Goal: Information Seeking & Learning: Learn about a topic

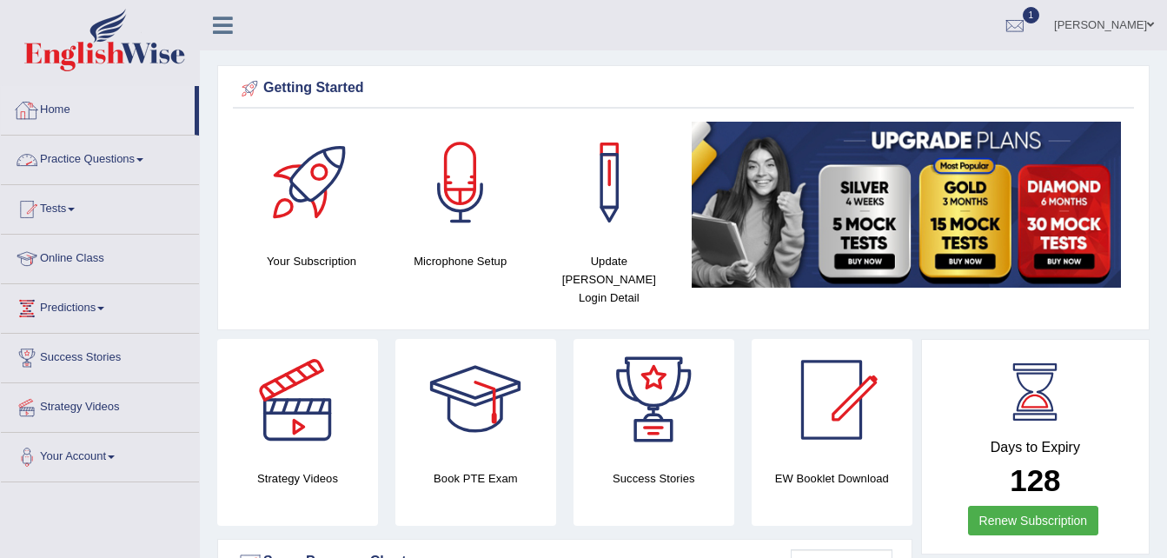
drag, startPoint x: 0, startPoint y: 0, endPoint x: 142, endPoint y: 157, distance: 211.6
click at [142, 157] on link "Practice Questions" at bounding box center [100, 157] width 198 height 43
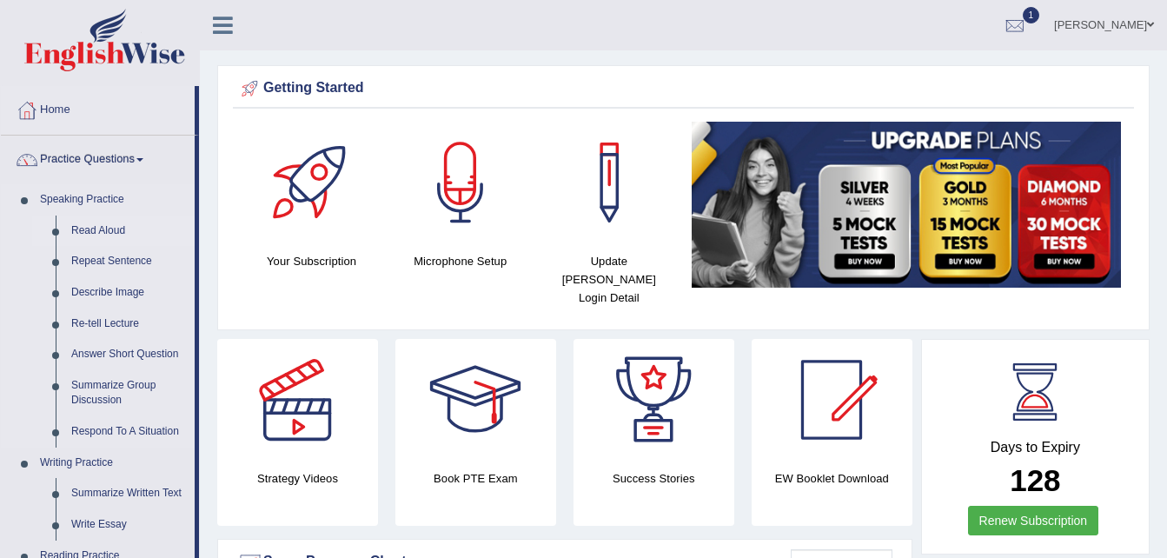
click at [100, 230] on link "Read Aloud" at bounding box center [128, 230] width 131 height 31
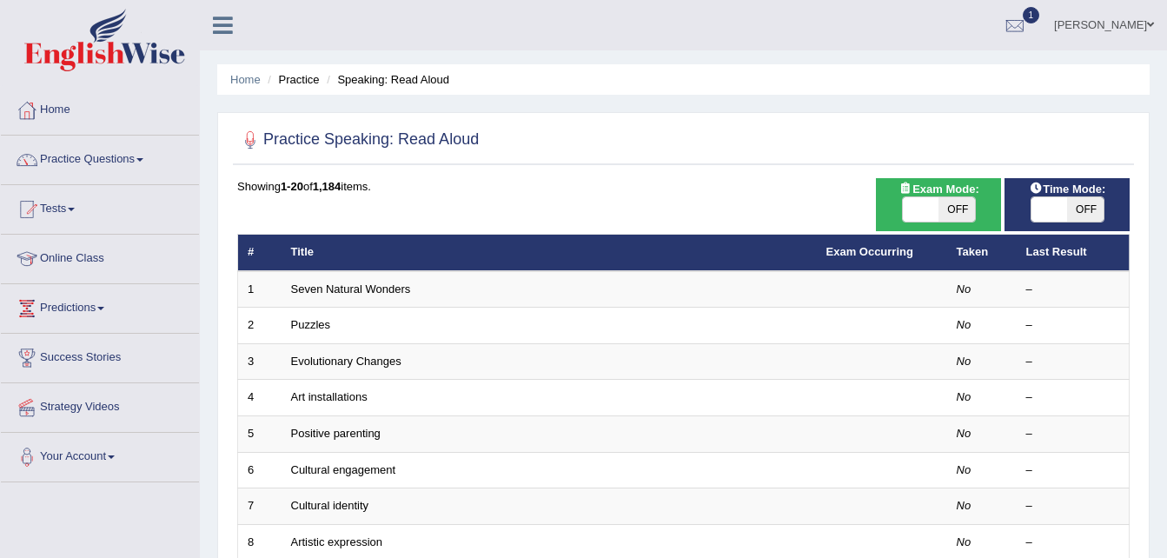
click at [1073, 209] on span "OFF" at bounding box center [1085, 209] width 36 height 24
checkbox input "true"
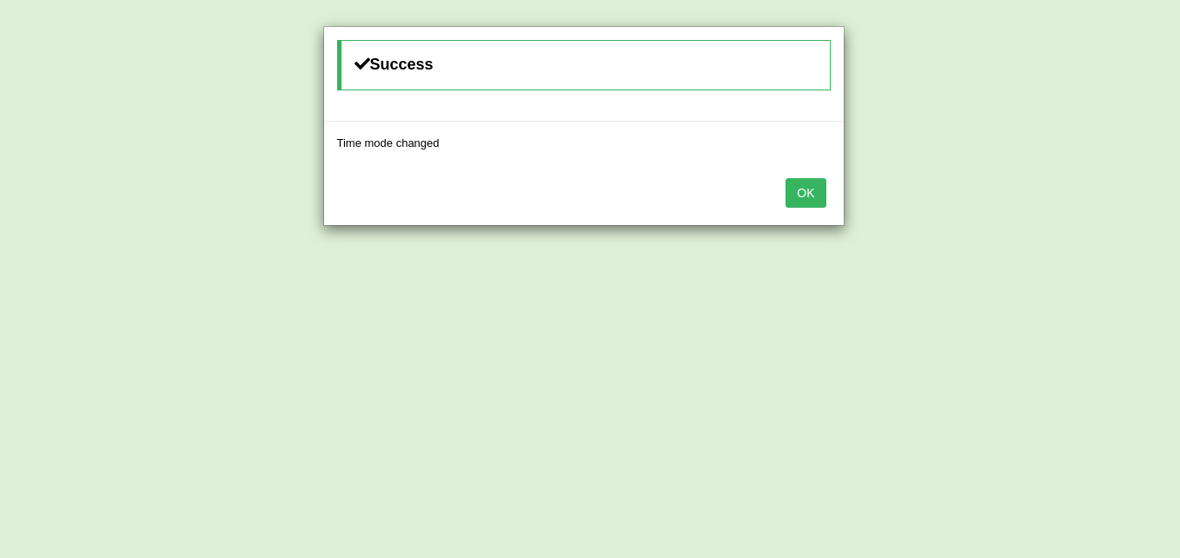
click at [805, 194] on button "OK" at bounding box center [805, 193] width 40 height 30
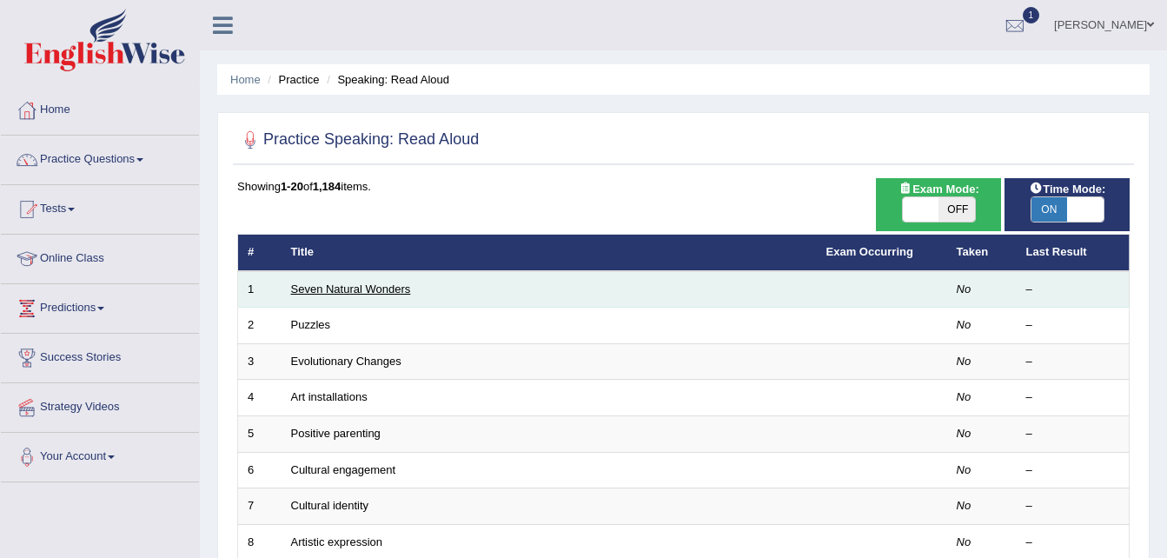
click at [385, 290] on link "Seven Natural Wonders" at bounding box center [351, 288] width 120 height 13
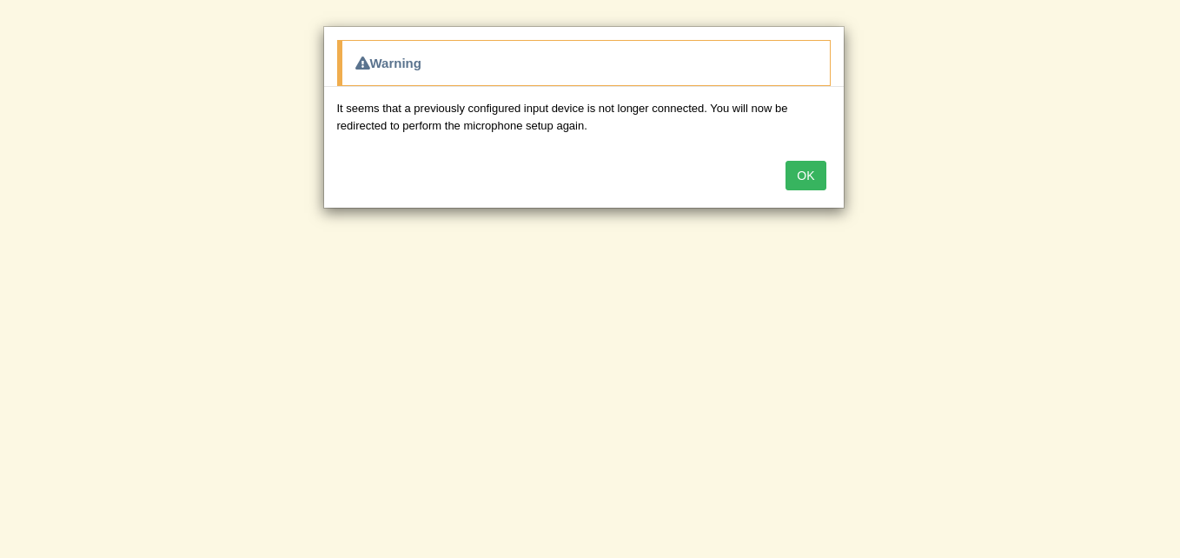
click at [801, 176] on button "OK" at bounding box center [805, 176] width 40 height 30
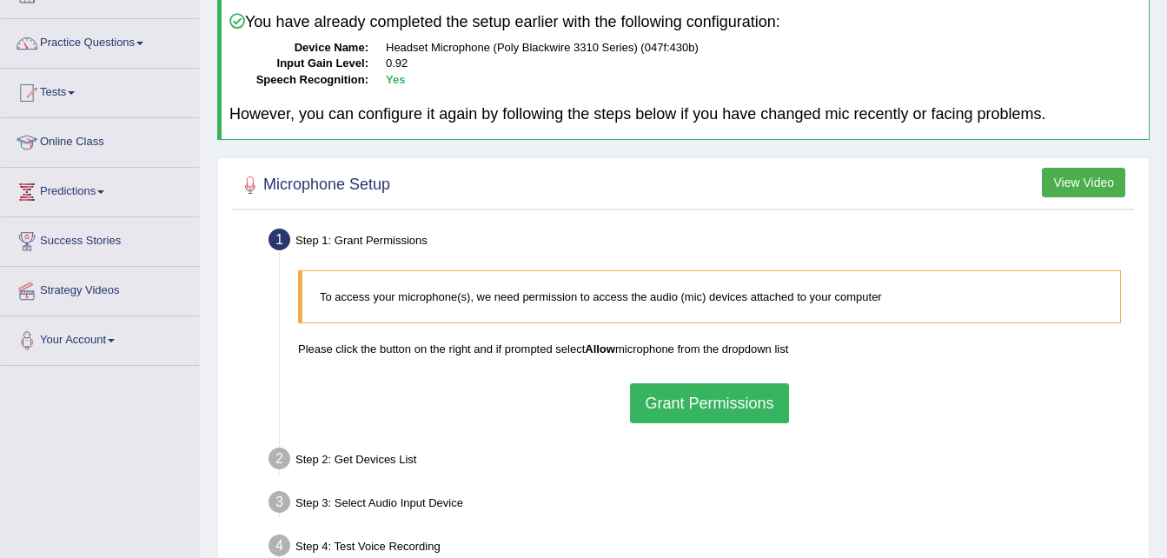
scroll to position [145, 0]
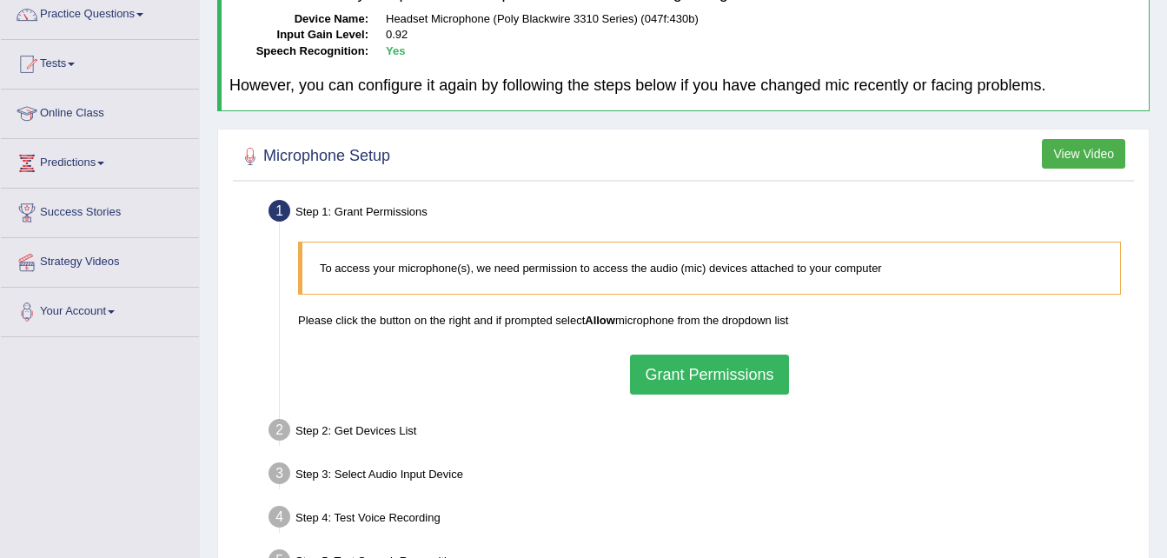
click at [719, 375] on button "Grant Permissions" at bounding box center [709, 374] width 158 height 40
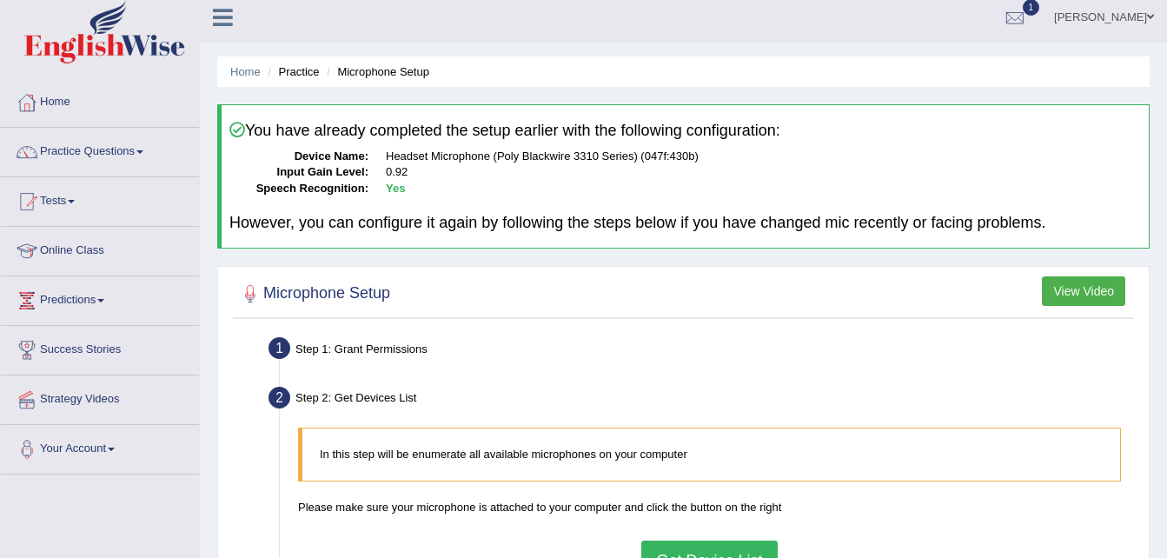
scroll to position [0, 0]
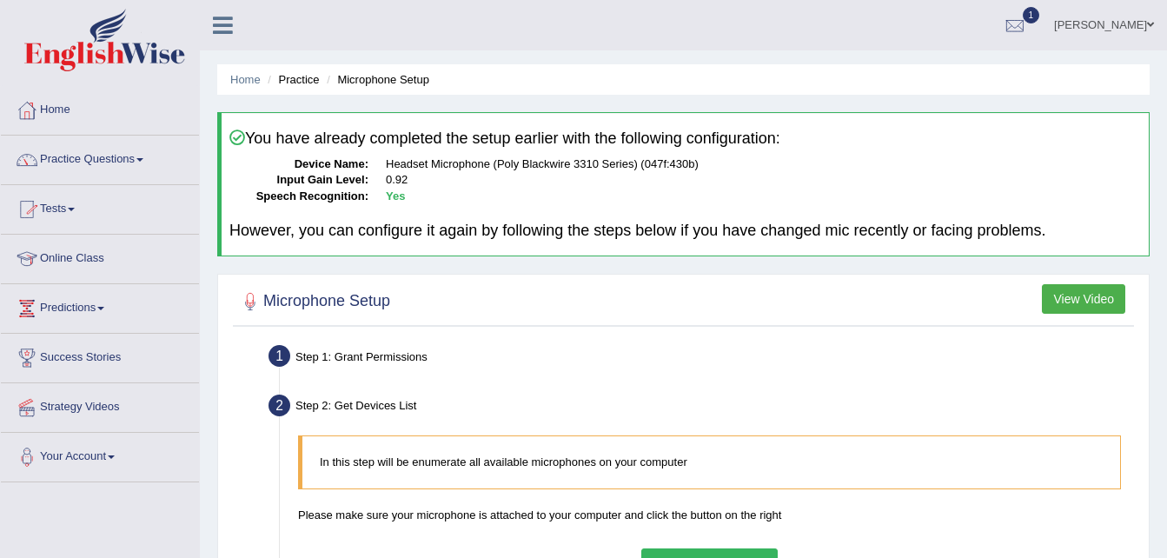
click at [308, 77] on li "Practice" at bounding box center [291, 79] width 56 height 17
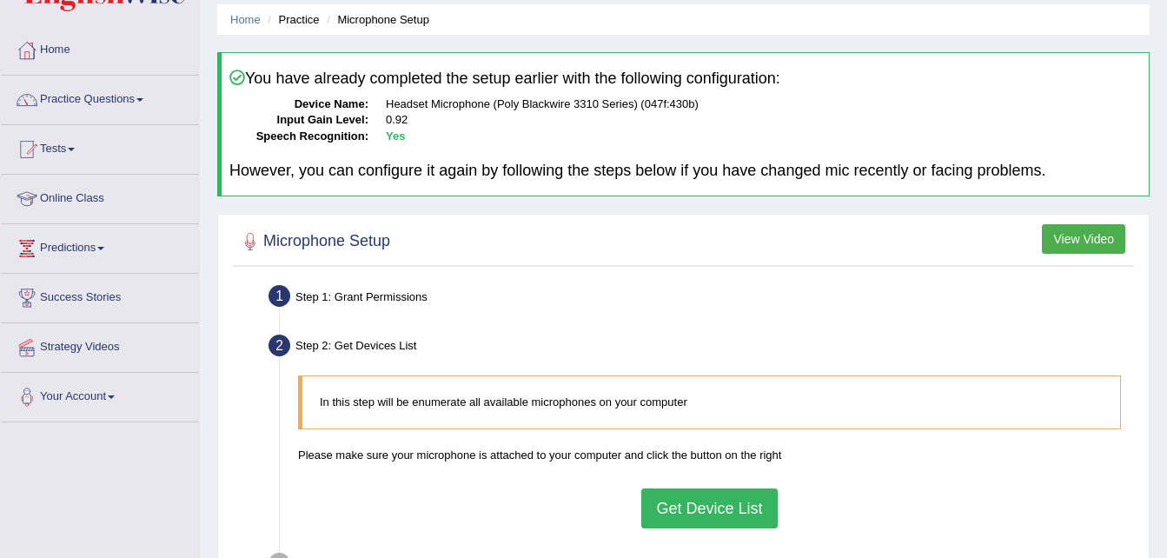
scroll to position [55, 0]
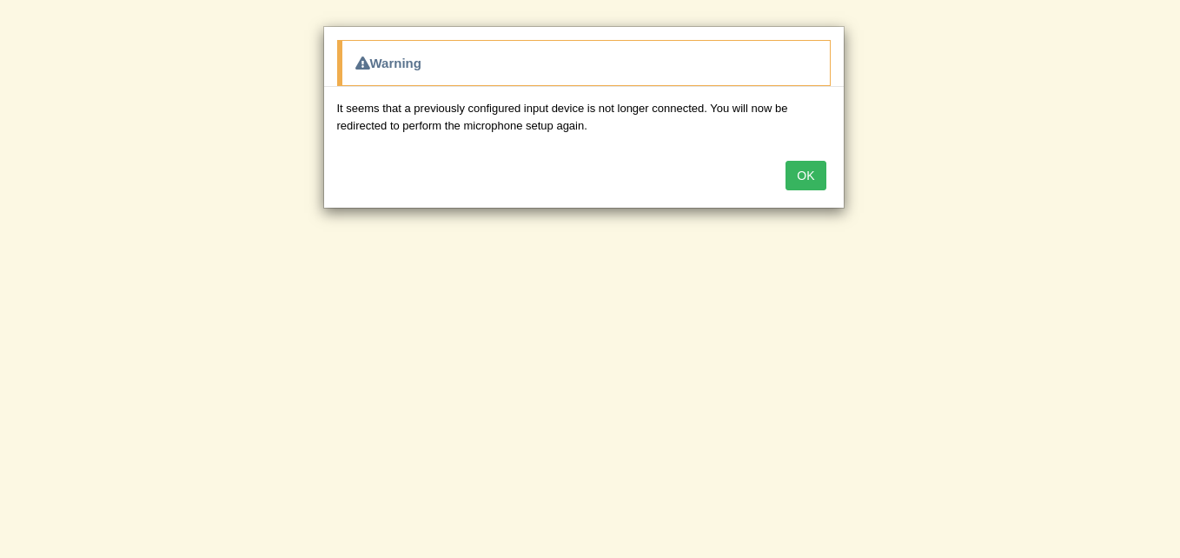
click at [706, 274] on div "Warning It seems that a previously configured input device is not longer connec…" at bounding box center [590, 279] width 1180 height 558
click at [799, 181] on button "OK" at bounding box center [805, 176] width 40 height 30
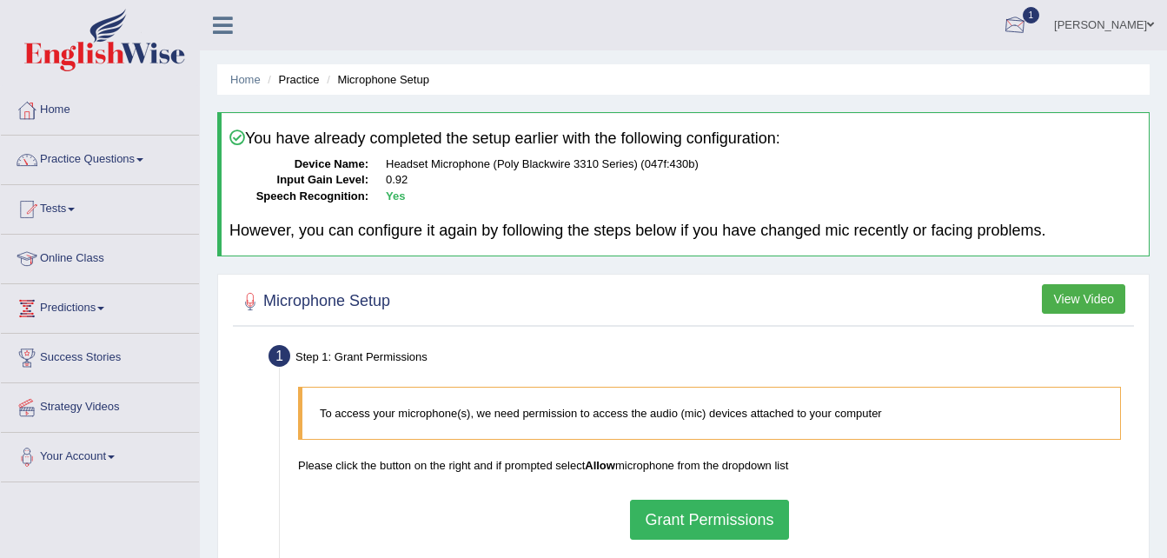
click at [1028, 26] on div at bounding box center [1015, 26] width 26 height 26
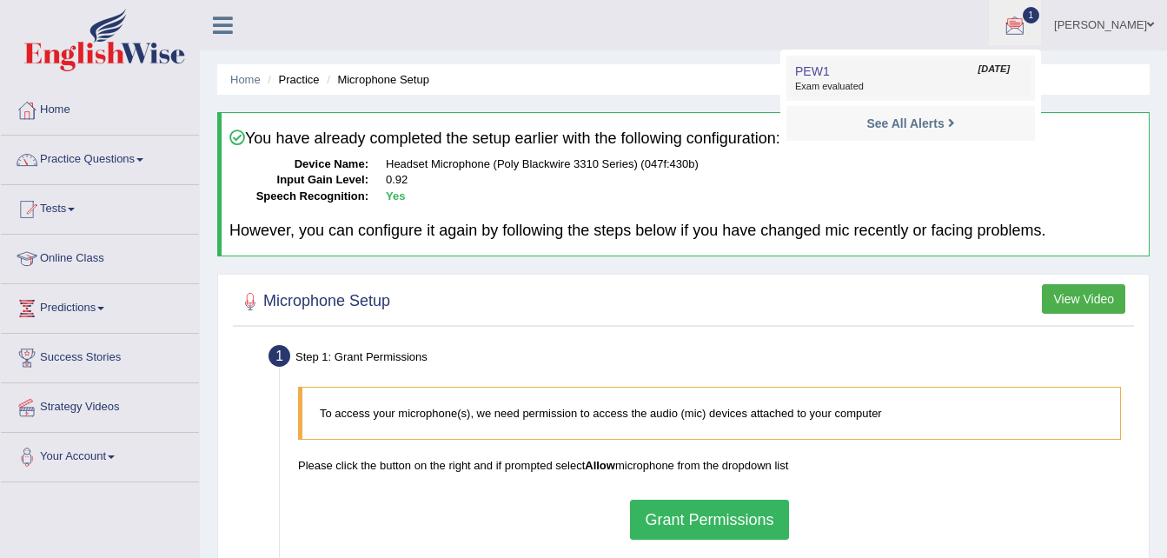
click at [1010, 71] on span "Aug 26, 2025" at bounding box center [993, 70] width 31 height 14
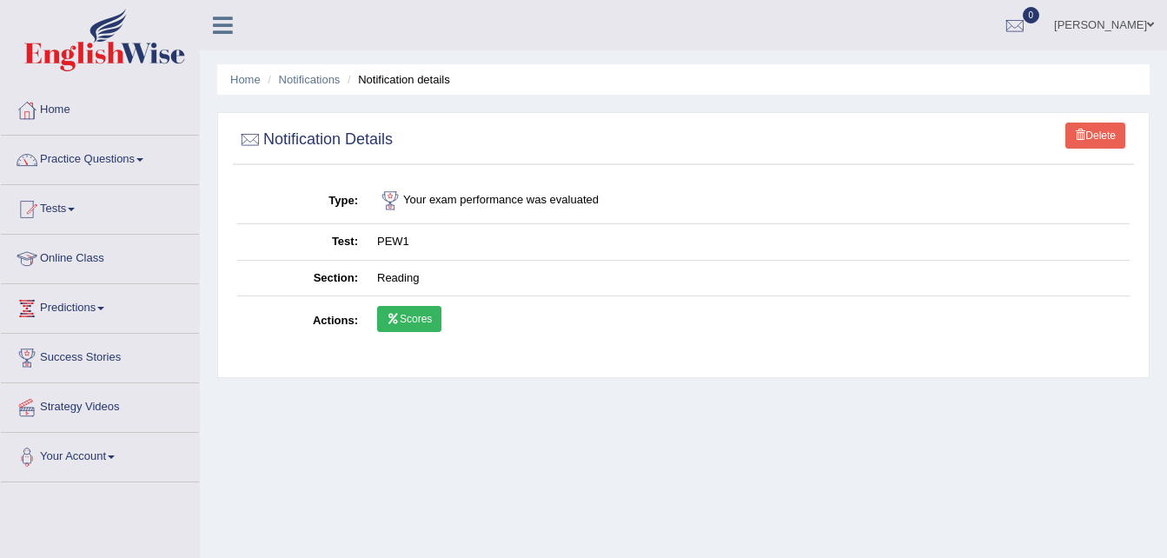
click at [402, 319] on link "Scores" at bounding box center [409, 319] width 64 height 26
click at [253, 78] on link "Home" at bounding box center [245, 79] width 30 height 13
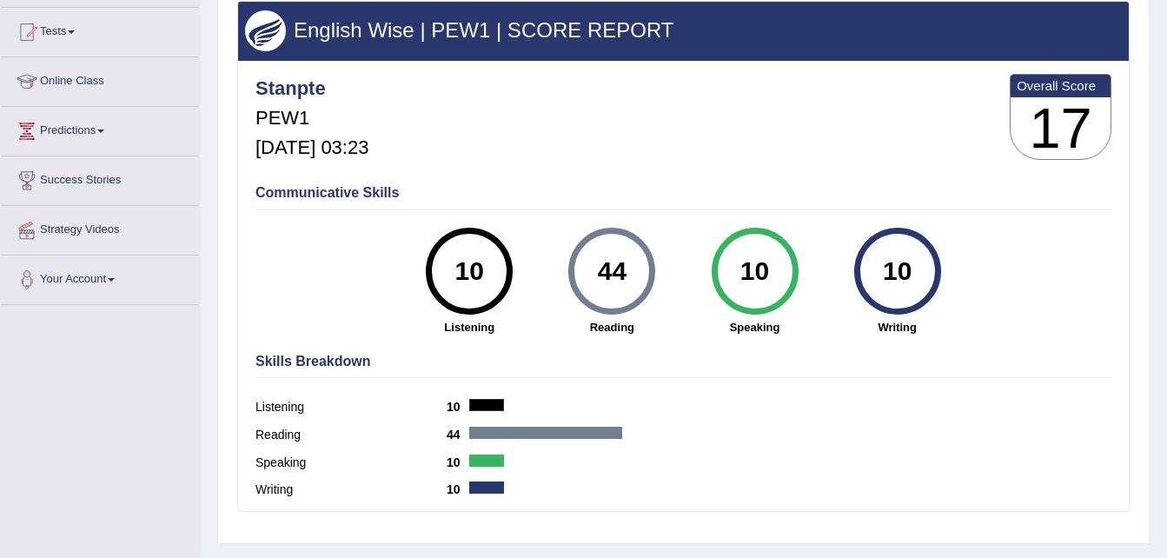
scroll to position [178, 0]
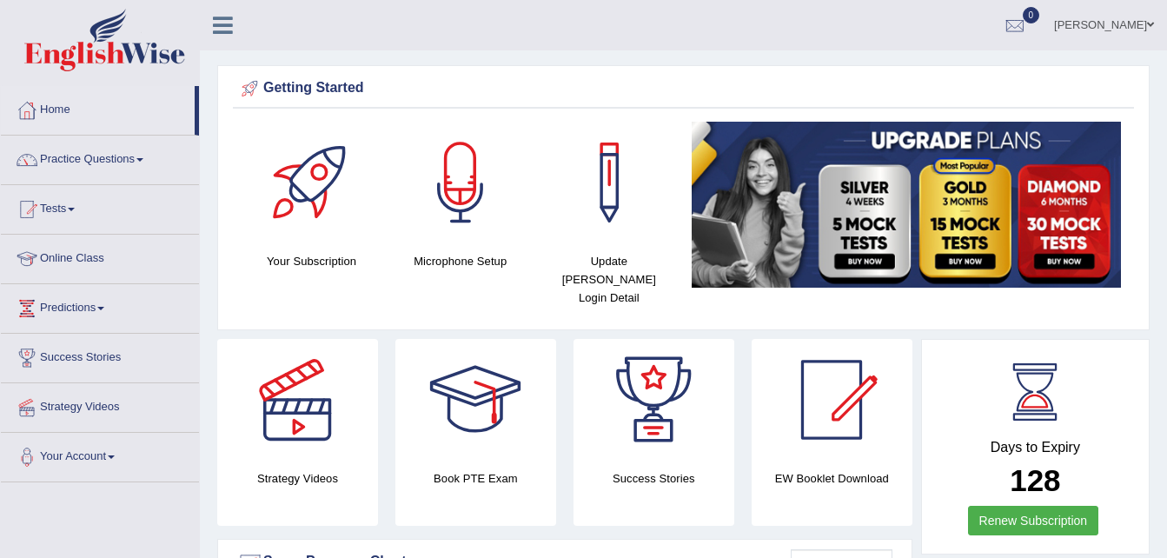
click at [458, 201] on div at bounding box center [461, 183] width 122 height 122
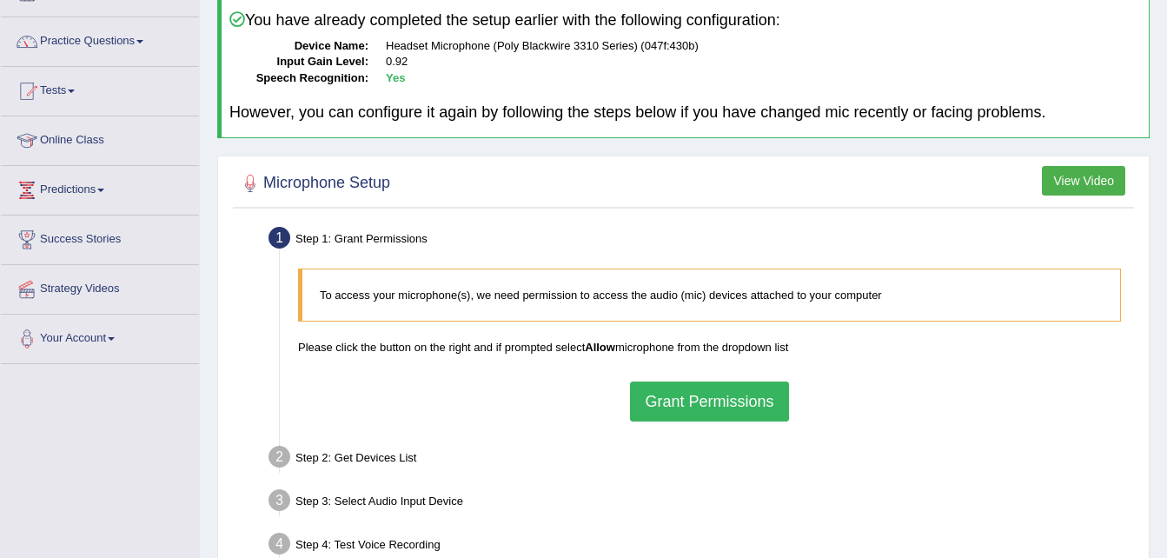
scroll to position [122, 0]
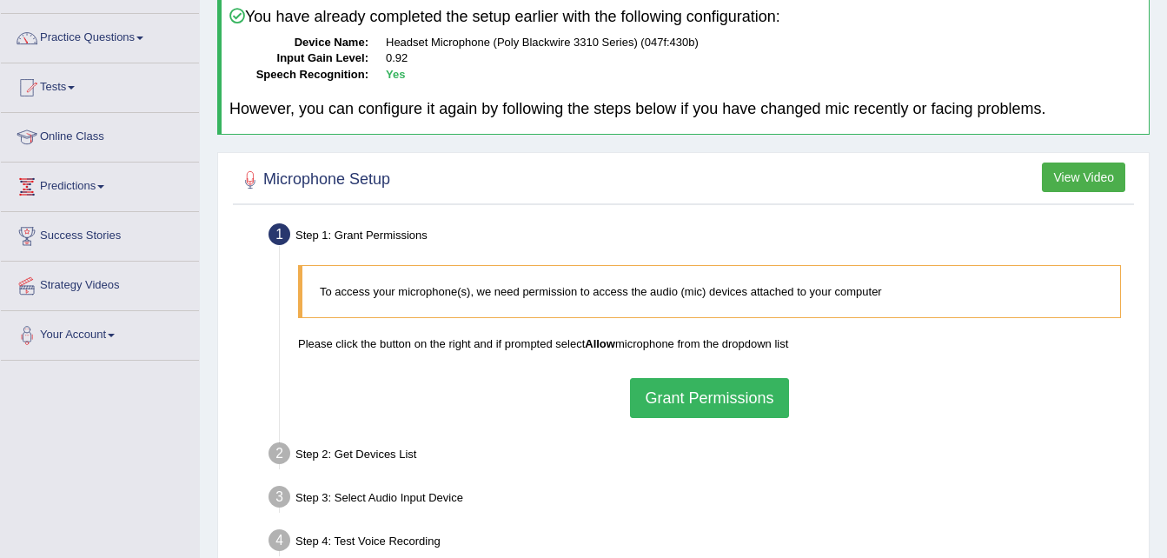
click at [748, 400] on button "Grant Permissions" at bounding box center [709, 398] width 158 height 40
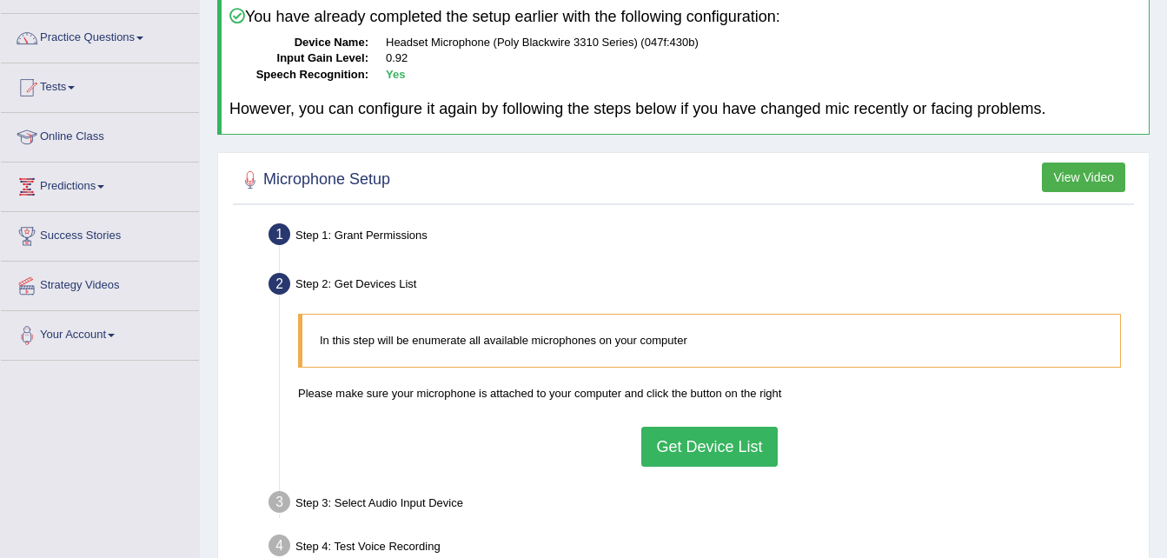
click at [723, 450] on button "Get Device List" at bounding box center [709, 447] width 136 height 40
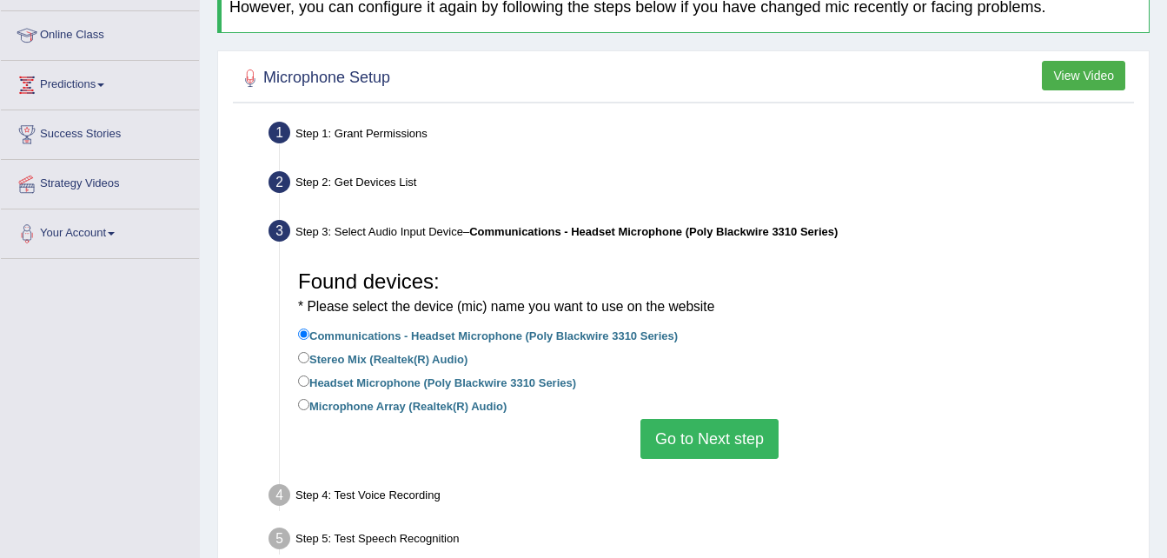
scroll to position [231, 0]
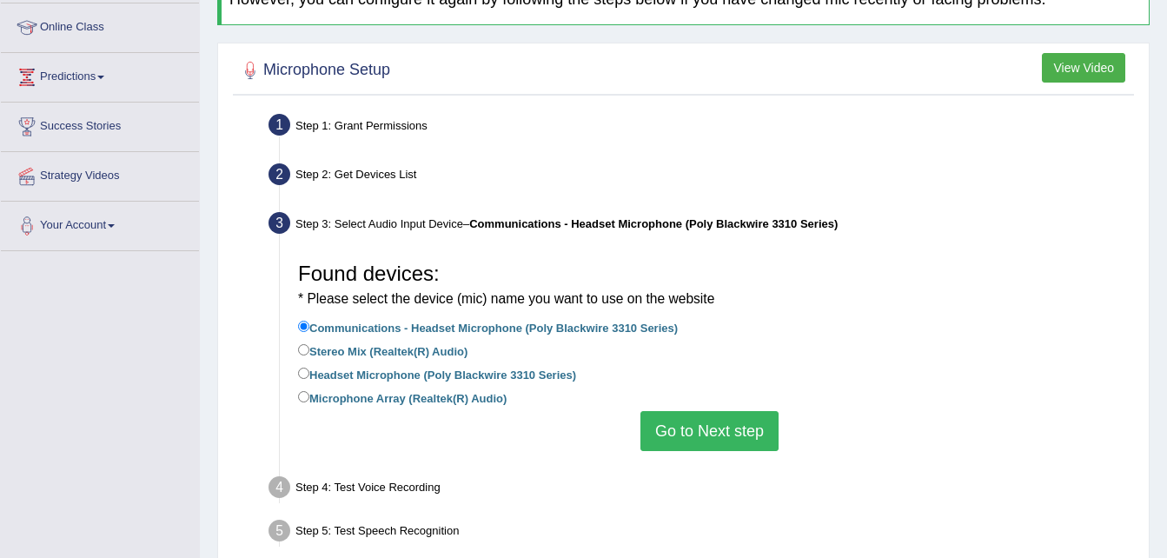
click at [717, 442] on button "Go to Next step" at bounding box center [709, 431] width 138 height 40
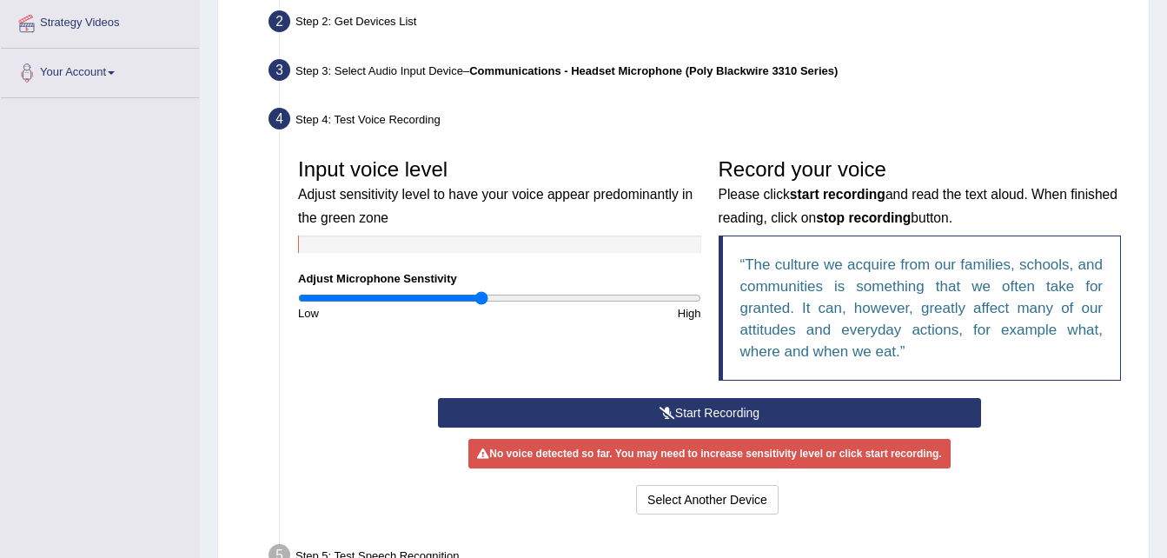
scroll to position [386, 0]
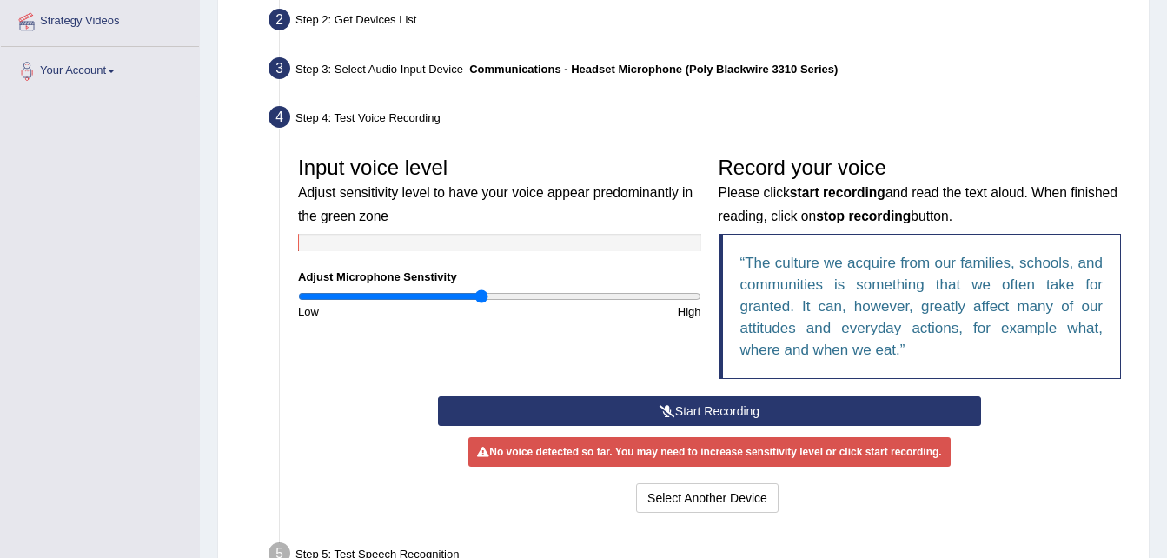
click at [720, 411] on button "Start Recording" at bounding box center [709, 411] width 543 height 30
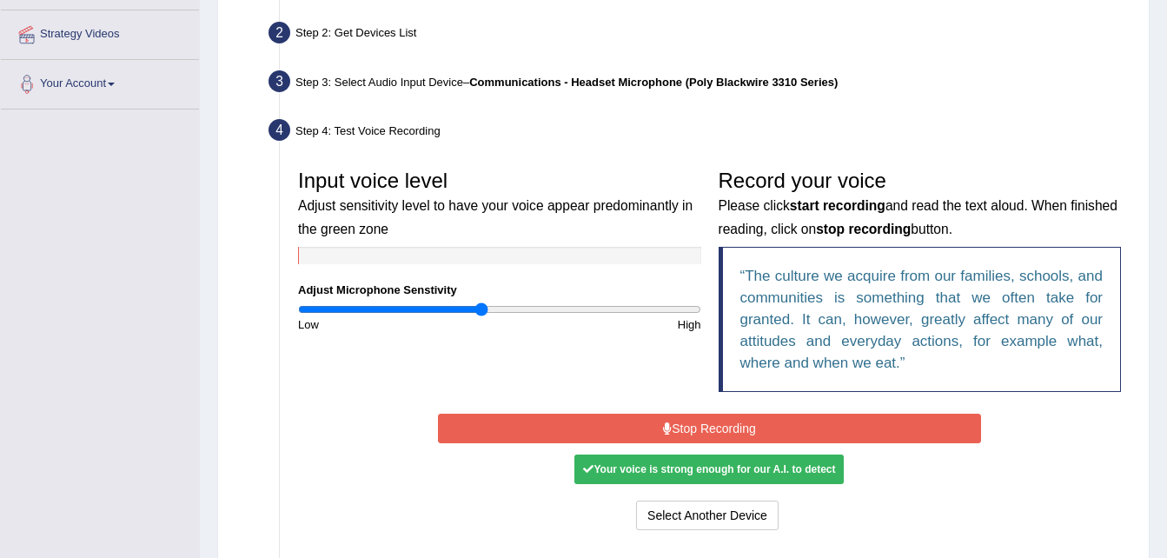
scroll to position [370, 0]
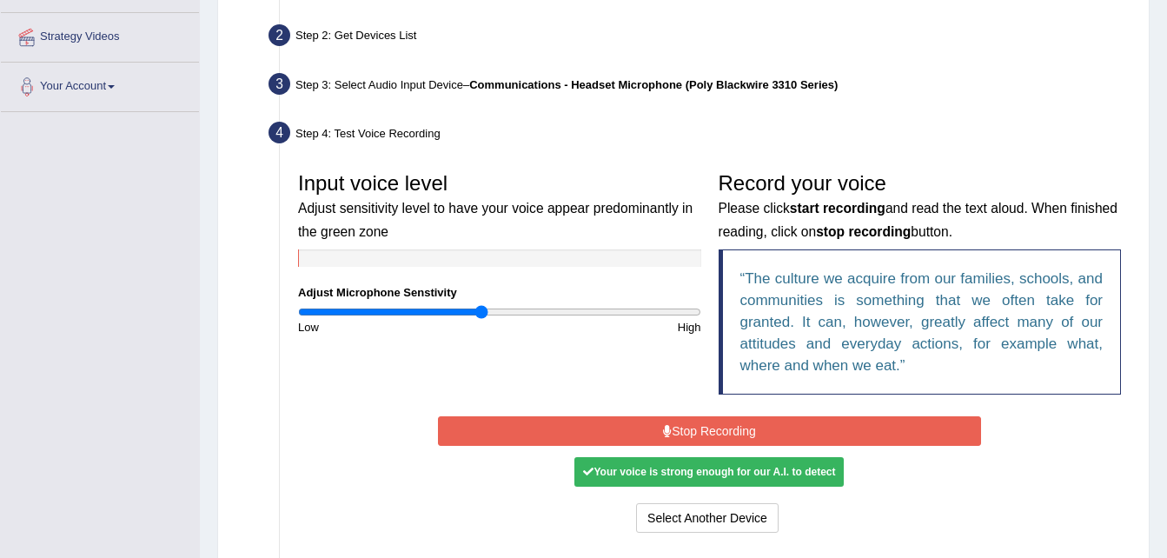
click at [718, 433] on button "Stop Recording" at bounding box center [709, 431] width 543 height 30
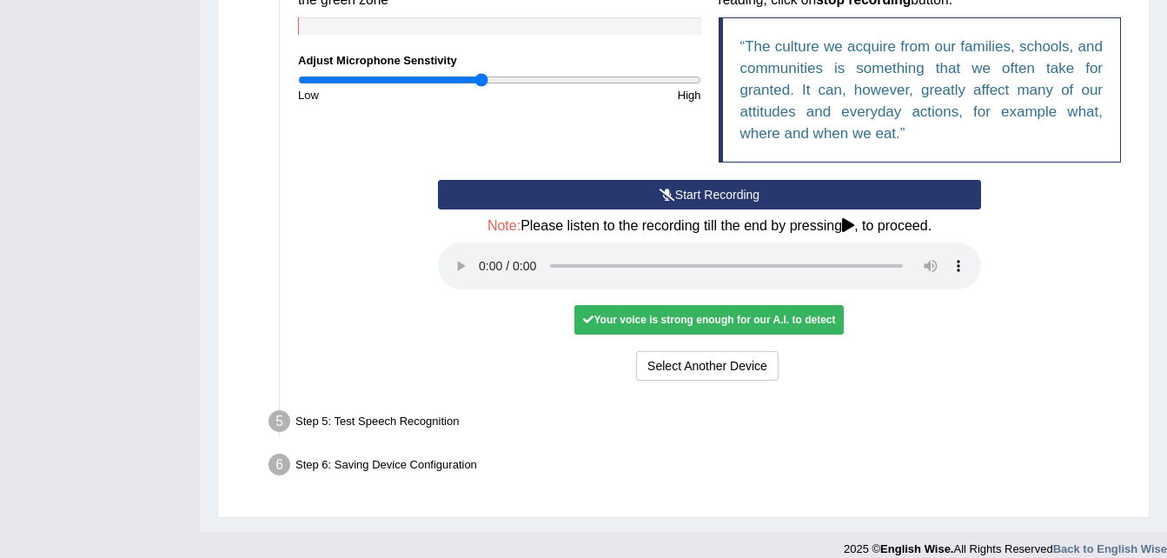
scroll to position [619, 0]
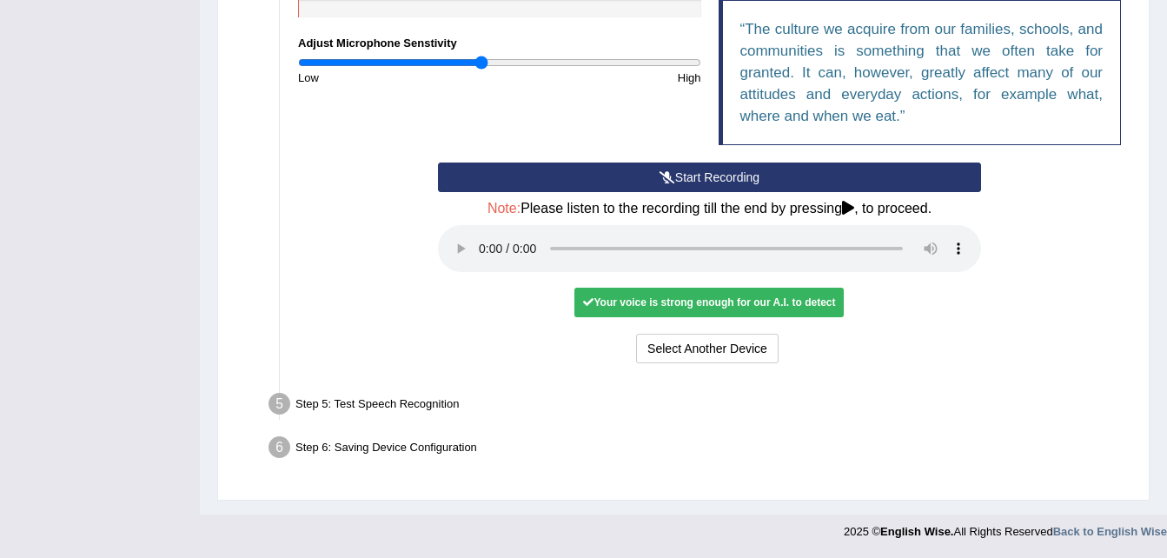
click at [434, 401] on div "Step 5: Test Speech Recognition" at bounding box center [701, 407] width 880 height 38
click at [280, 401] on li "Step 5: Test Speech Recognition Text to read The culture we acquire from our fa…" at bounding box center [701, 407] width 858 height 38
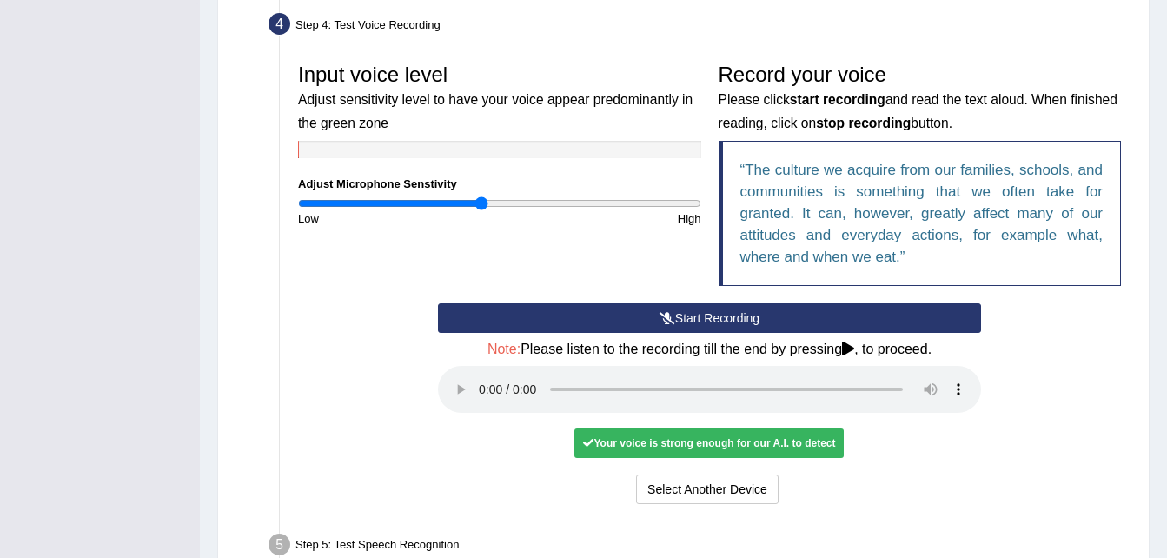
scroll to position [485, 0]
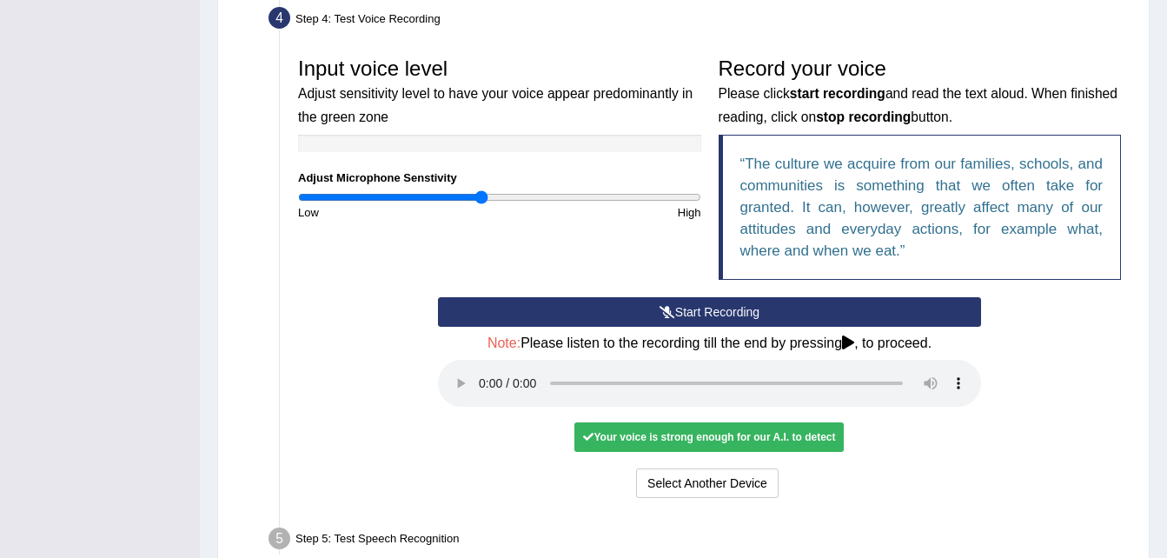
click at [903, 447] on div "Start Recording Stop Recording Note: Please listen to the recording till the en…" at bounding box center [709, 399] width 560 height 205
click at [797, 435] on div "Your voice is strong enough for our A.I. to detect" at bounding box center [708, 437] width 269 height 30
click at [692, 434] on div "Your voice is strong enough for our A.I. to detect" at bounding box center [708, 437] width 269 height 30
click at [620, 438] on div "Your voice is strong enough for our A.I. to detect" at bounding box center [708, 437] width 269 height 30
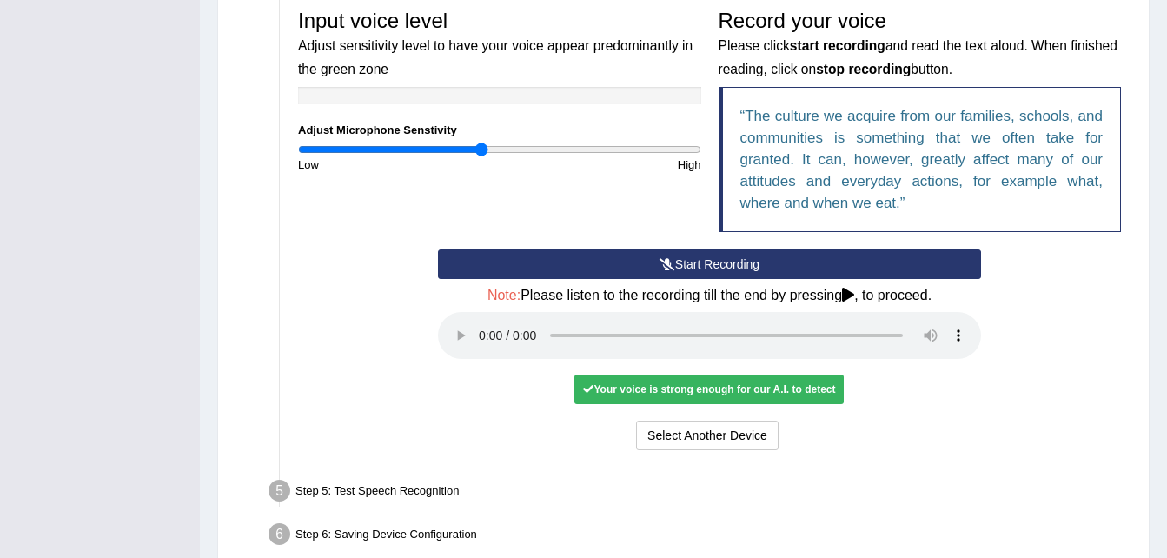
scroll to position [619, 0]
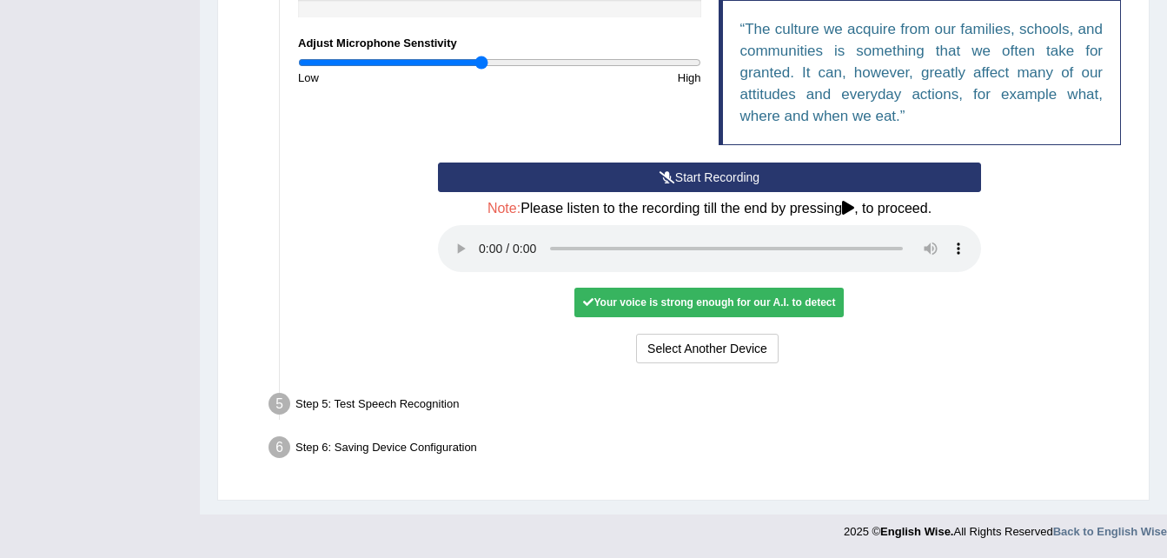
click at [282, 445] on li "Step 6: Saving Device Configuration Your Microphone Settings: Selected Device C…" at bounding box center [701, 450] width 858 height 38
click at [282, 401] on li "Step 5: Test Speech Recognition Text to read The culture we acquire from our fa…" at bounding box center [701, 407] width 858 height 38
click at [694, 352] on button "Select Another Device" at bounding box center [707, 349] width 142 height 30
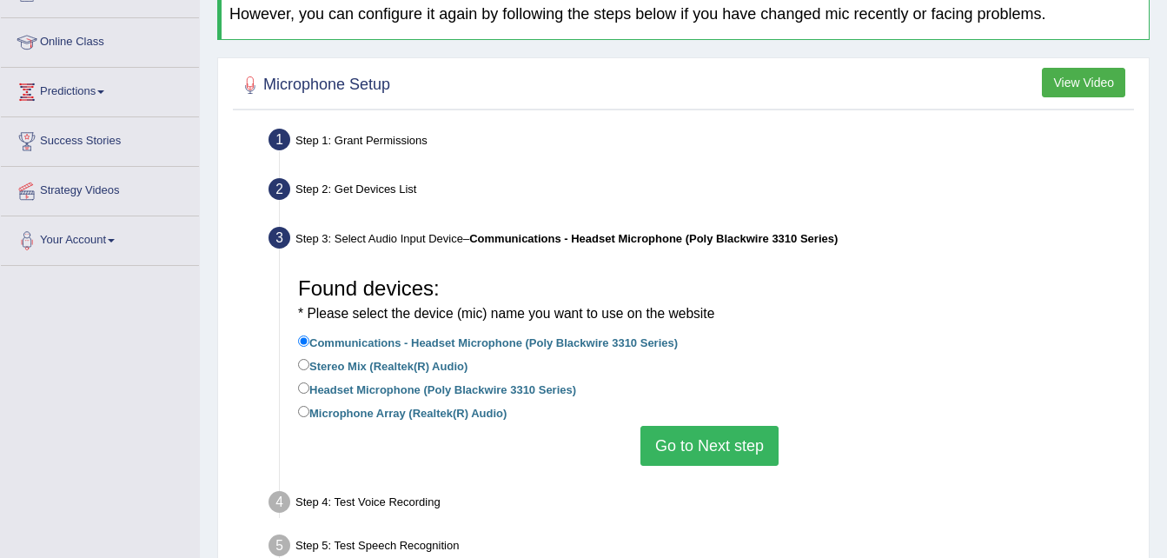
scroll to position [214, 0]
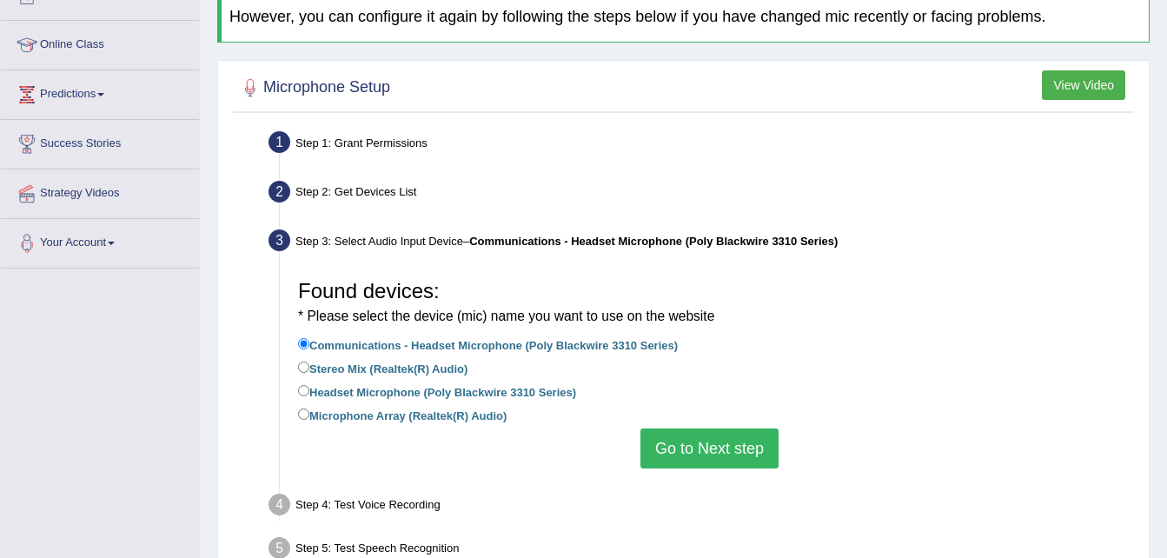
click at [713, 449] on button "Go to Next step" at bounding box center [709, 448] width 138 height 40
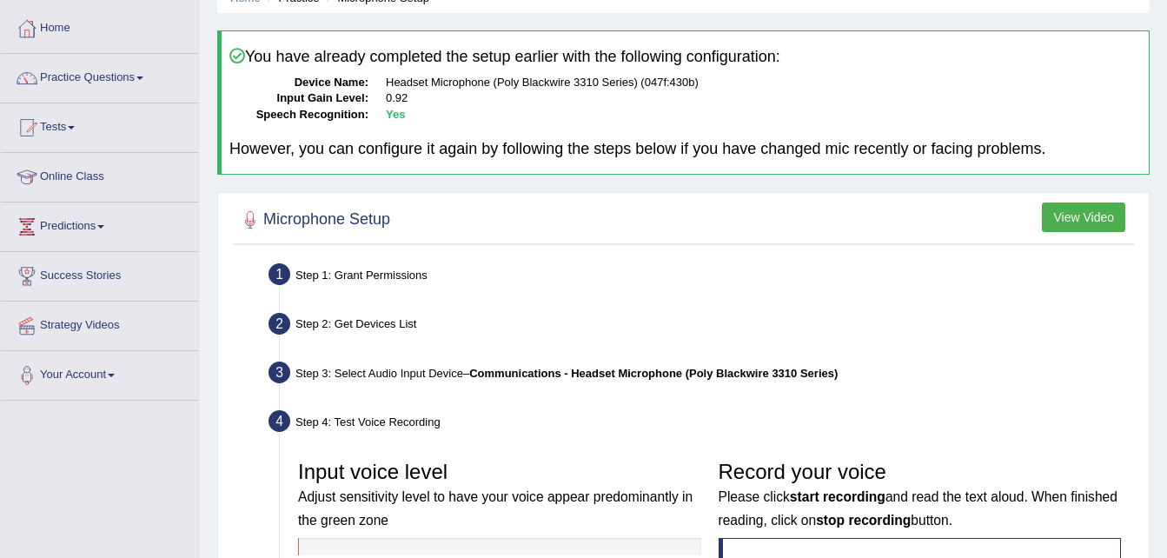
scroll to position [0, 0]
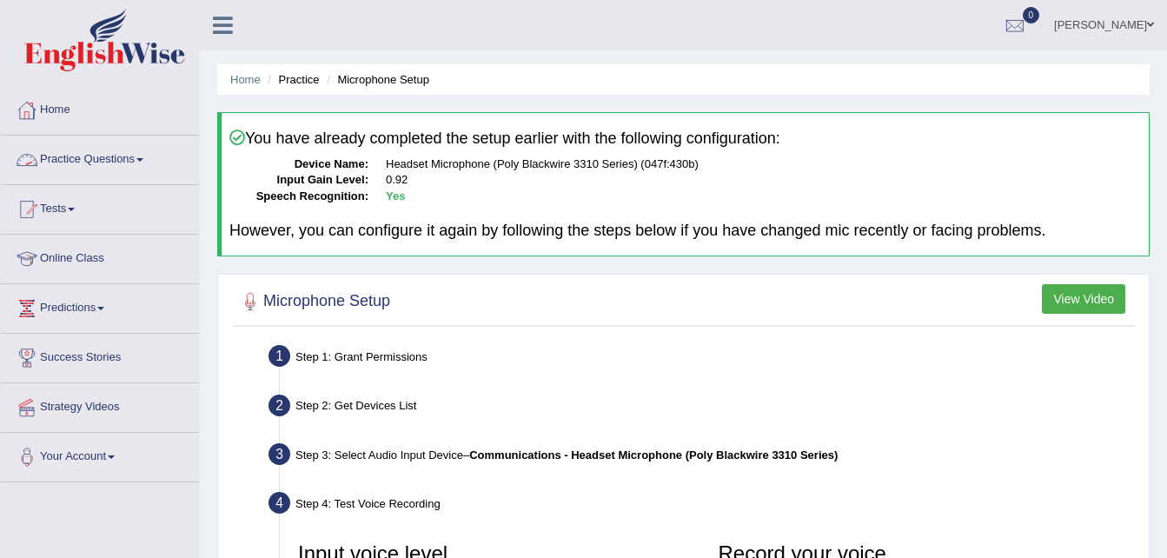
click at [119, 164] on link "Practice Questions" at bounding box center [100, 157] width 198 height 43
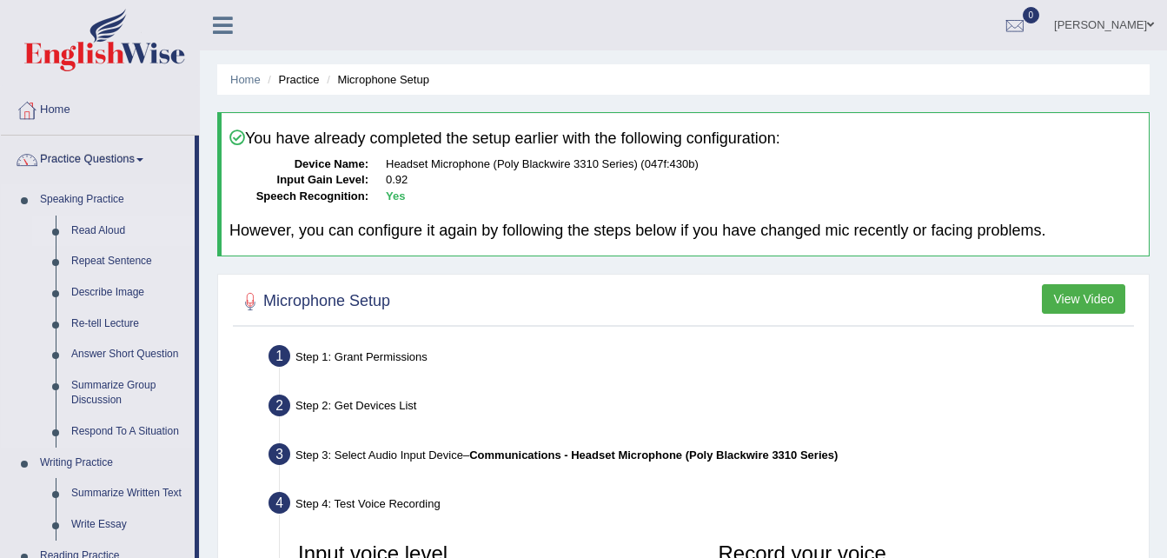
click at [101, 233] on link "Read Aloud" at bounding box center [128, 230] width 131 height 31
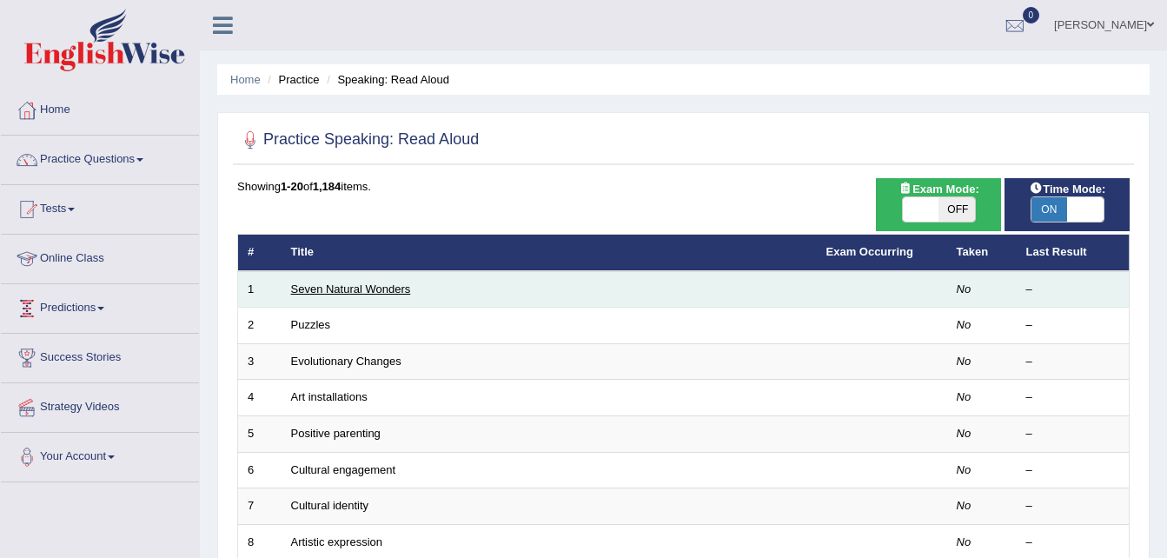
click at [329, 288] on link "Seven Natural Wonders" at bounding box center [351, 288] width 120 height 13
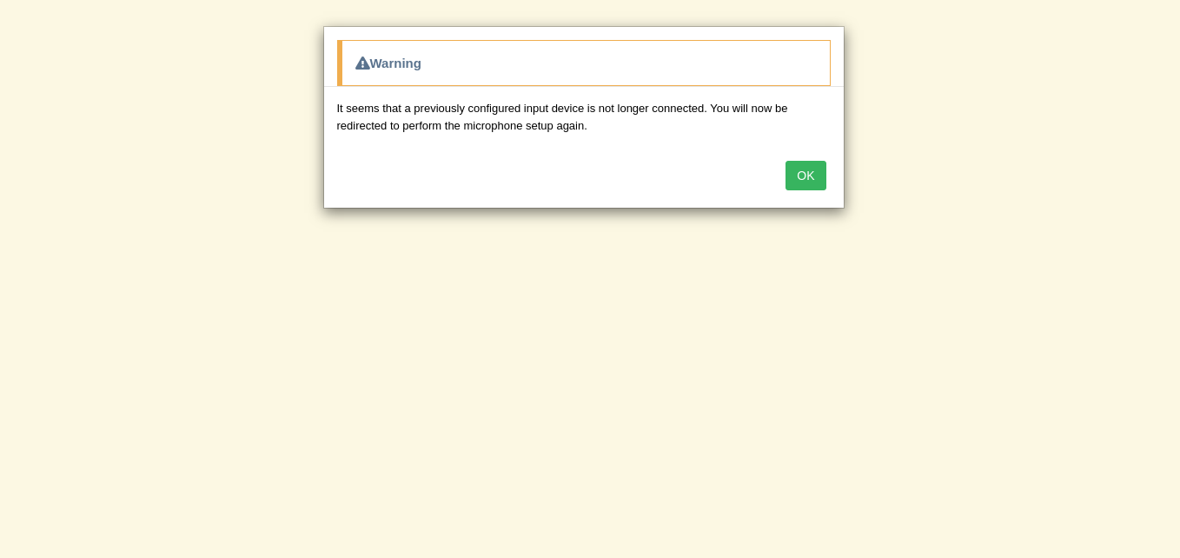
click at [366, 333] on div "Warning It seems that a previously configured input device is not longer connec…" at bounding box center [590, 279] width 1180 height 558
click at [392, 62] on div "Warning" at bounding box center [584, 63] width 494 height 46
click at [806, 172] on button "OK" at bounding box center [805, 176] width 40 height 30
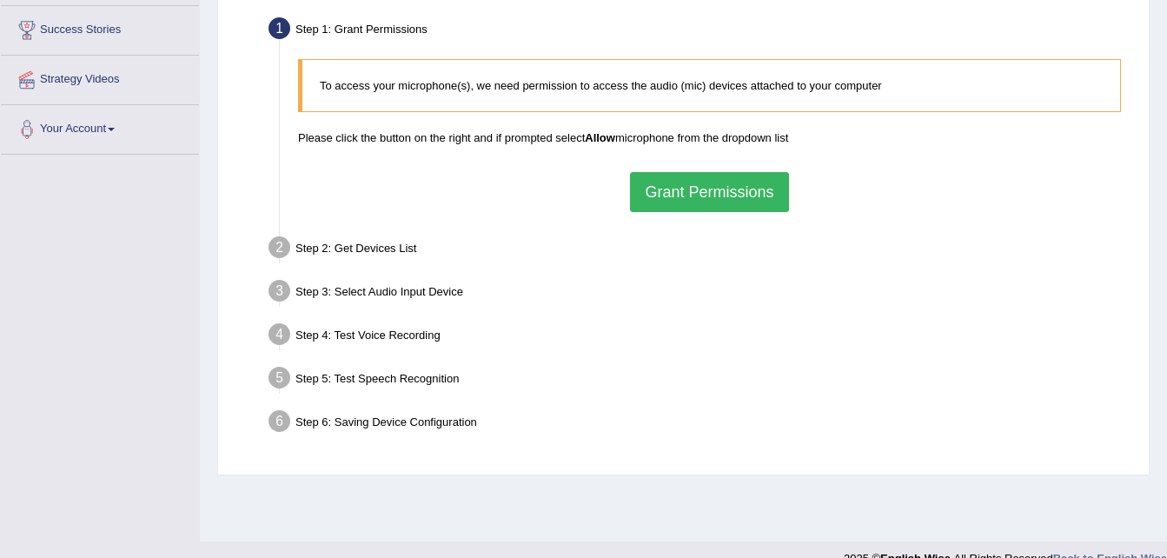
scroll to position [354, 0]
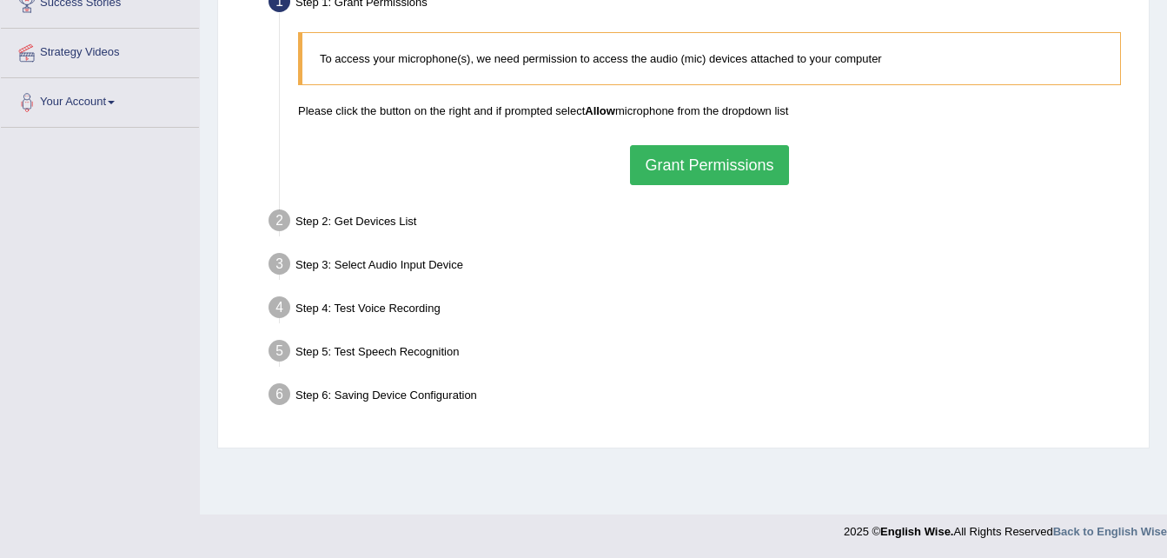
click at [707, 169] on button "Grant Permissions" at bounding box center [709, 165] width 158 height 40
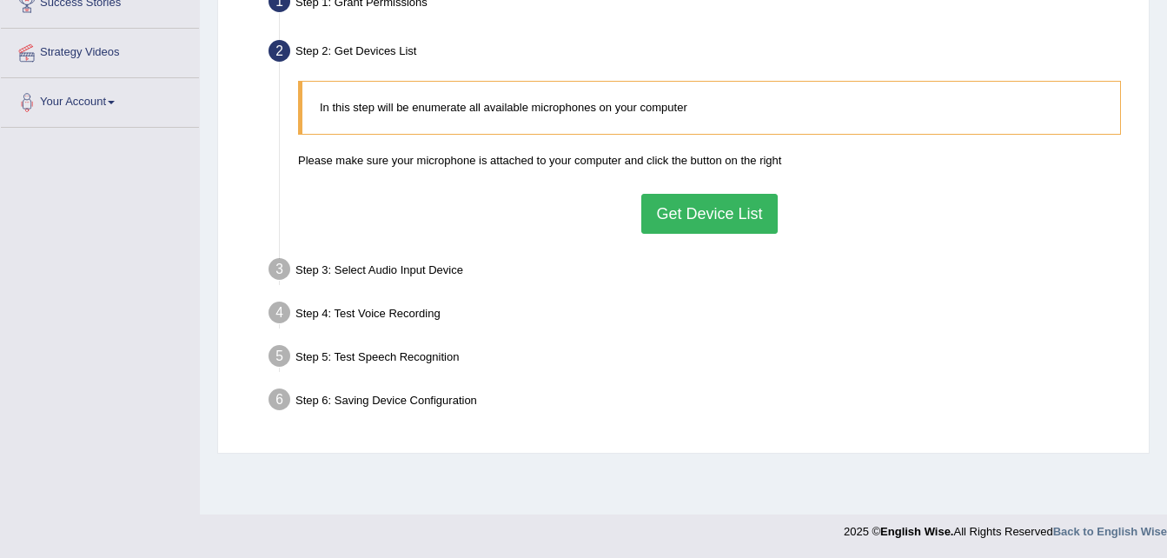
click at [709, 208] on button "Get Device List" at bounding box center [709, 214] width 136 height 40
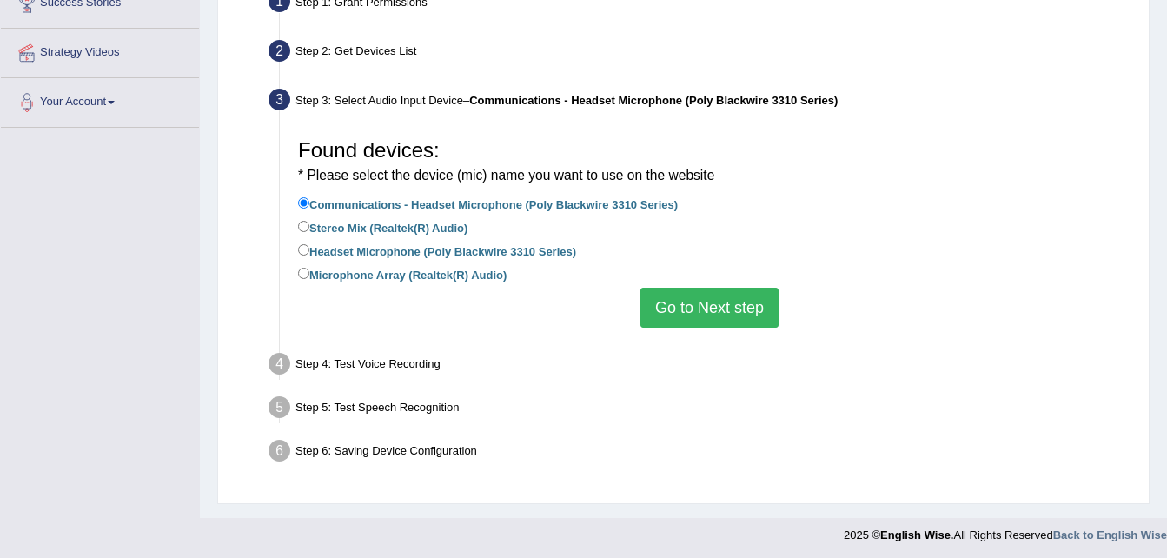
click at [525, 251] on label "Headset Microphone (Poly Blackwire 3310 Series)" at bounding box center [437, 250] width 278 height 19
click at [309, 251] on input "Headset Microphone (Poly Blackwire 3310 Series)" at bounding box center [303, 249] width 11 height 11
radio input "true"
click at [688, 301] on button "Go to Next step" at bounding box center [709, 308] width 138 height 40
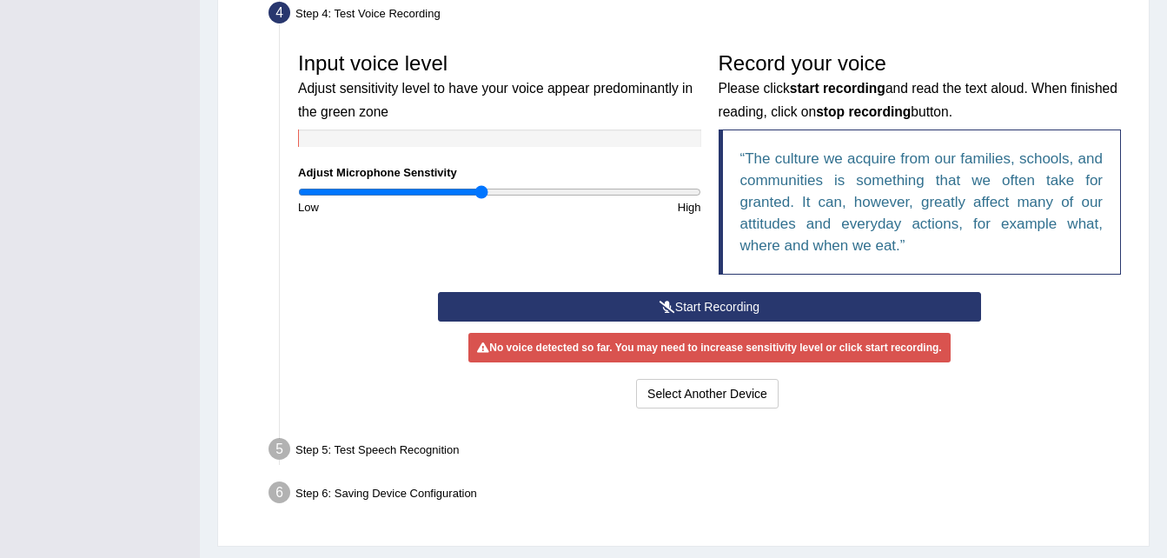
scroll to position [510, 0]
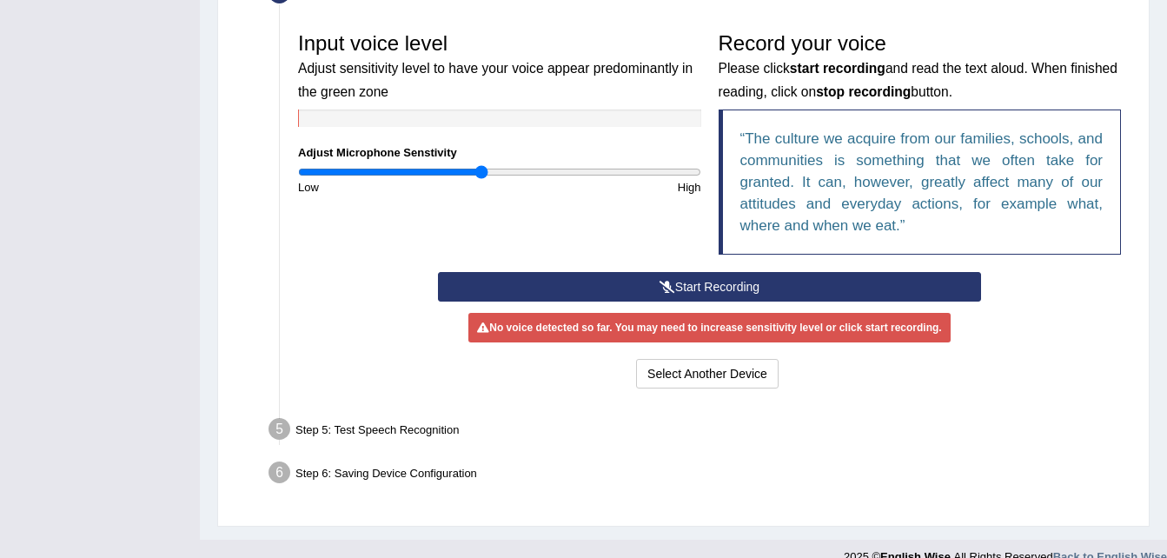
click at [695, 284] on button "Start Recording" at bounding box center [709, 287] width 543 height 30
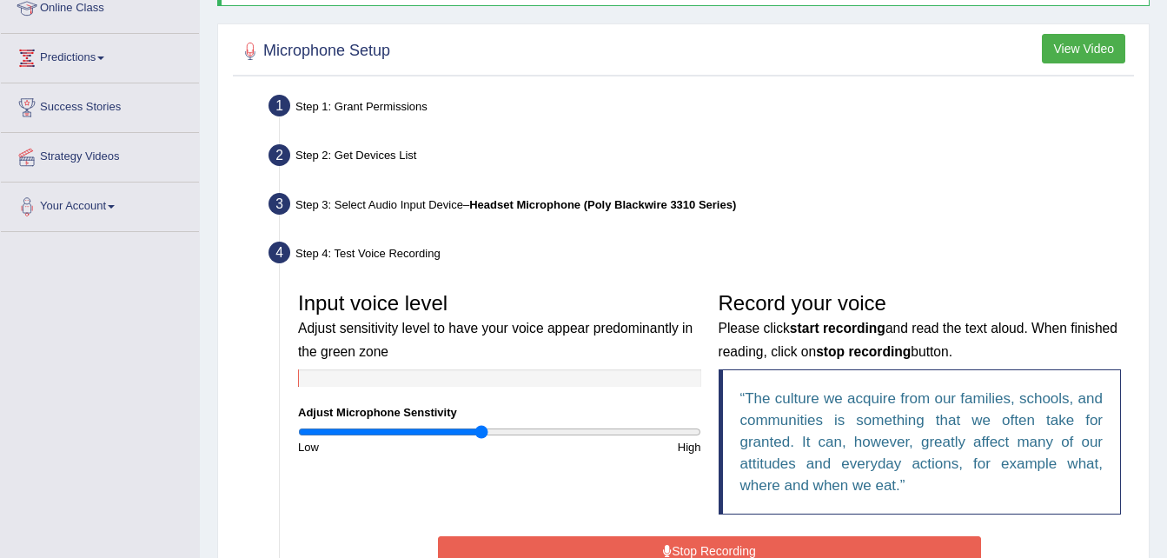
scroll to position [233, 0]
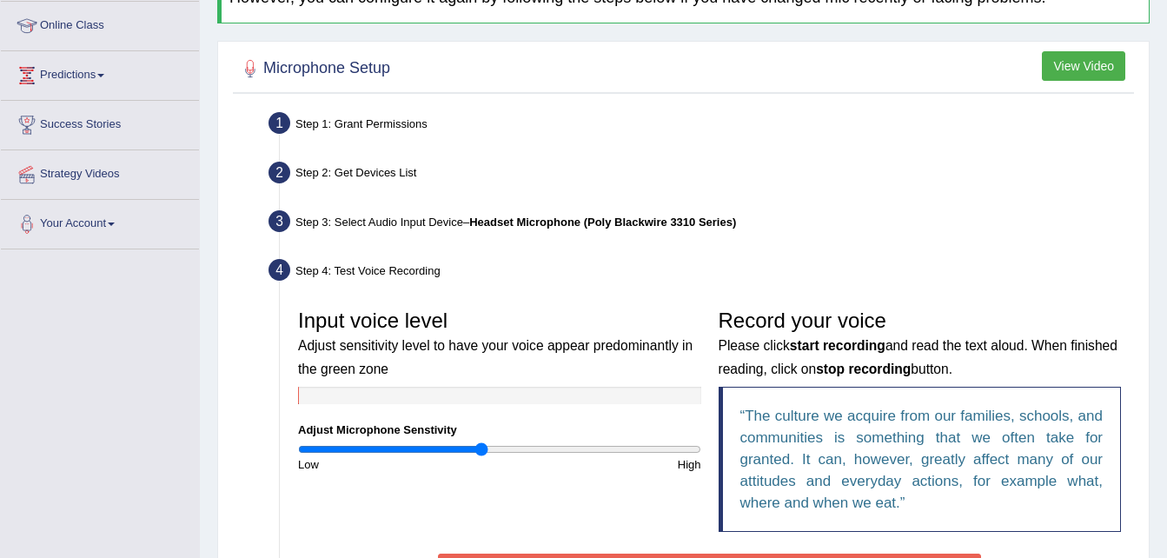
click at [1076, 70] on button "View Video" at bounding box center [1083, 66] width 83 height 30
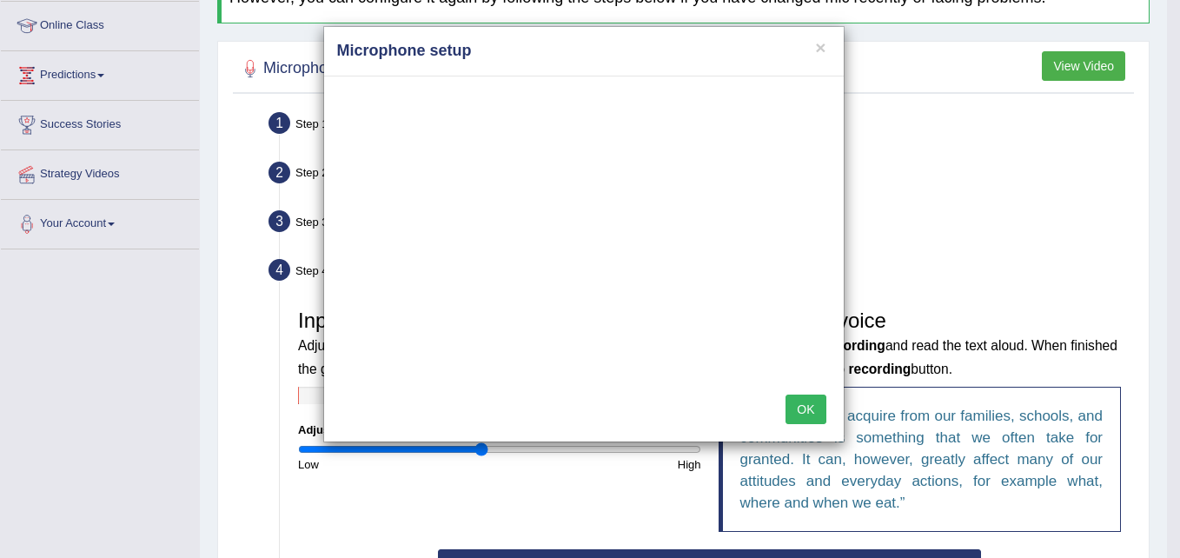
click at [823, 410] on button "OK" at bounding box center [805, 409] width 40 height 30
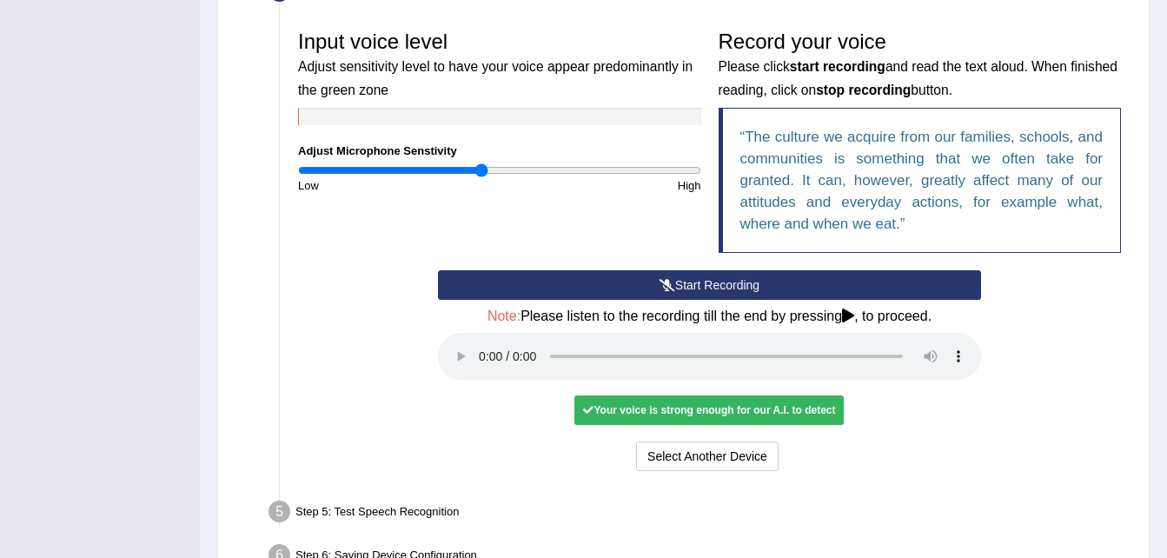
scroll to position [518, 0]
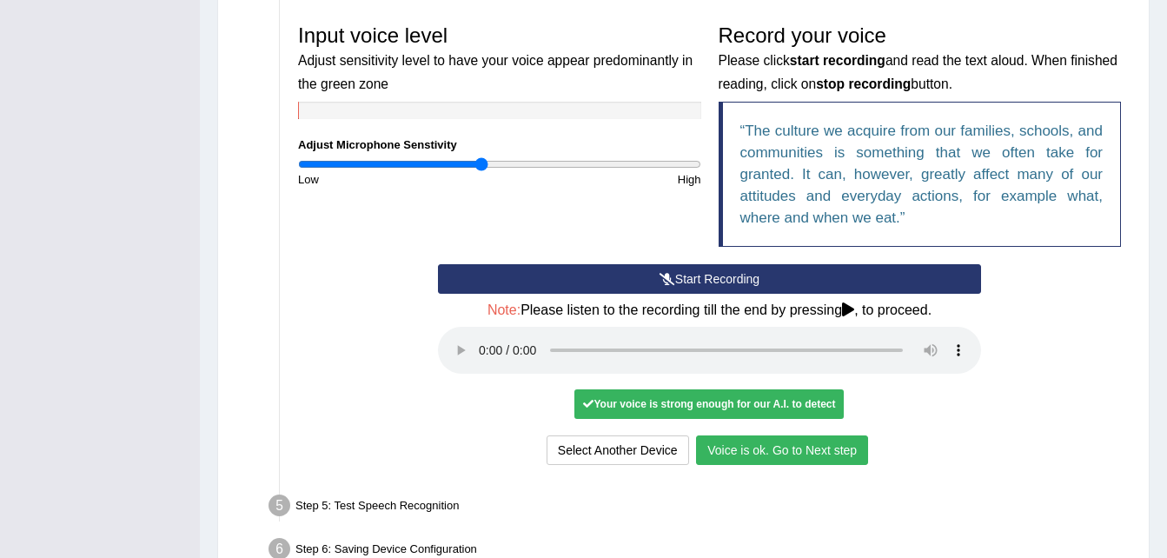
click at [759, 449] on button "Voice is ok. Go to Next step" at bounding box center [782, 450] width 172 height 30
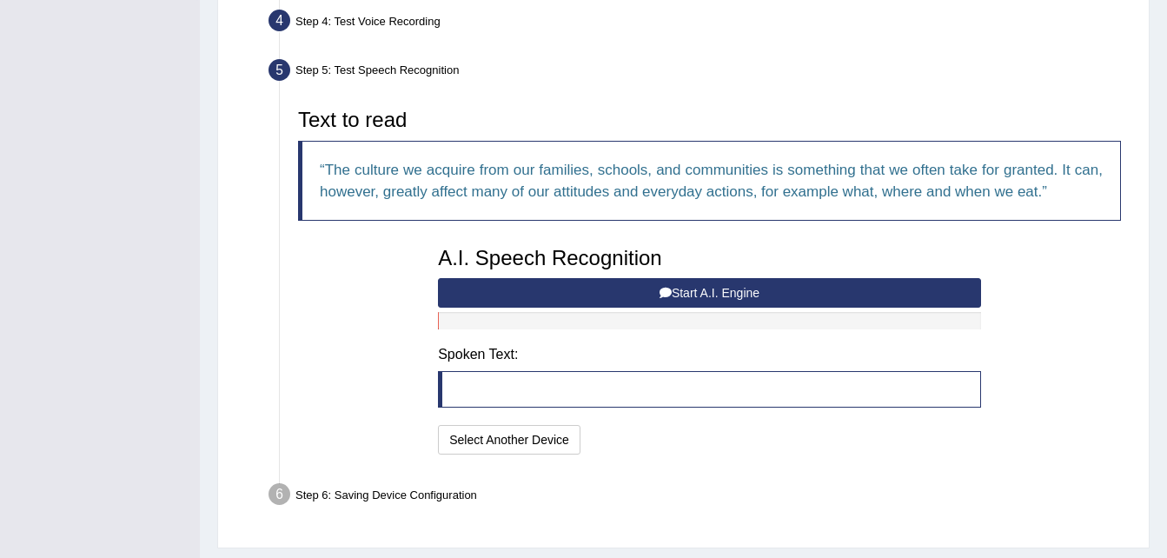
scroll to position [471, 0]
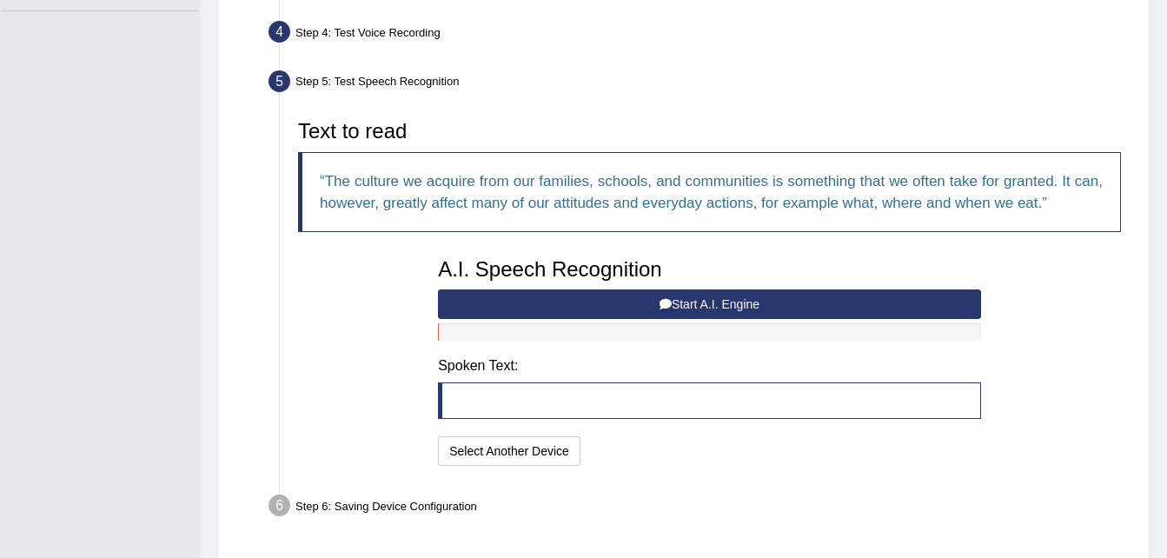
click at [719, 301] on button "Start A.I. Engine" at bounding box center [709, 304] width 543 height 30
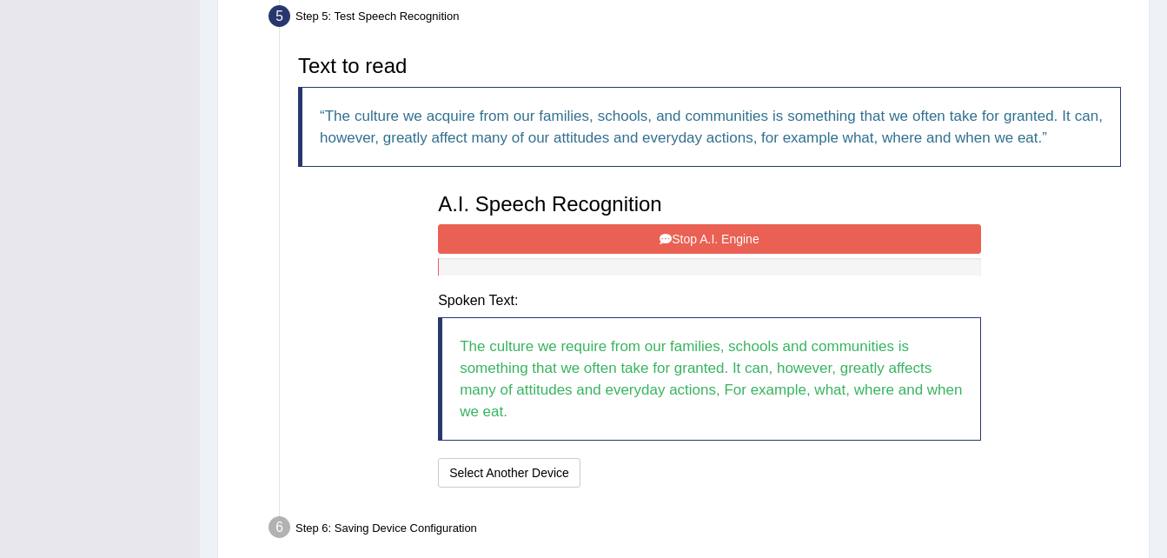
scroll to position [528, 0]
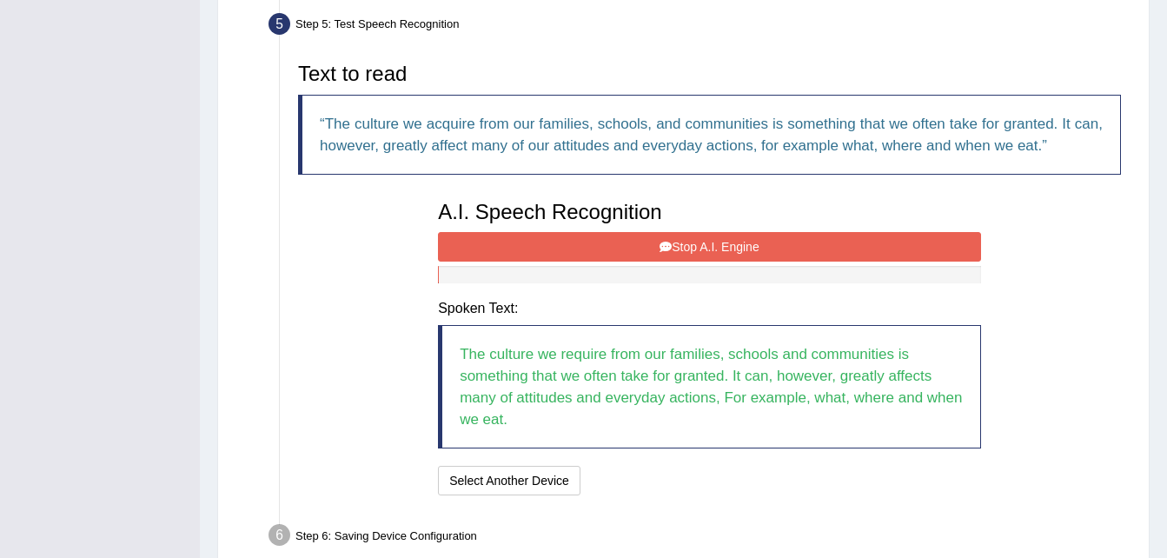
click at [696, 238] on button "Stop A.I. Engine" at bounding box center [709, 247] width 543 height 30
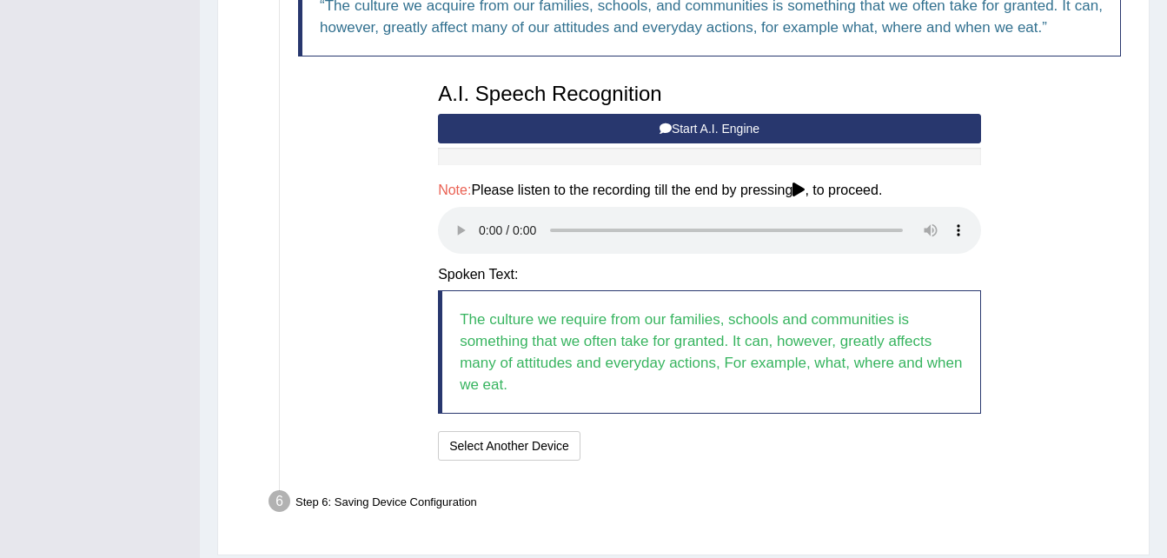
scroll to position [700, 0]
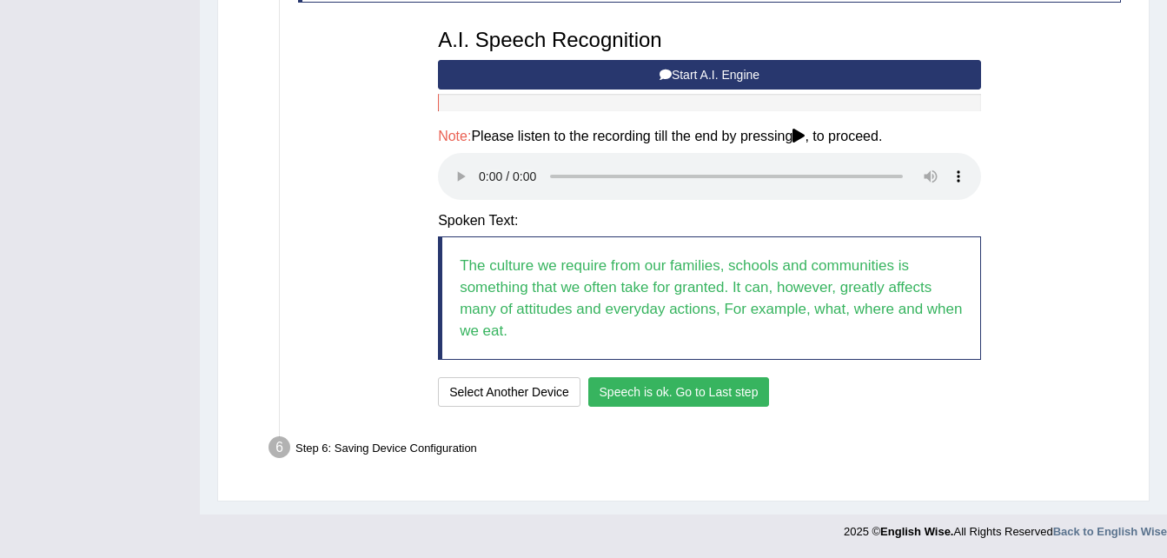
click at [683, 391] on button "Speech is ok. Go to Last step" at bounding box center [679, 392] width 182 height 30
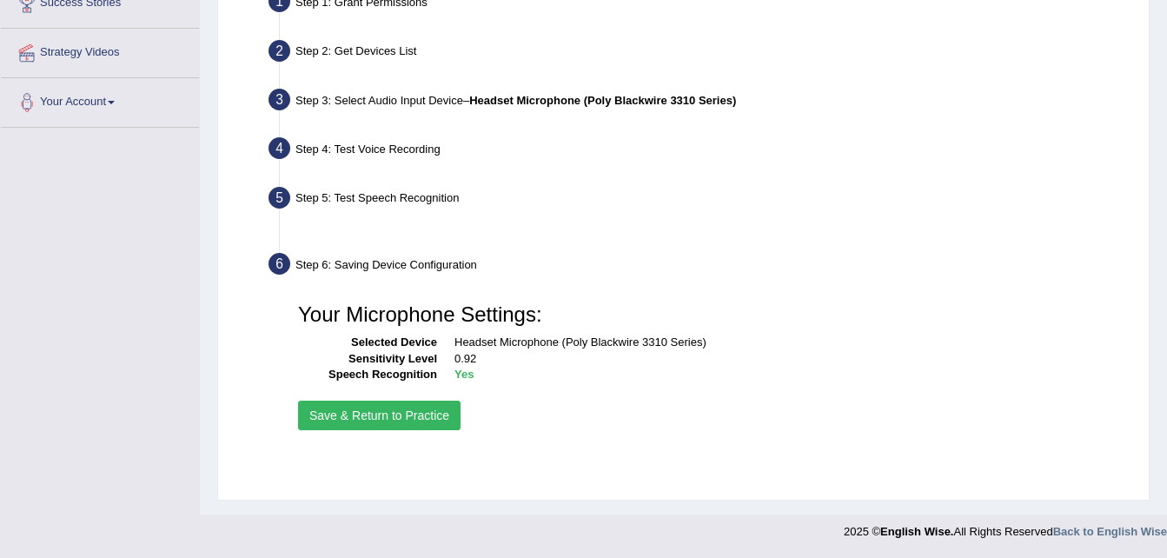
scroll to position [354, 0]
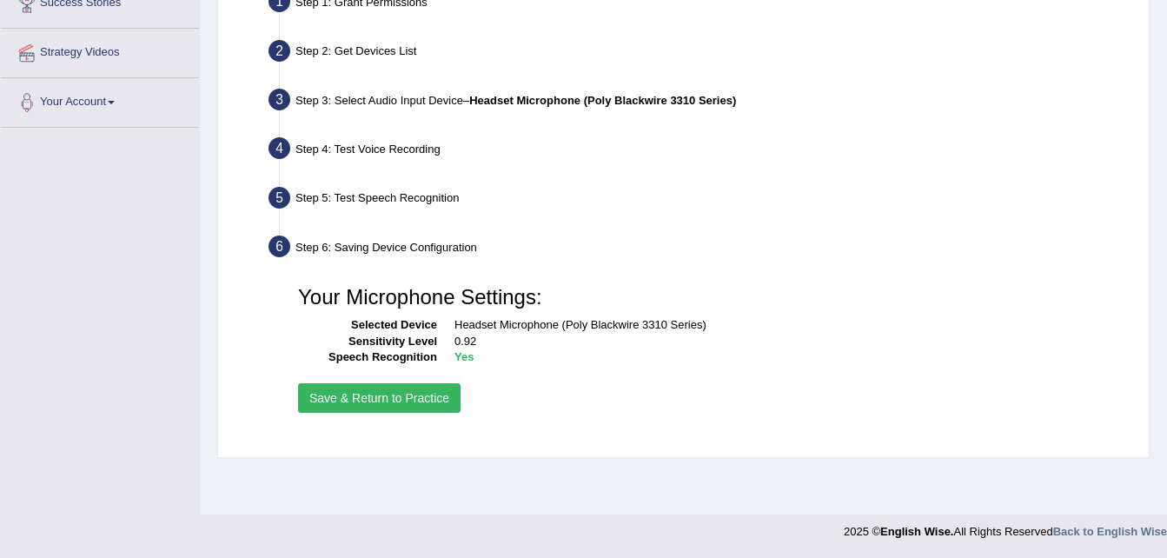
click at [410, 401] on button "Save & Return to Practice" at bounding box center [379, 398] width 162 height 30
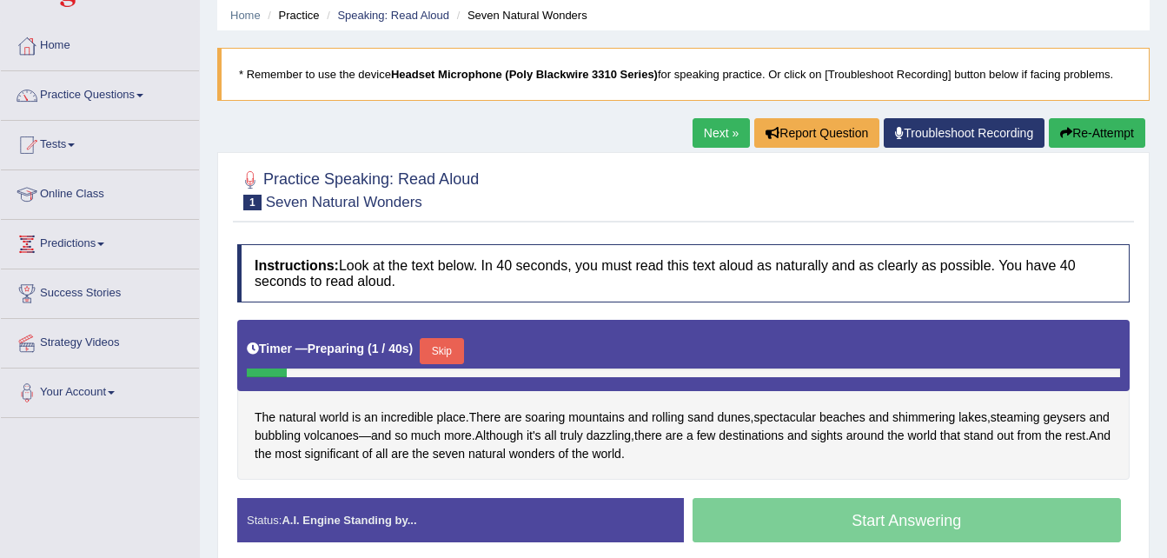
scroll to position [106, 0]
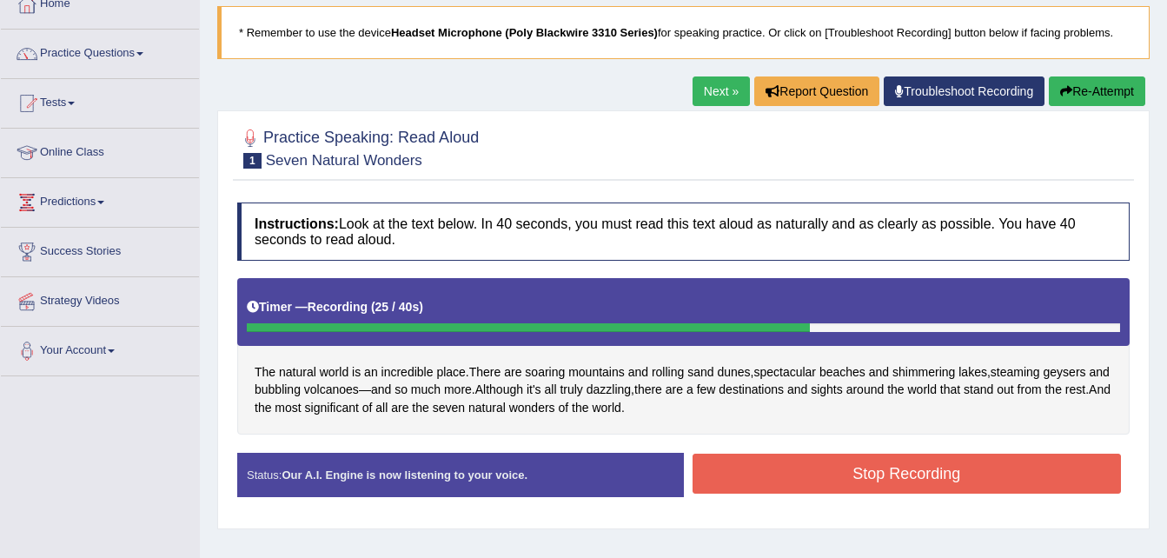
click at [837, 480] on button "Stop Recording" at bounding box center [906, 474] width 429 height 40
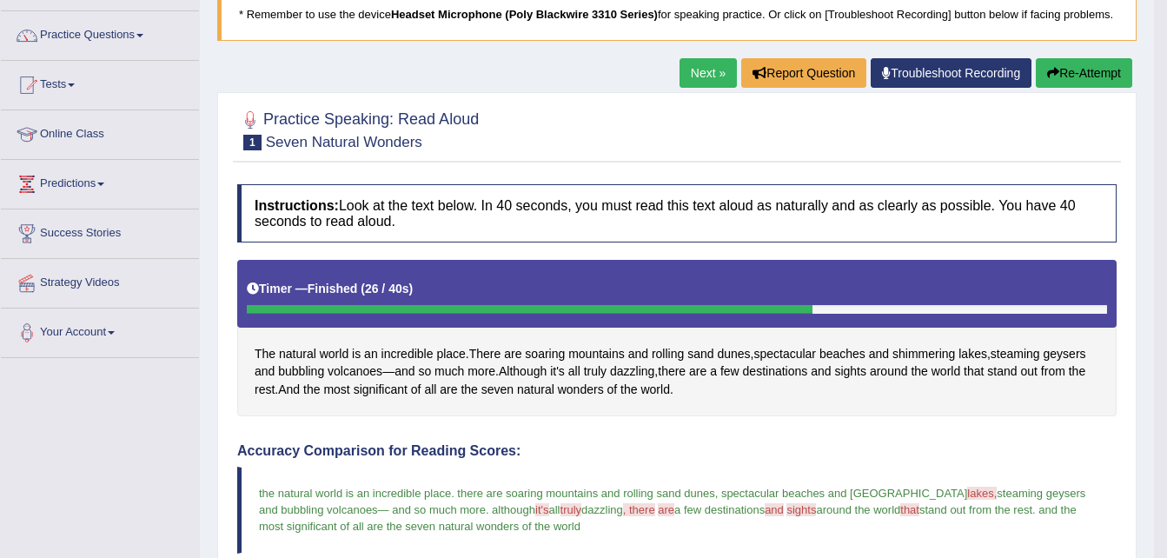
scroll to position [77, 0]
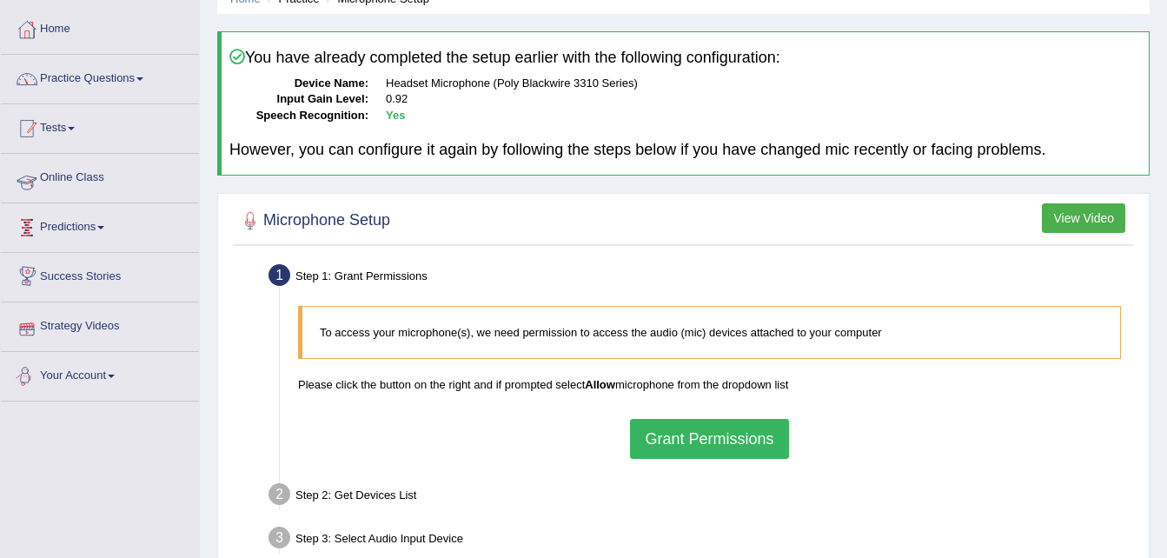
scroll to position [76, 0]
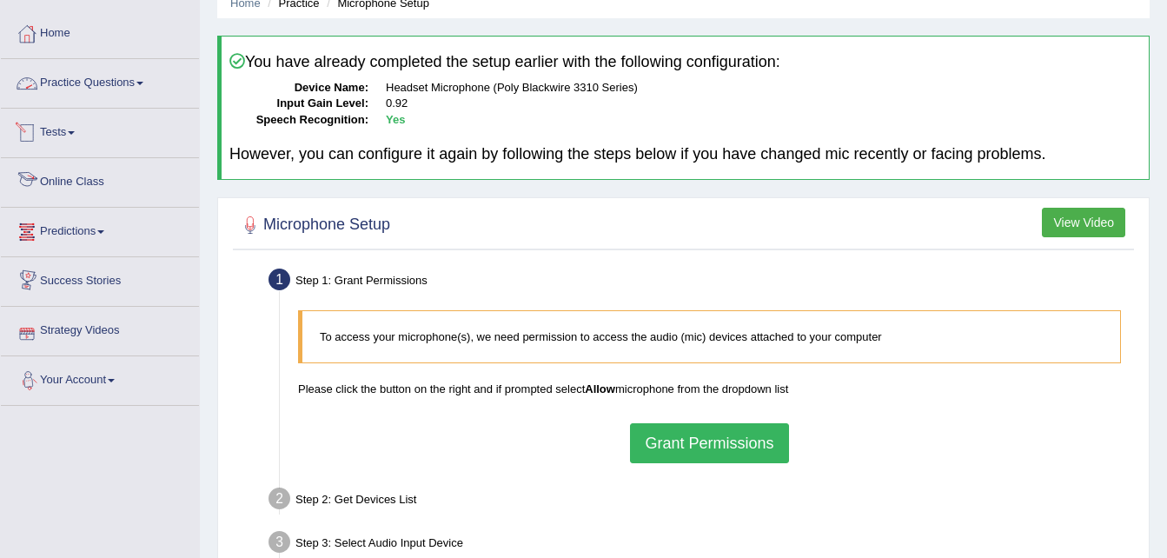
click at [76, 90] on link "Practice Questions" at bounding box center [100, 80] width 198 height 43
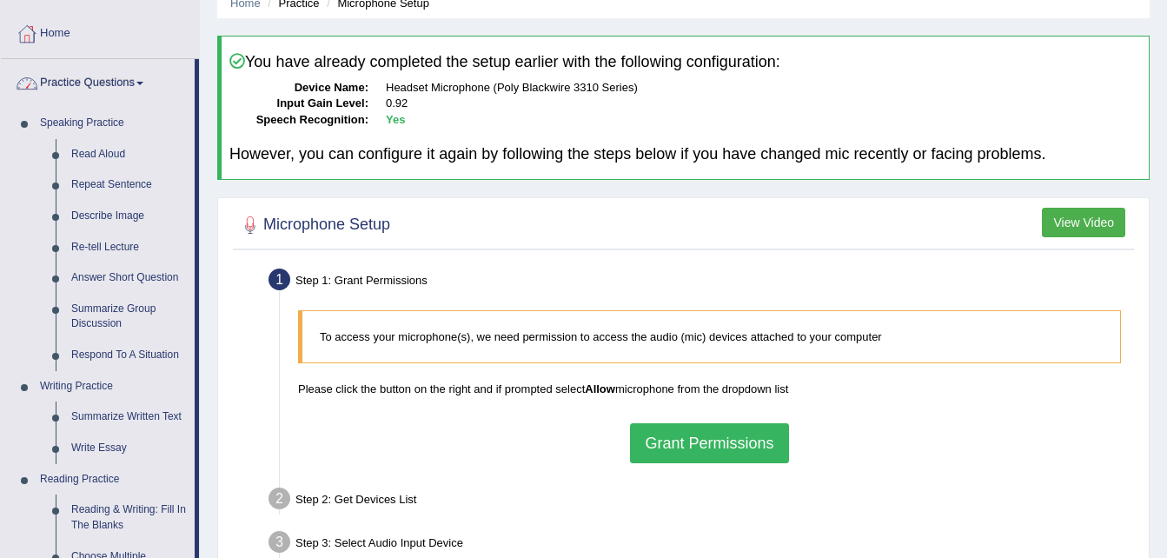
click at [76, 90] on link "Practice Questions" at bounding box center [98, 80] width 194 height 43
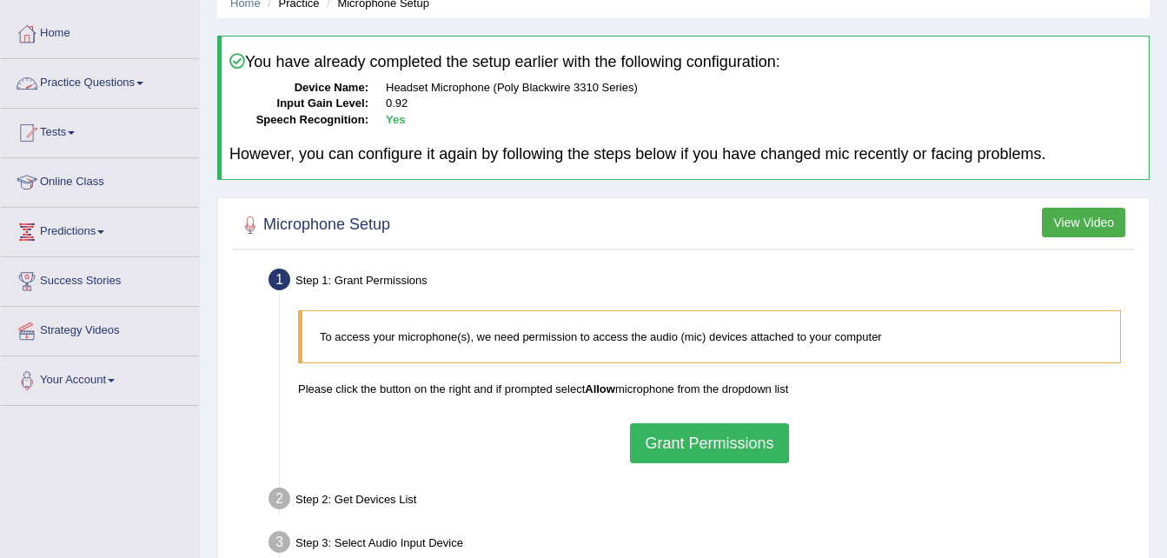
click at [82, 83] on link "Practice Questions" at bounding box center [100, 80] width 198 height 43
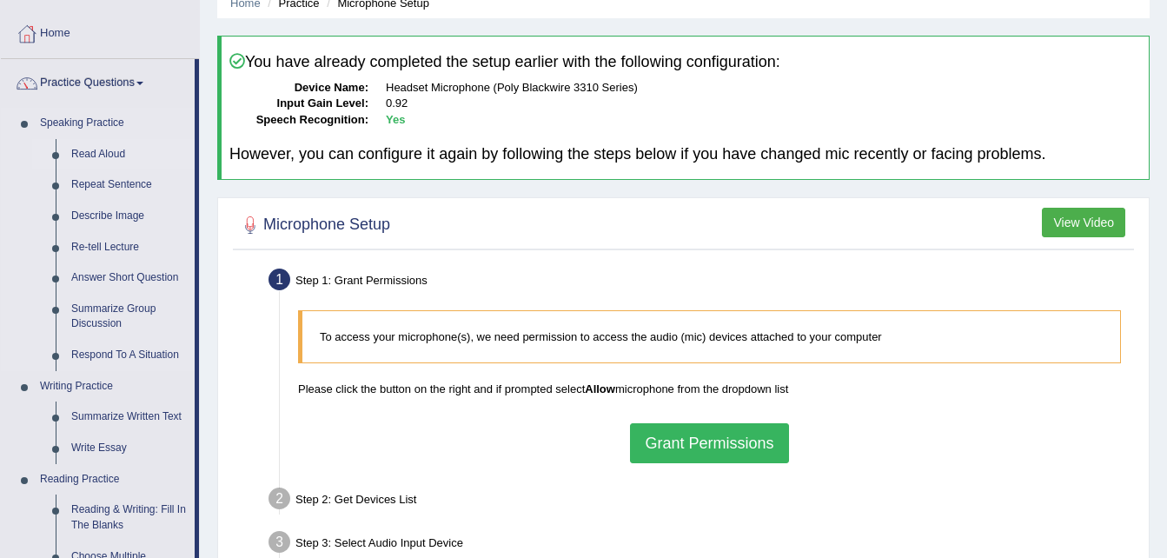
click at [84, 150] on link "Read Aloud" at bounding box center [128, 154] width 131 height 31
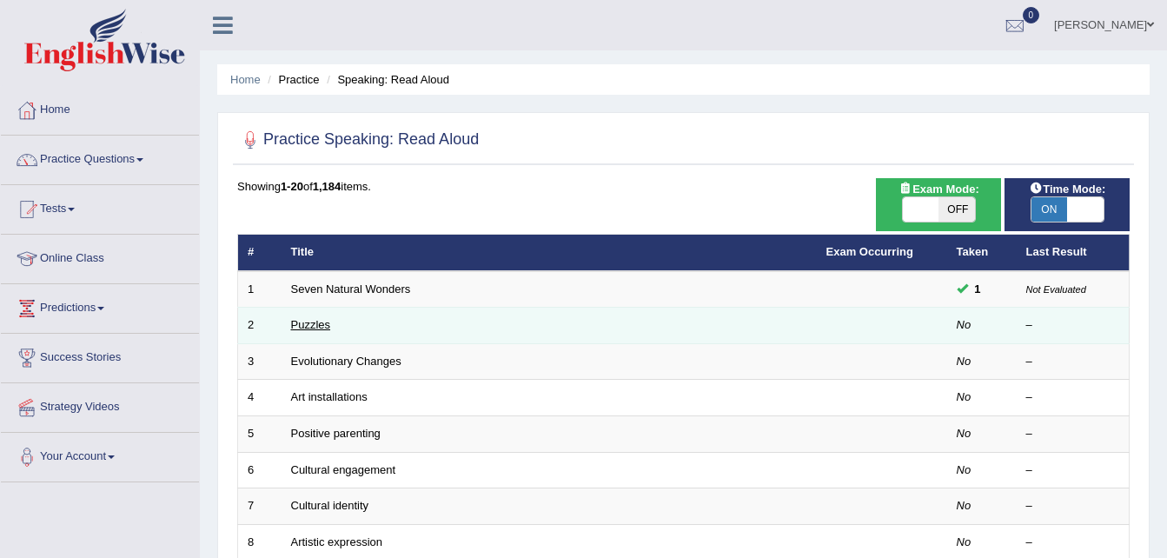
click at [316, 324] on link "Puzzles" at bounding box center [311, 324] width 40 height 13
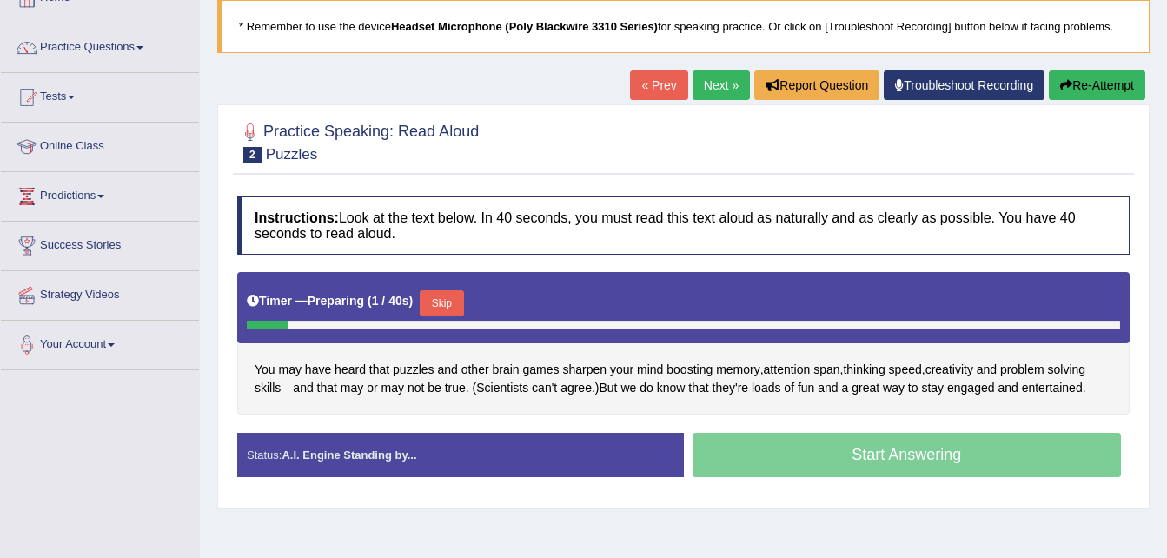
scroll to position [126, 0]
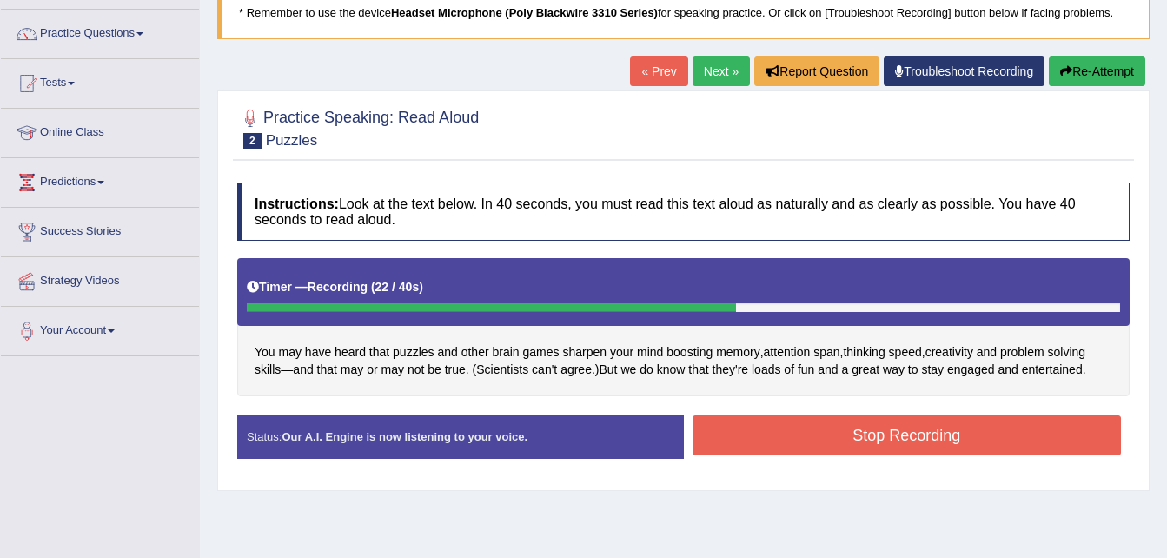
click at [749, 437] on button "Stop Recording" at bounding box center [906, 435] width 429 height 40
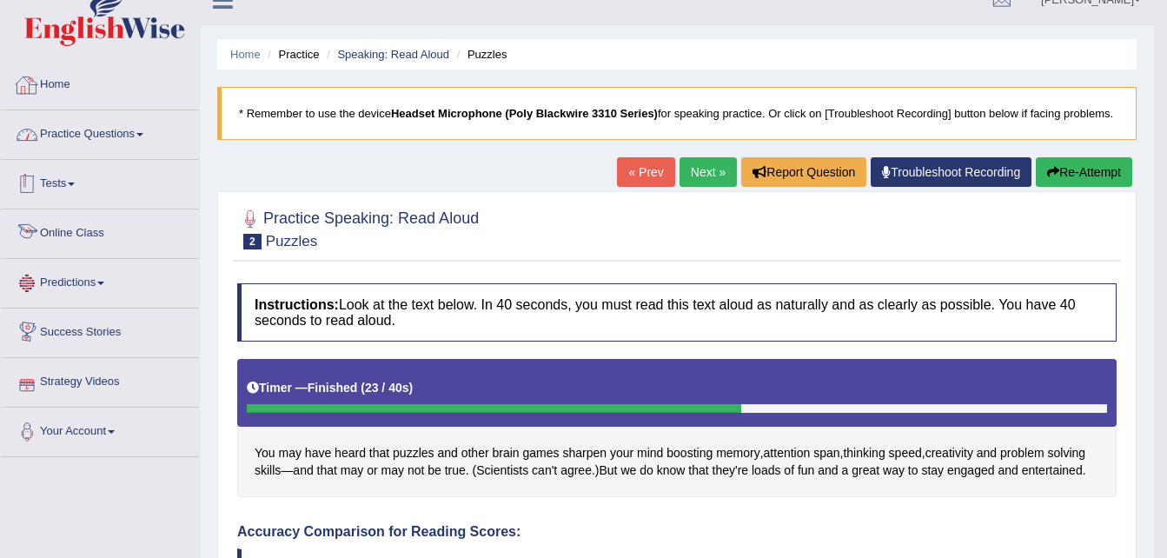
scroll to position [0, 0]
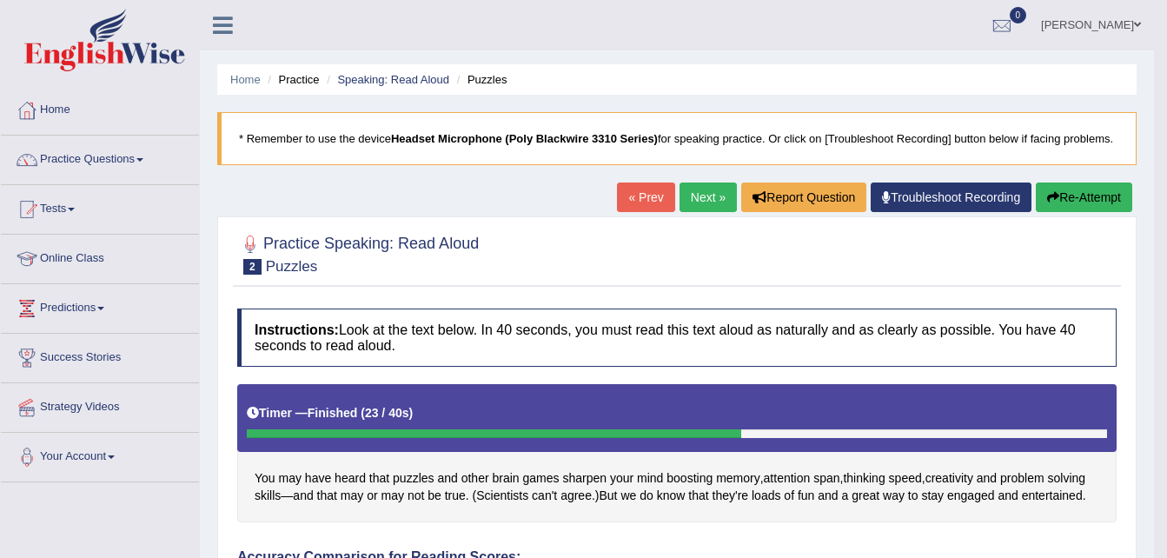
click at [115, 166] on link "Practice Questions" at bounding box center [100, 157] width 198 height 43
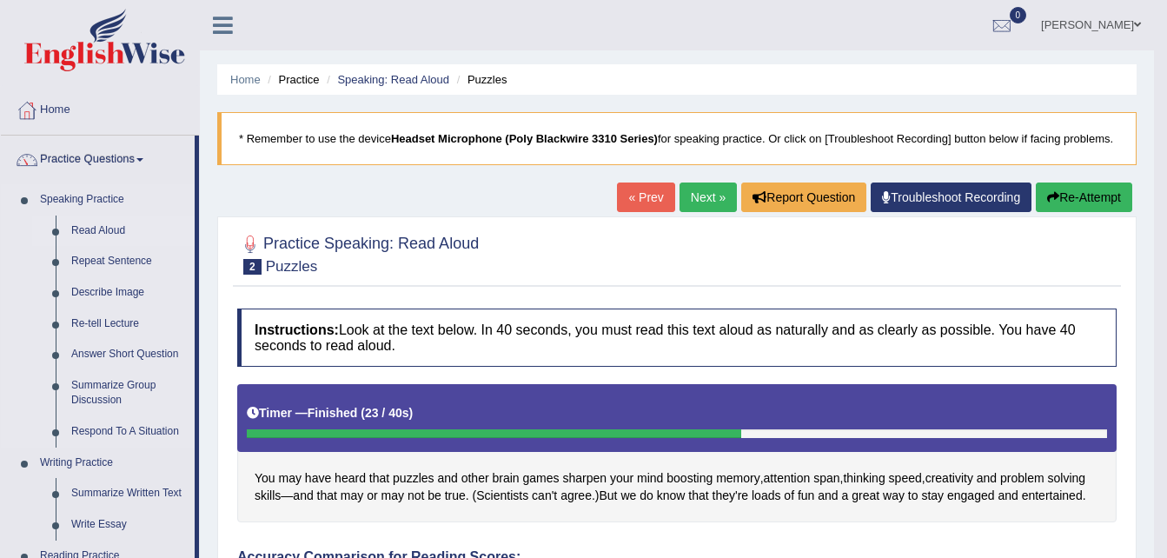
click at [103, 228] on link "Read Aloud" at bounding box center [128, 230] width 131 height 31
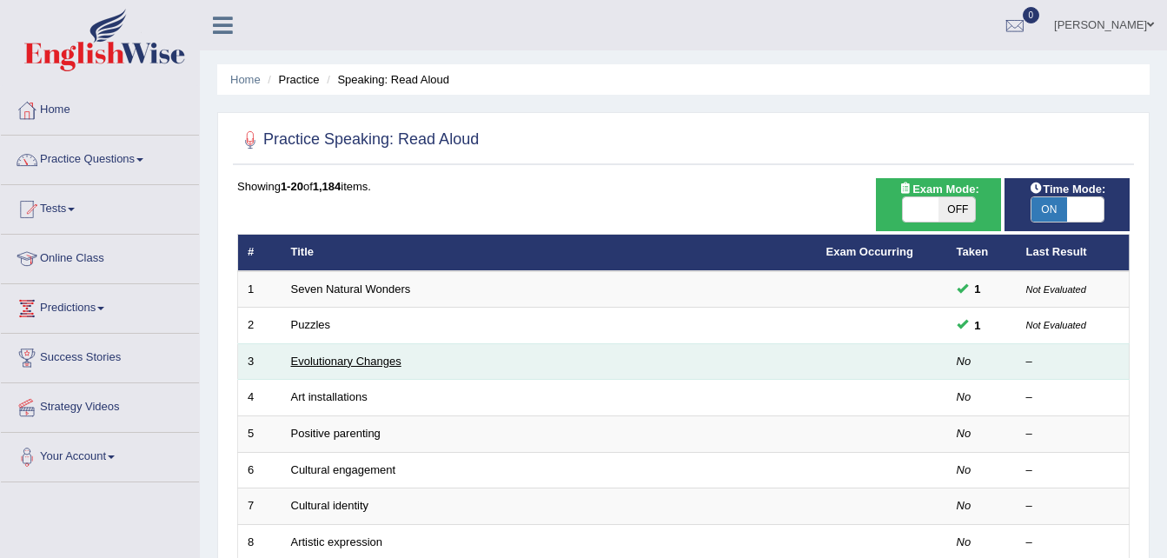
click at [342, 362] on link "Evolutionary Changes" at bounding box center [346, 360] width 110 height 13
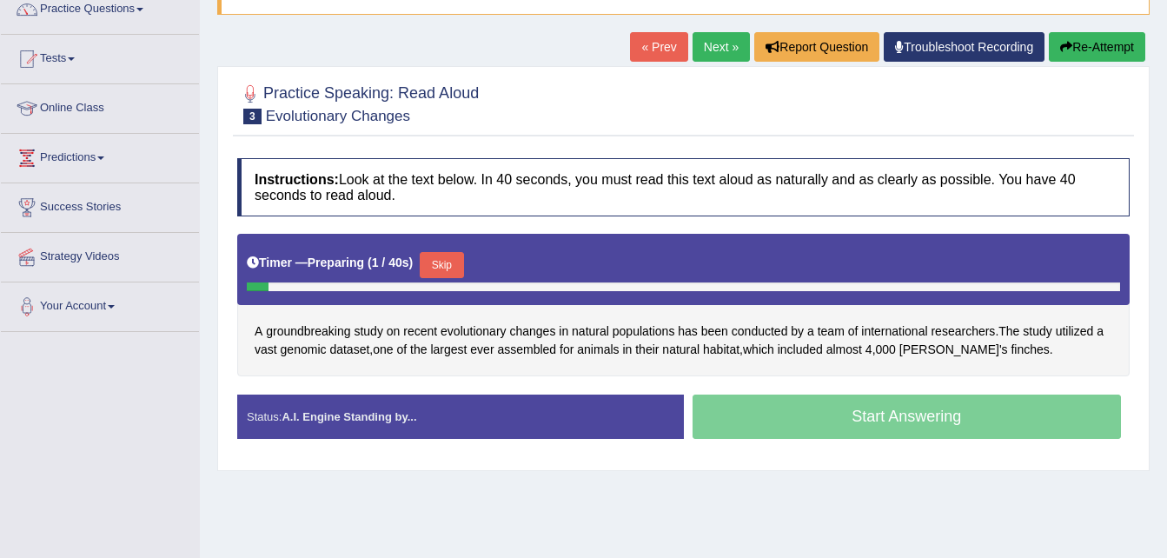
scroll to position [153, 0]
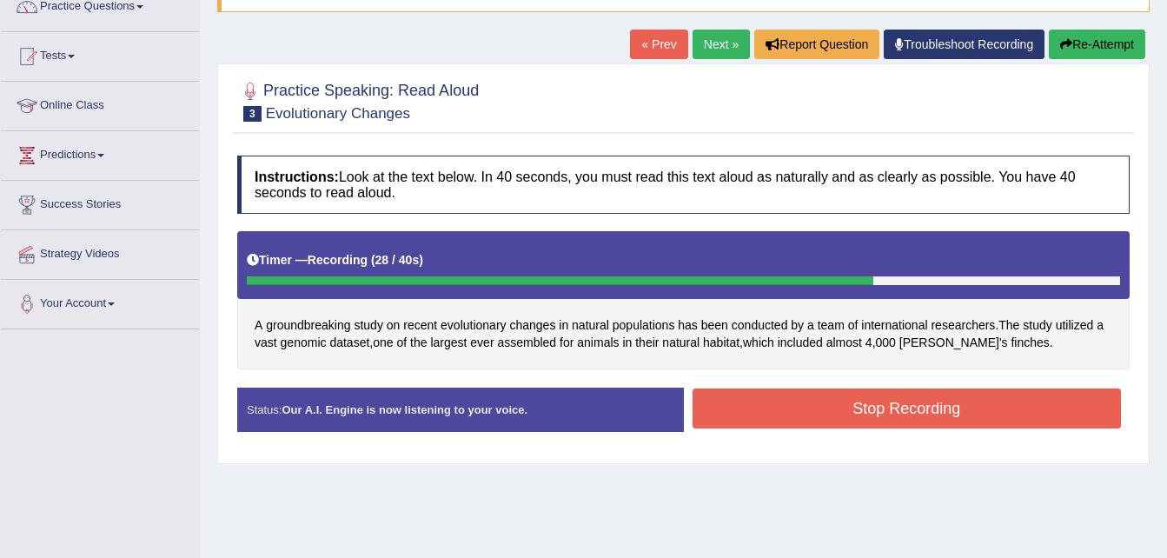
click at [821, 407] on button "Stop Recording" at bounding box center [906, 408] width 429 height 40
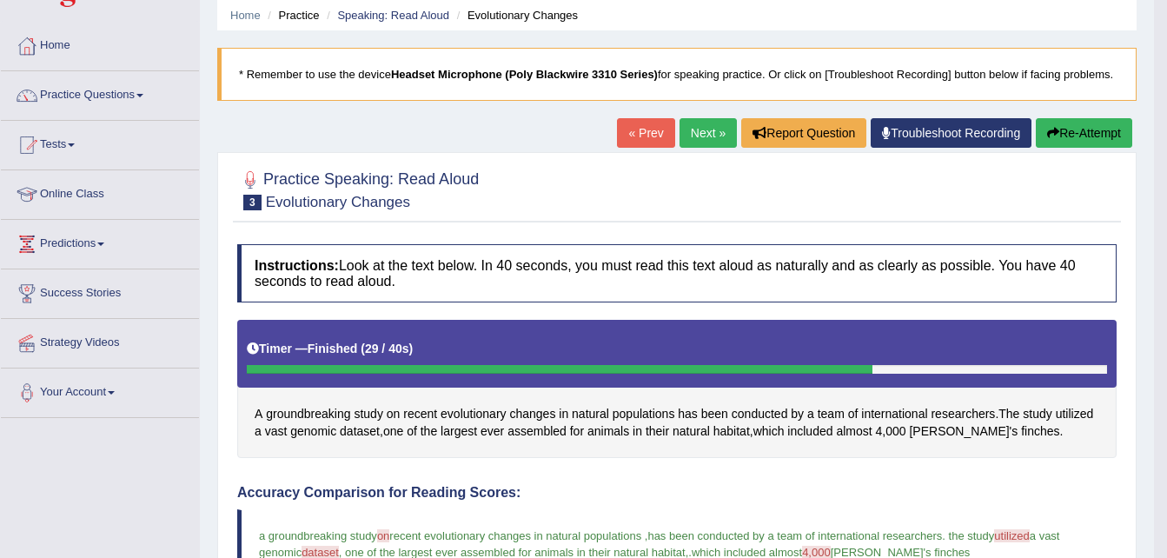
scroll to position [65, 0]
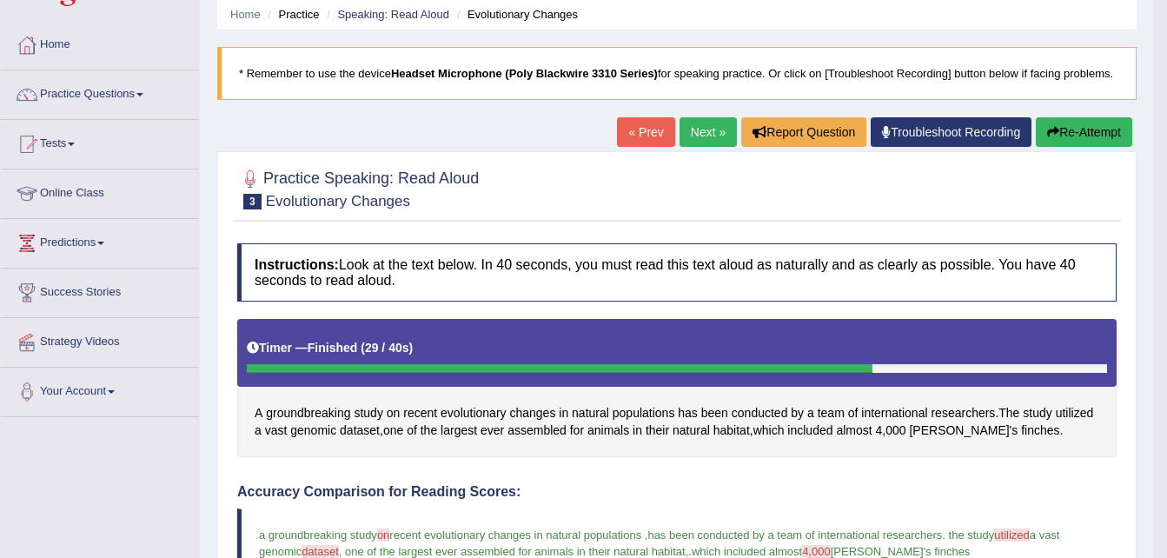
click at [1078, 131] on button "Re-Attempt" at bounding box center [1084, 132] width 96 height 30
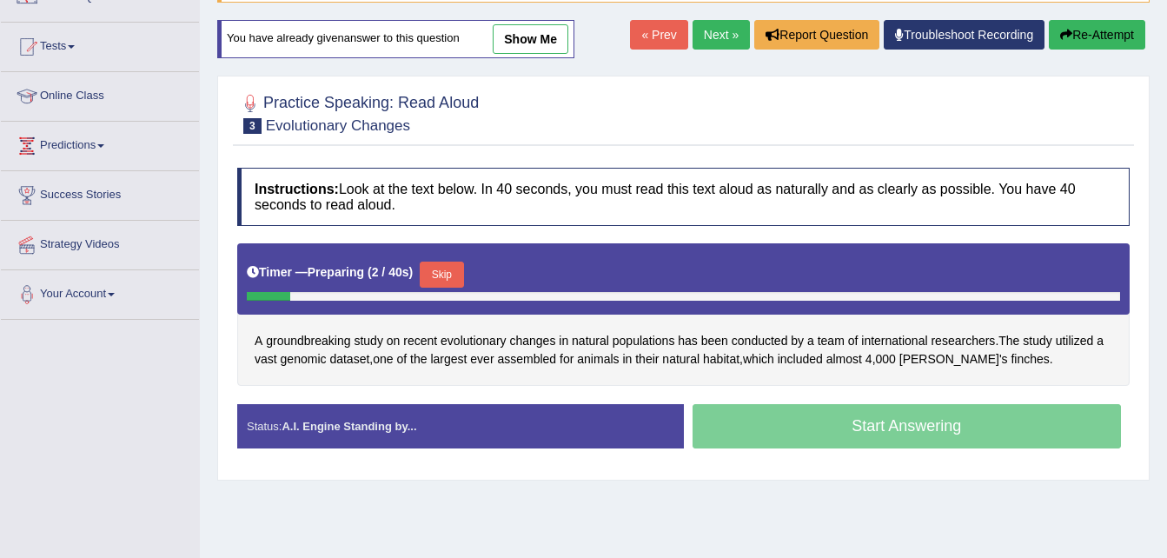
click at [446, 272] on button "Skip" at bounding box center [441, 275] width 43 height 26
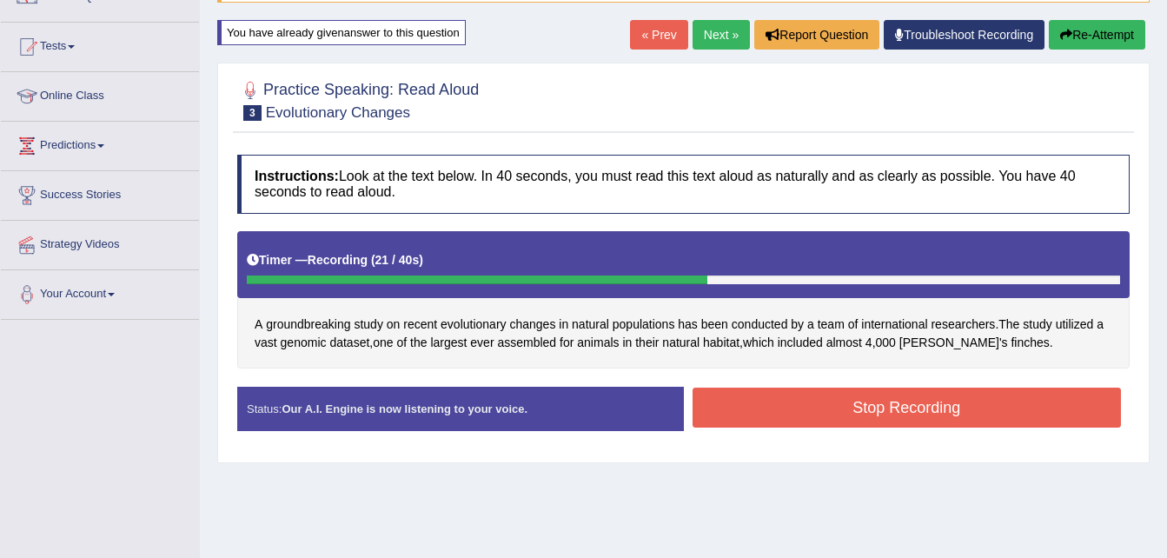
click at [926, 403] on button "Stop Recording" at bounding box center [906, 408] width 429 height 40
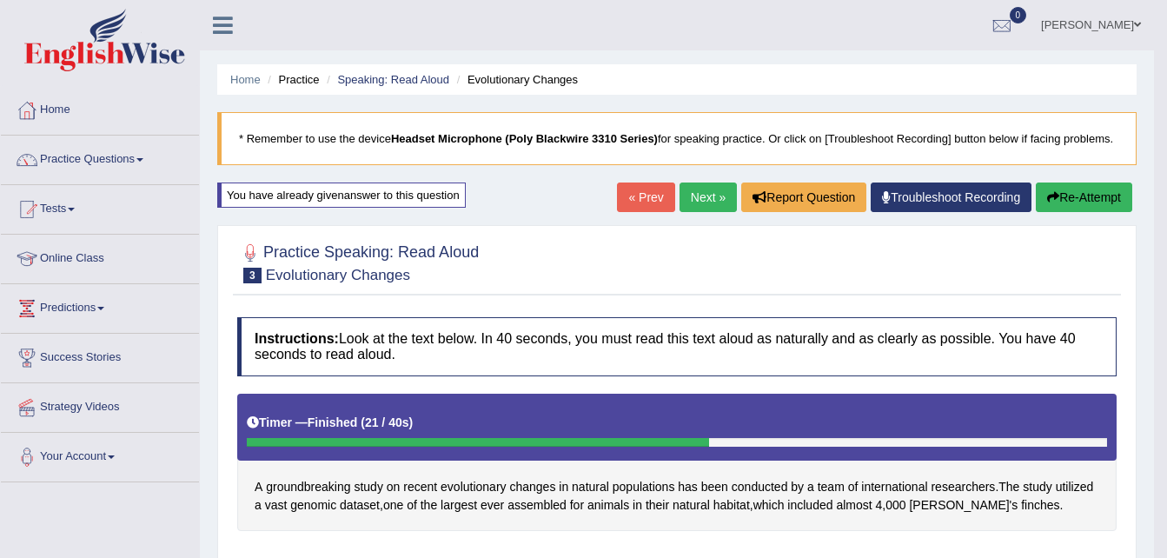
click at [708, 195] on link "Next »" at bounding box center [707, 197] width 57 height 30
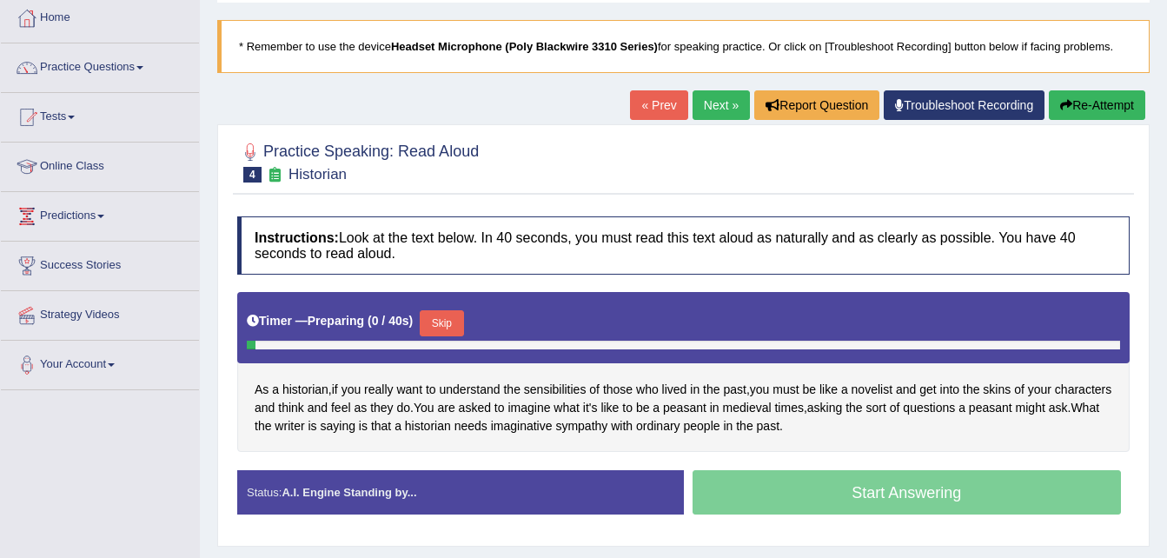
scroll to position [92, 0]
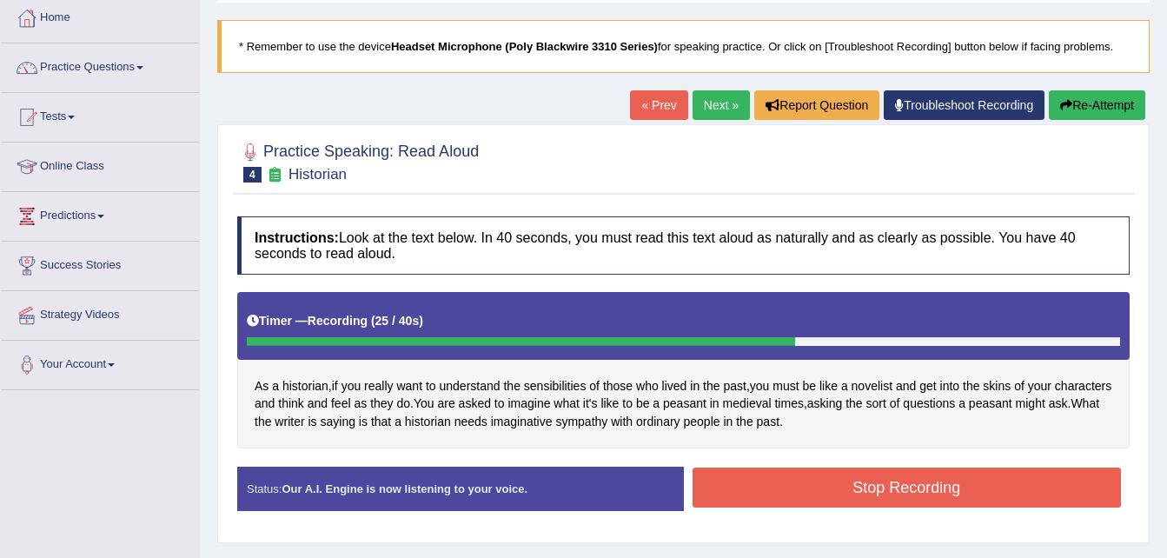
click at [918, 480] on button "Stop Recording" at bounding box center [906, 487] width 429 height 40
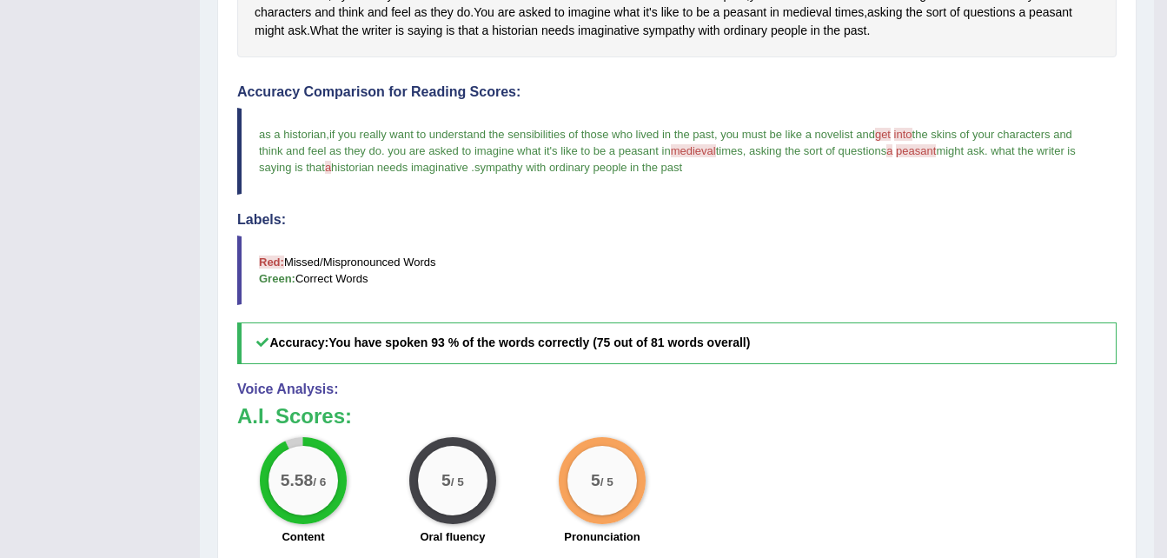
scroll to position [465, 0]
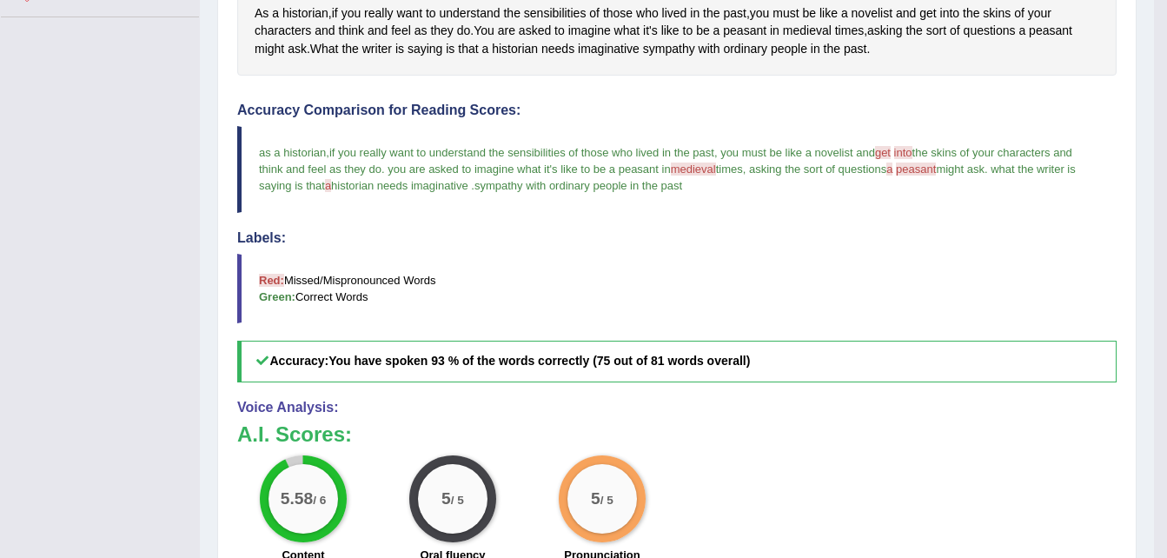
click at [691, 169] on span "medieval" at bounding box center [693, 168] width 45 height 13
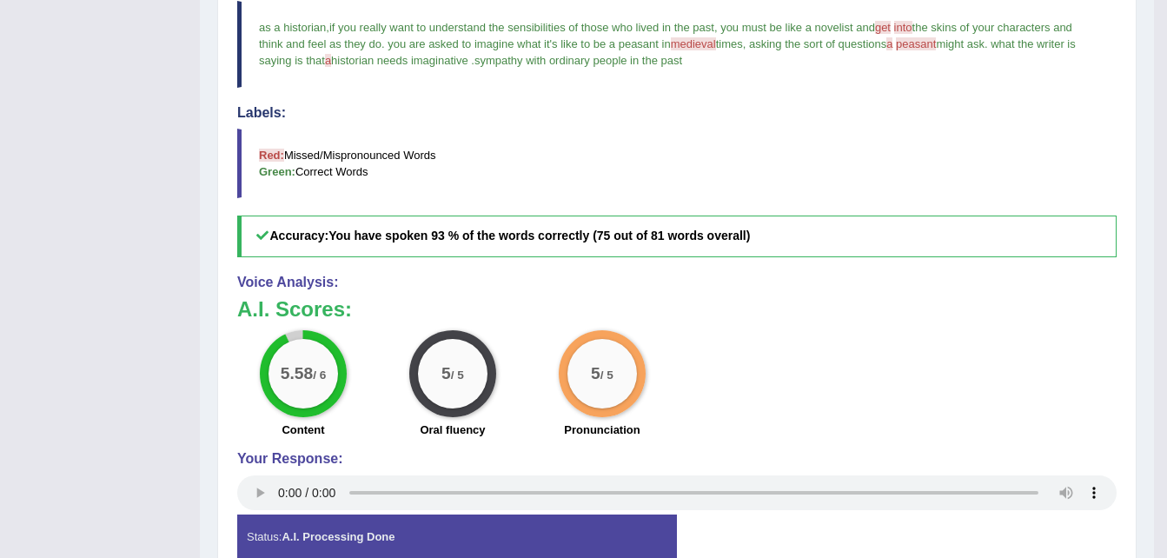
scroll to position [679, 0]
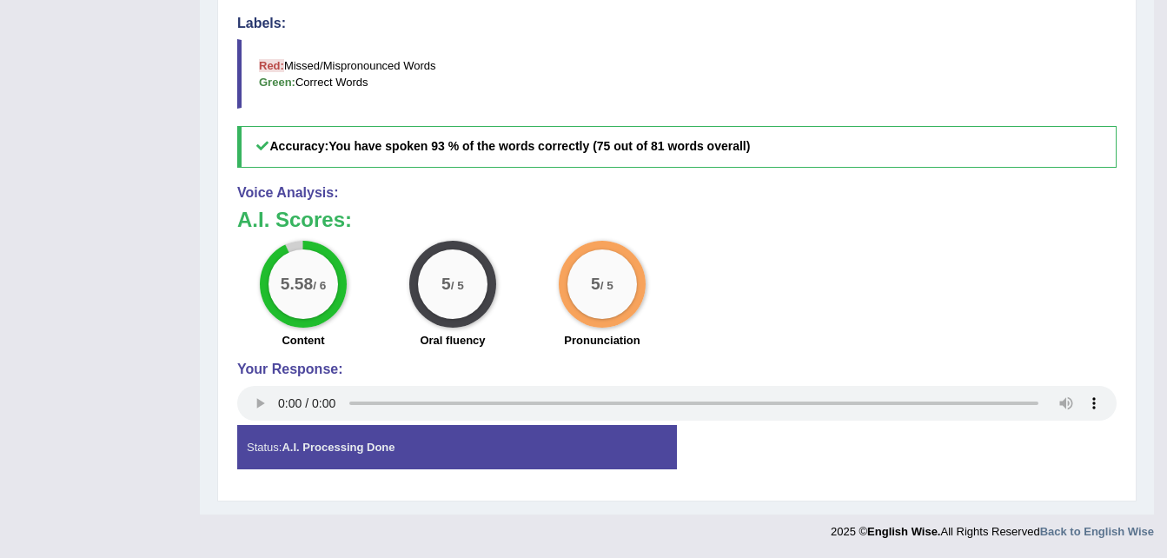
click at [446, 441] on div "Status: A.I. Processing Done" at bounding box center [457, 447] width 440 height 44
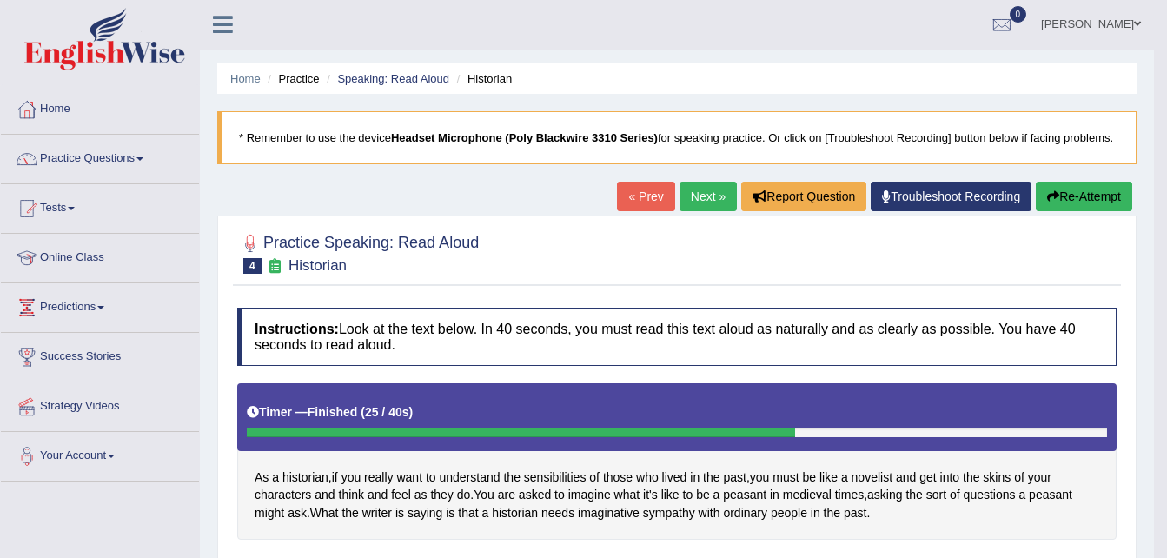
scroll to position [0, 0]
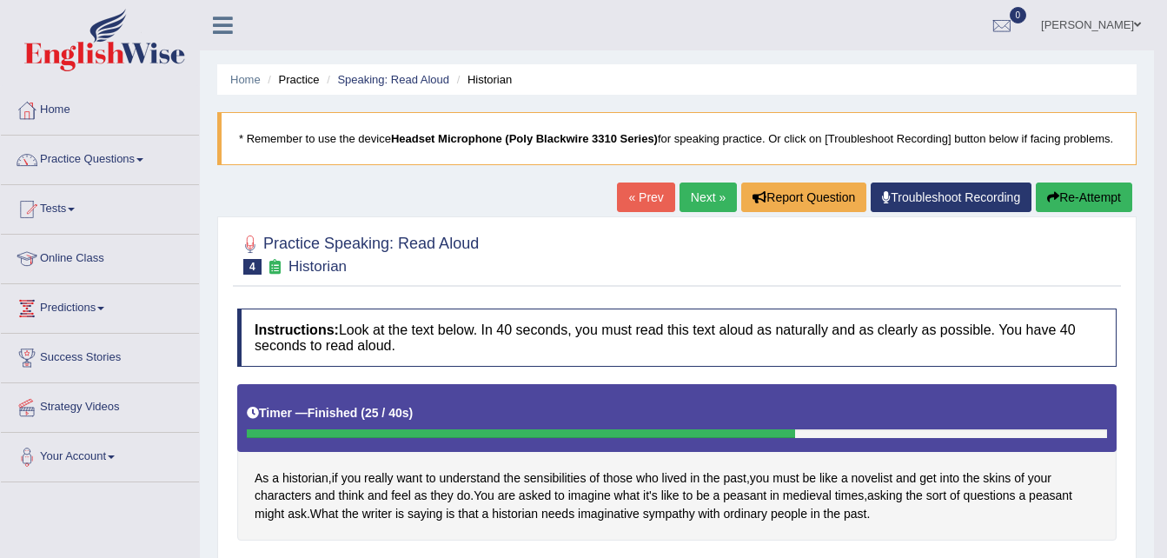
click at [707, 199] on link "Next »" at bounding box center [707, 197] width 57 height 30
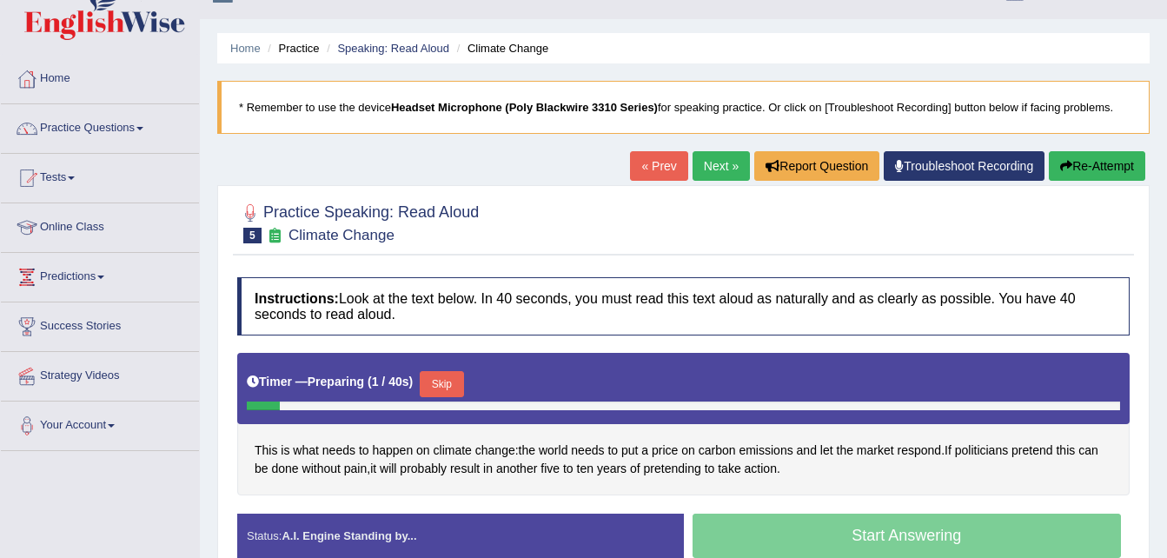
scroll to position [94, 0]
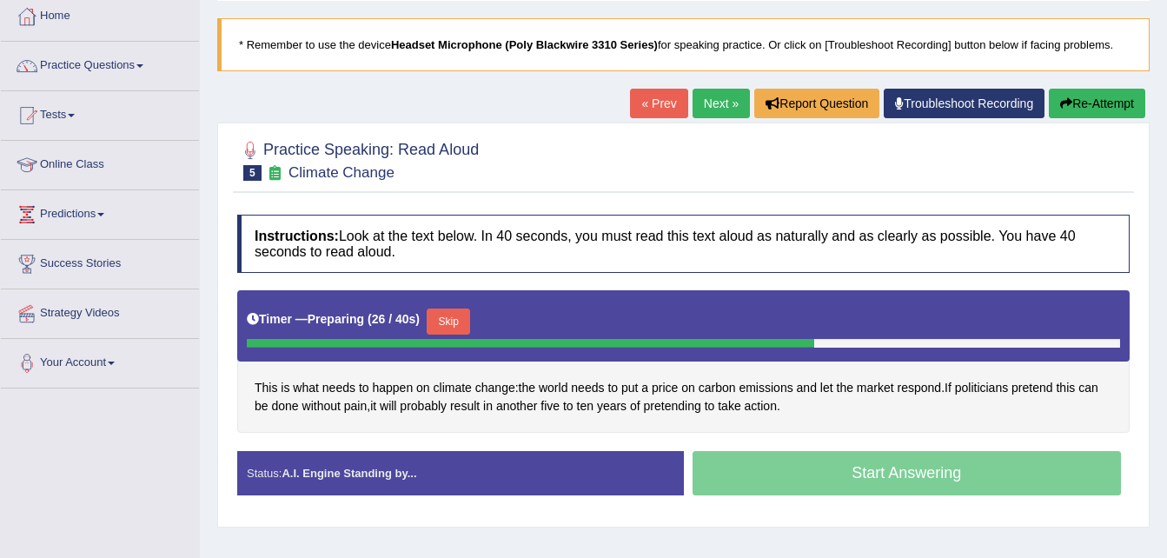
click at [455, 318] on button "Skip" at bounding box center [448, 321] width 43 height 26
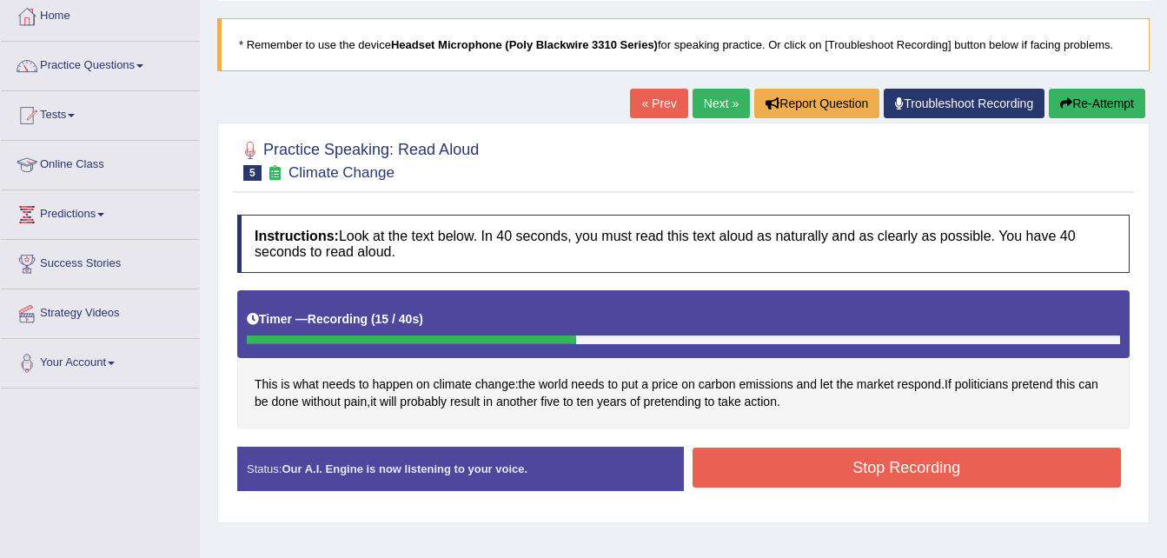
click at [820, 484] on button "Stop Recording" at bounding box center [906, 467] width 429 height 40
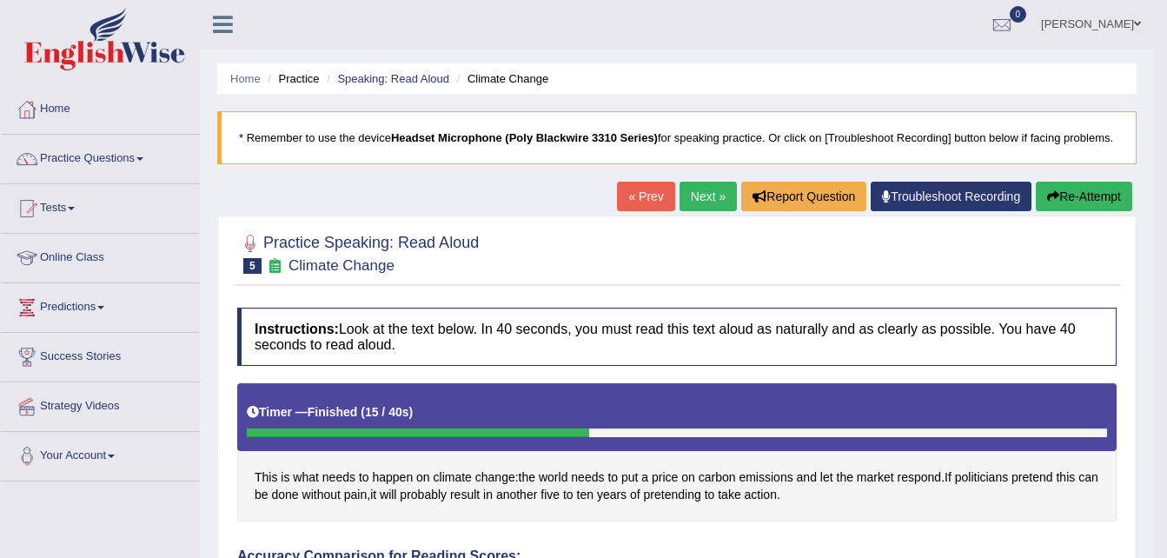
scroll to position [0, 0]
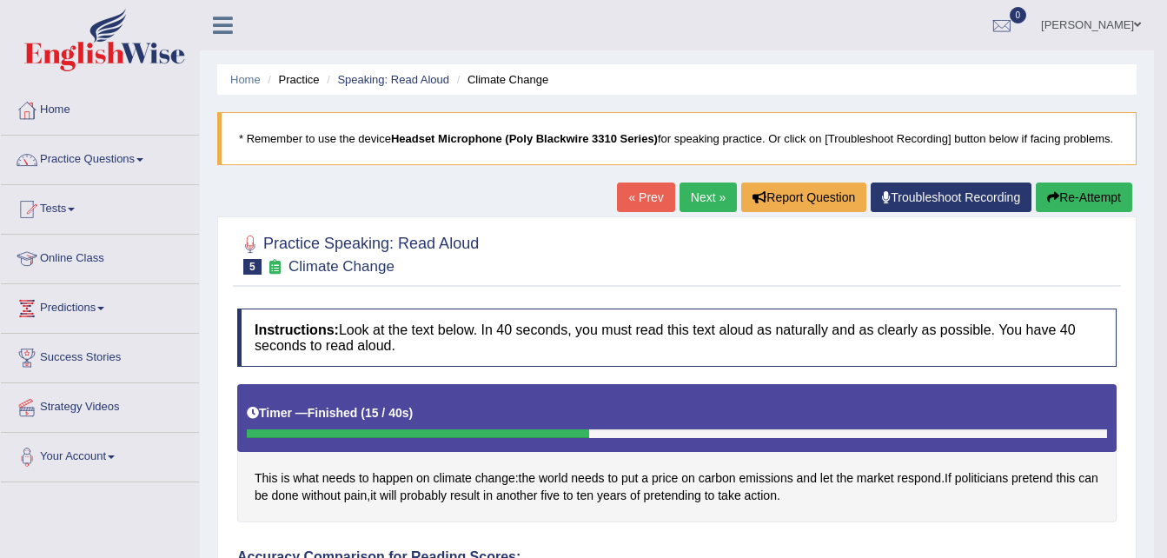
click at [698, 194] on link "Next »" at bounding box center [707, 197] width 57 height 30
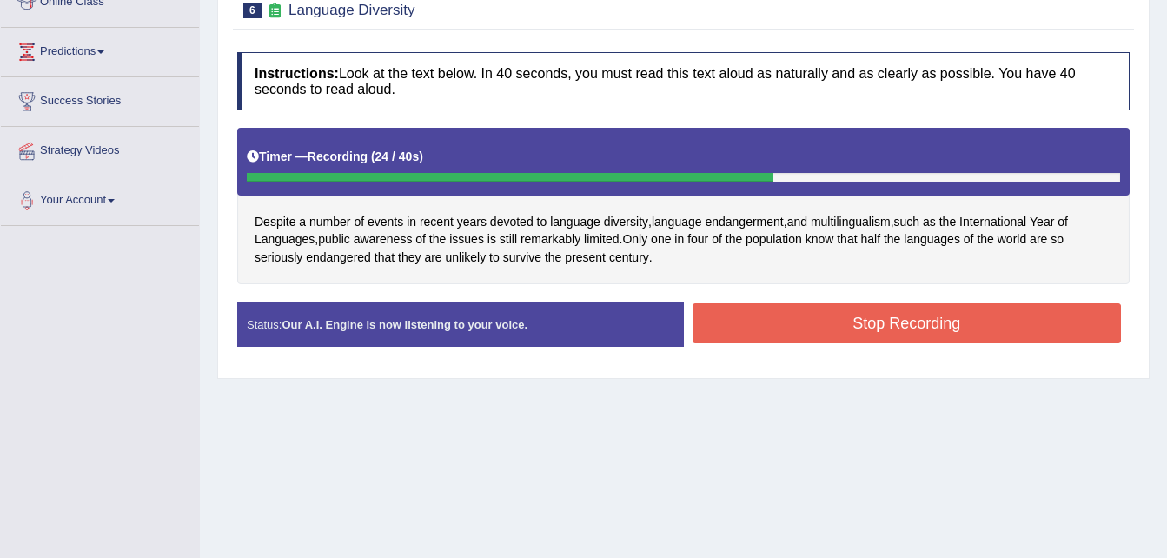
click at [886, 338] on button "Stop Recording" at bounding box center [906, 323] width 429 height 40
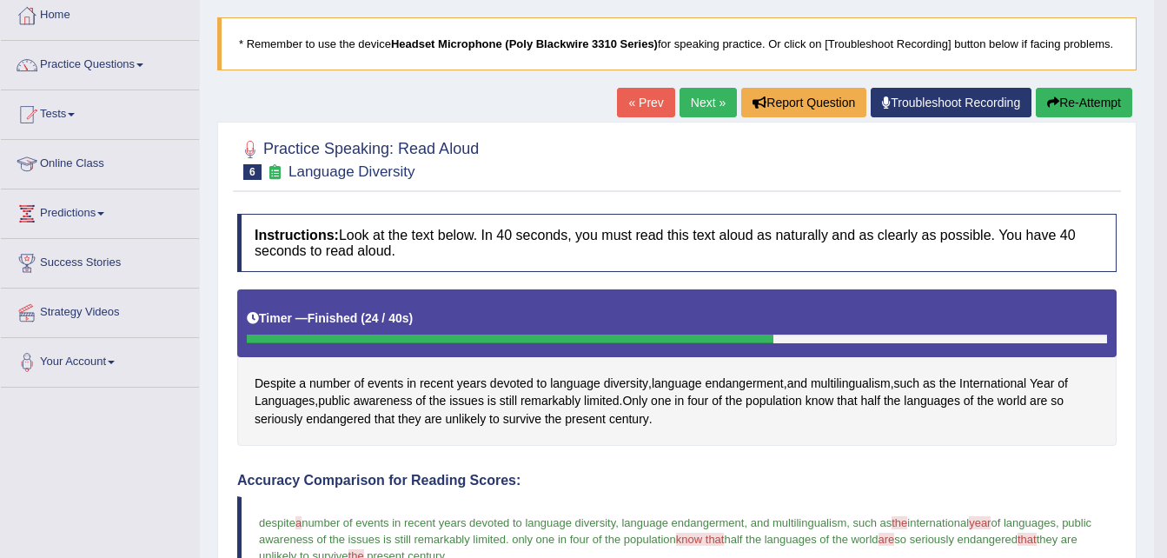
scroll to position [88, 0]
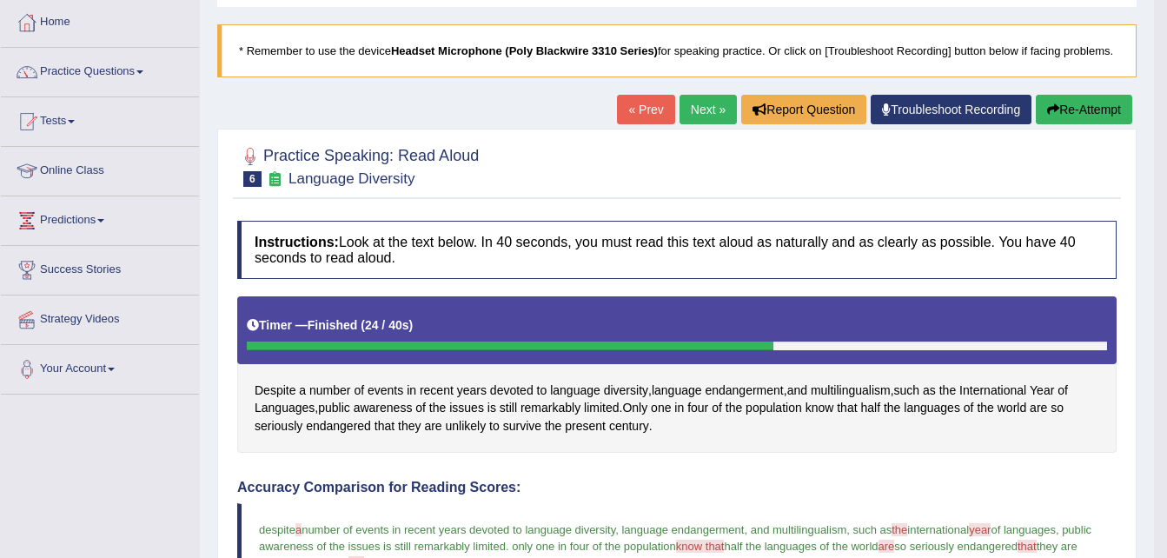
click at [703, 110] on link "Next »" at bounding box center [707, 110] width 57 height 30
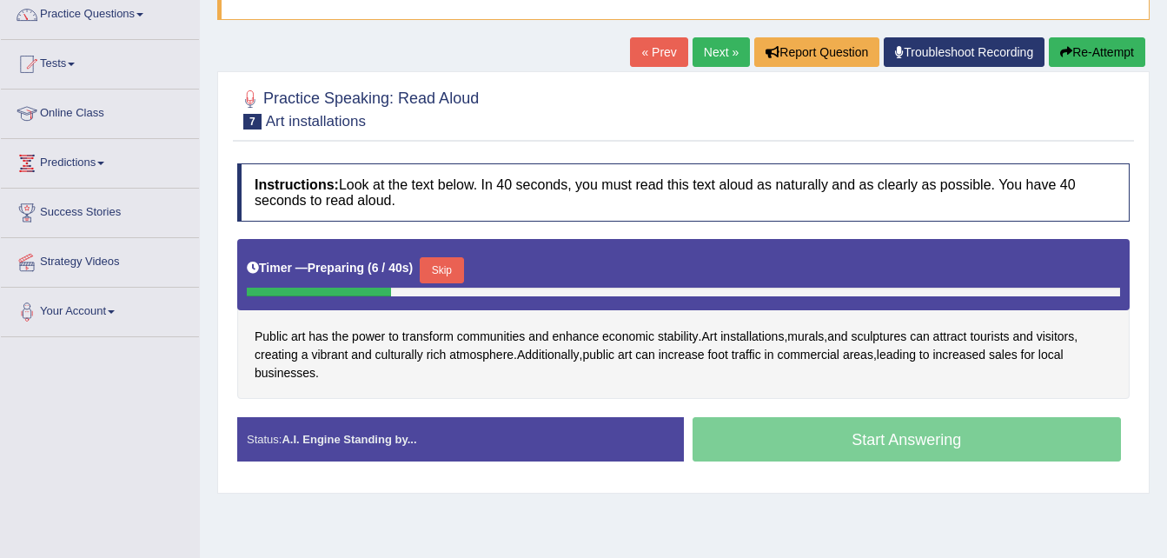
click at [446, 263] on button "Skip" at bounding box center [441, 270] width 43 height 26
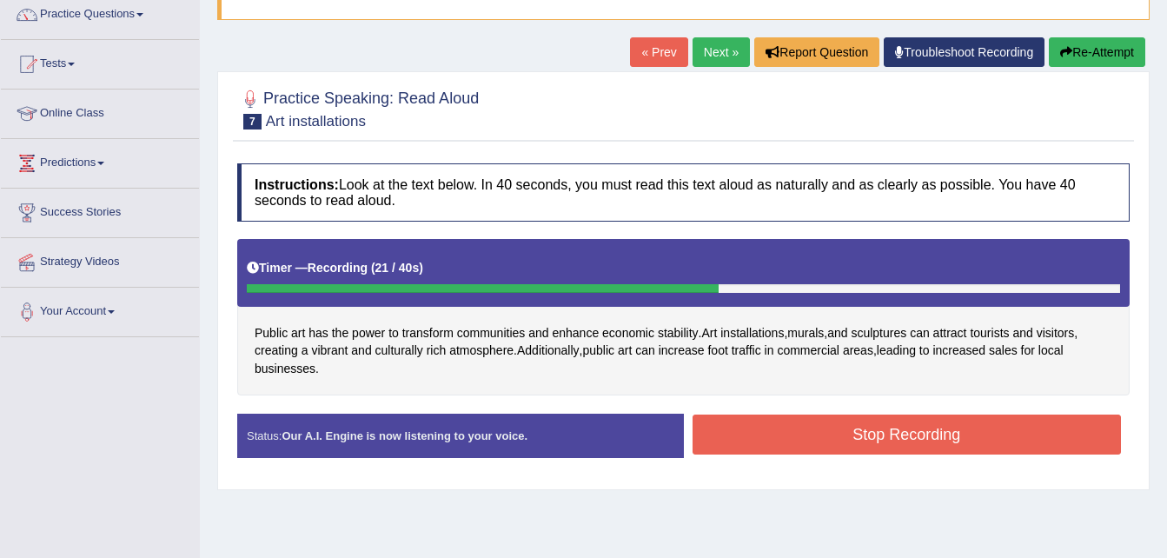
click at [870, 431] on button "Stop Recording" at bounding box center [906, 434] width 429 height 40
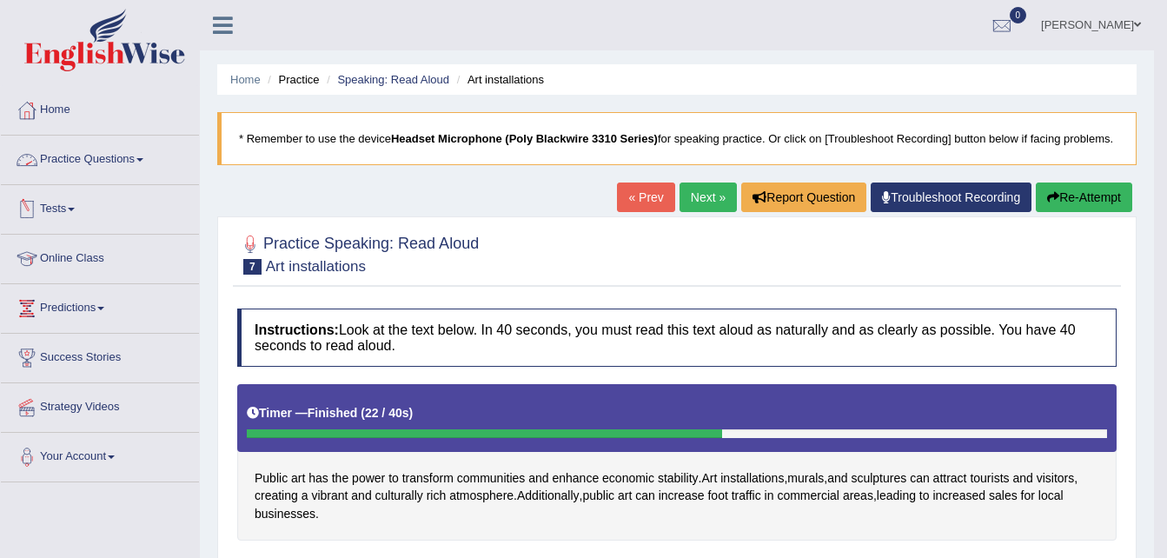
click at [141, 158] on link "Practice Questions" at bounding box center [100, 157] width 198 height 43
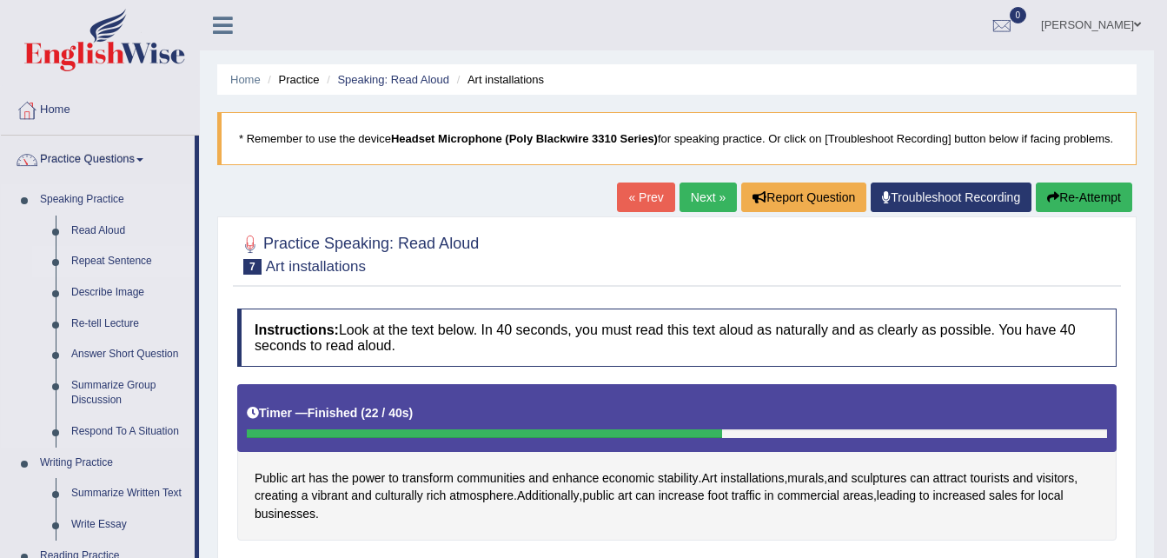
click at [112, 262] on link "Repeat Sentence" at bounding box center [128, 261] width 131 height 31
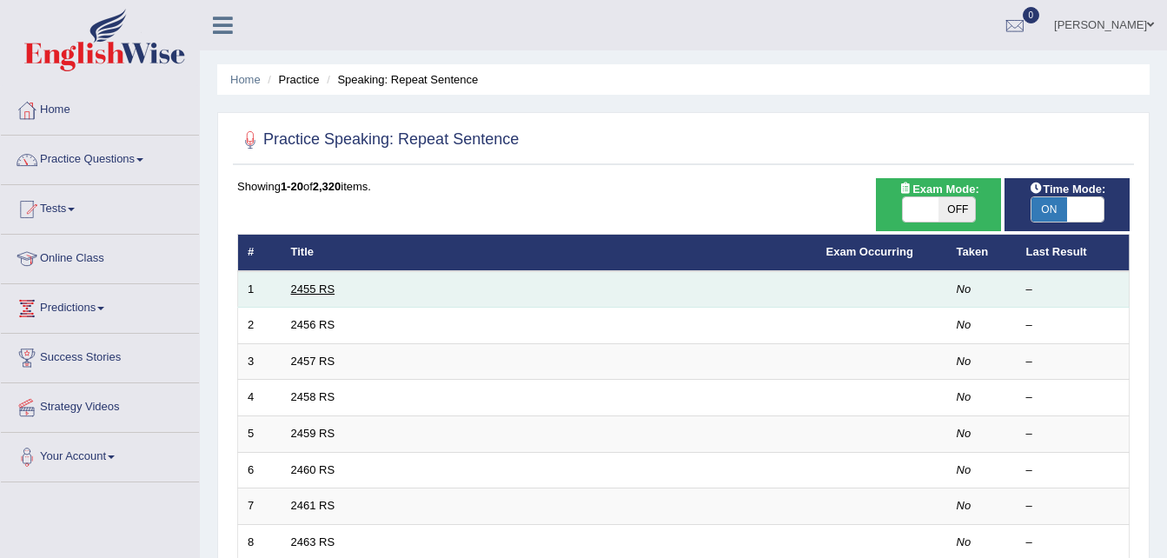
click at [311, 288] on link "2455 RS" at bounding box center [313, 288] width 44 height 13
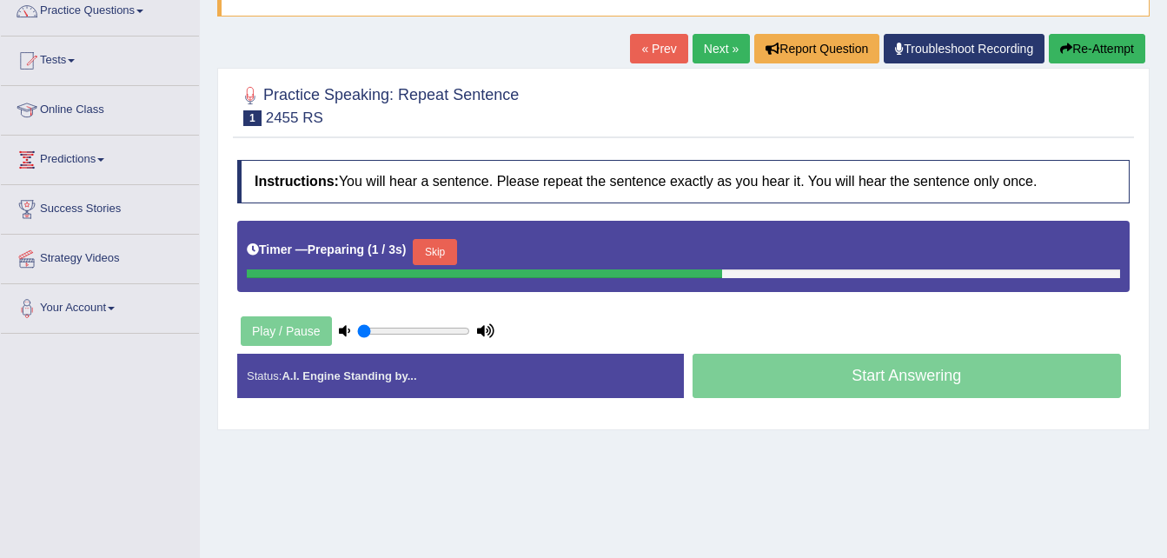
scroll to position [220, 0]
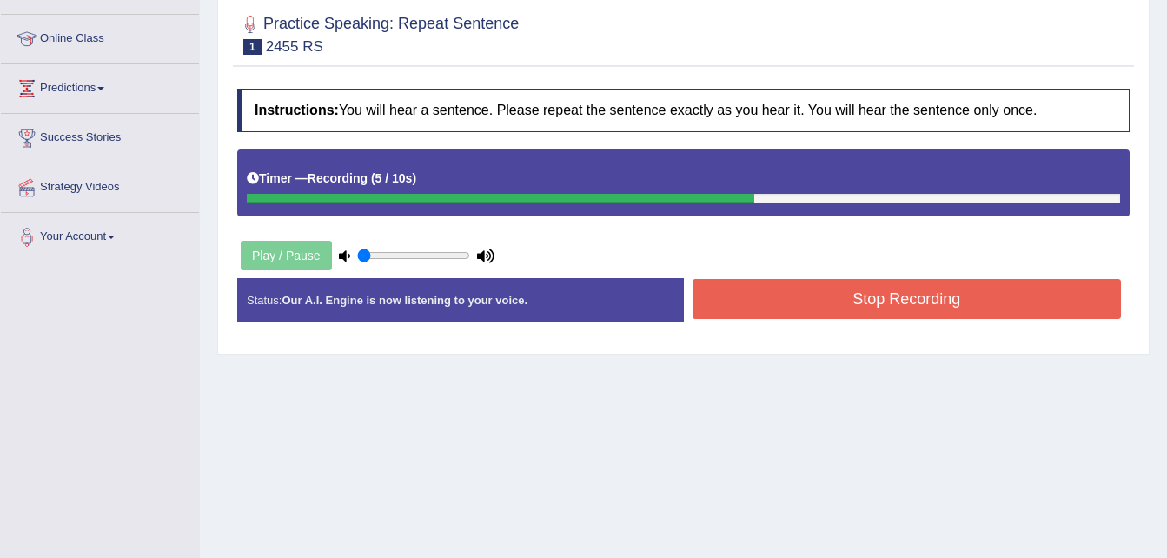
click at [898, 299] on button "Stop Recording" at bounding box center [906, 299] width 429 height 40
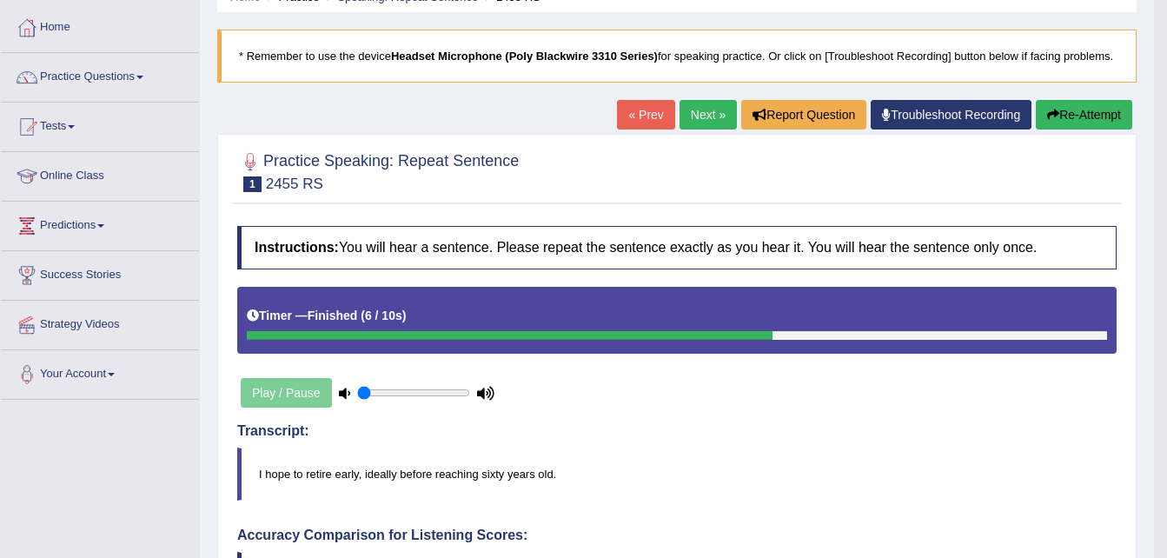
scroll to position [24, 0]
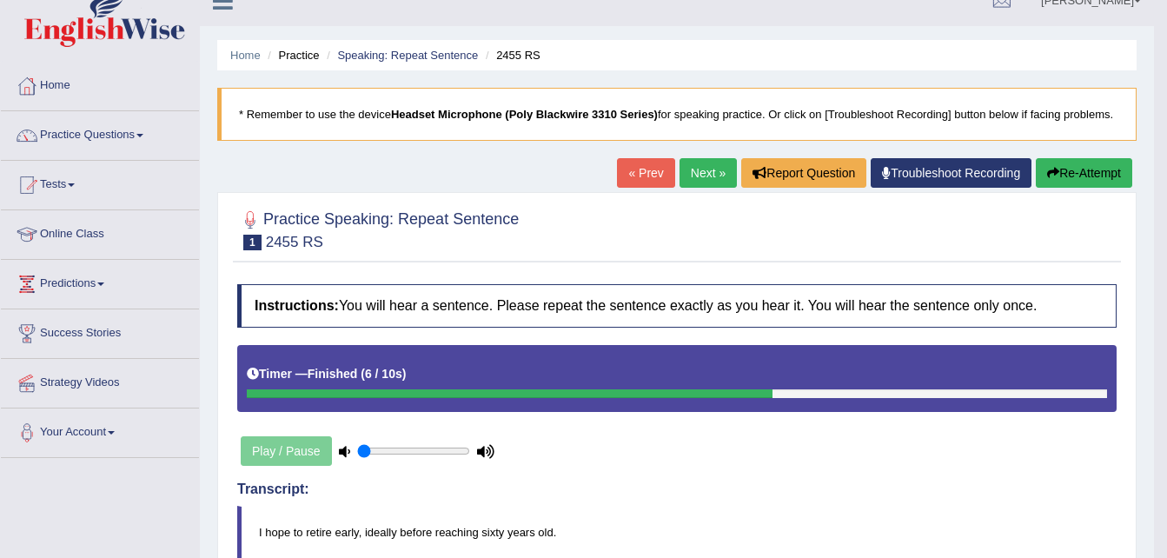
click at [1090, 176] on button "Re-Attempt" at bounding box center [1084, 173] width 96 height 30
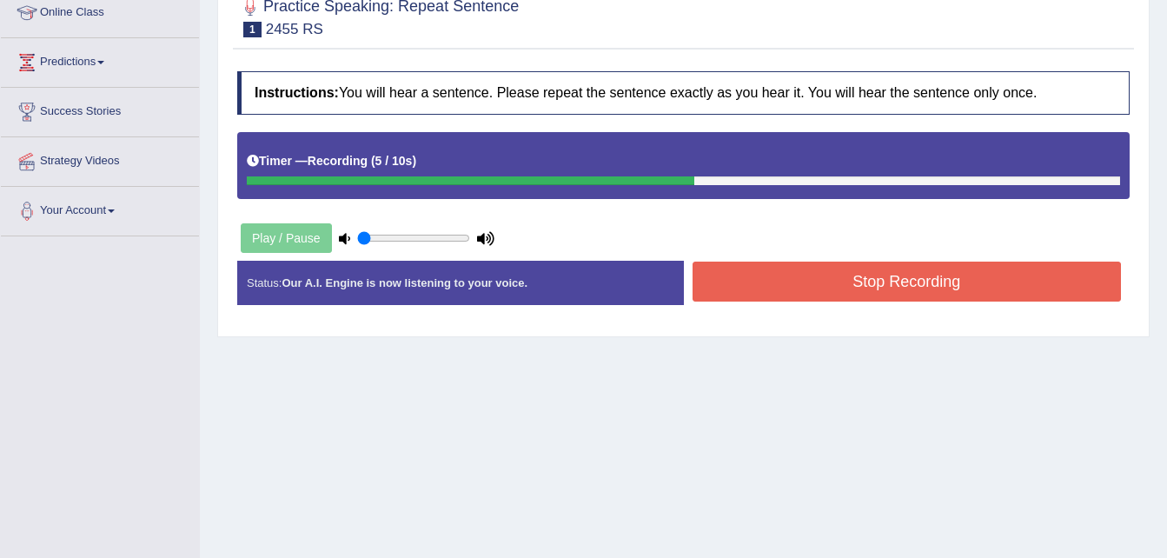
click at [886, 289] on button "Stop Recording" at bounding box center [906, 282] width 429 height 40
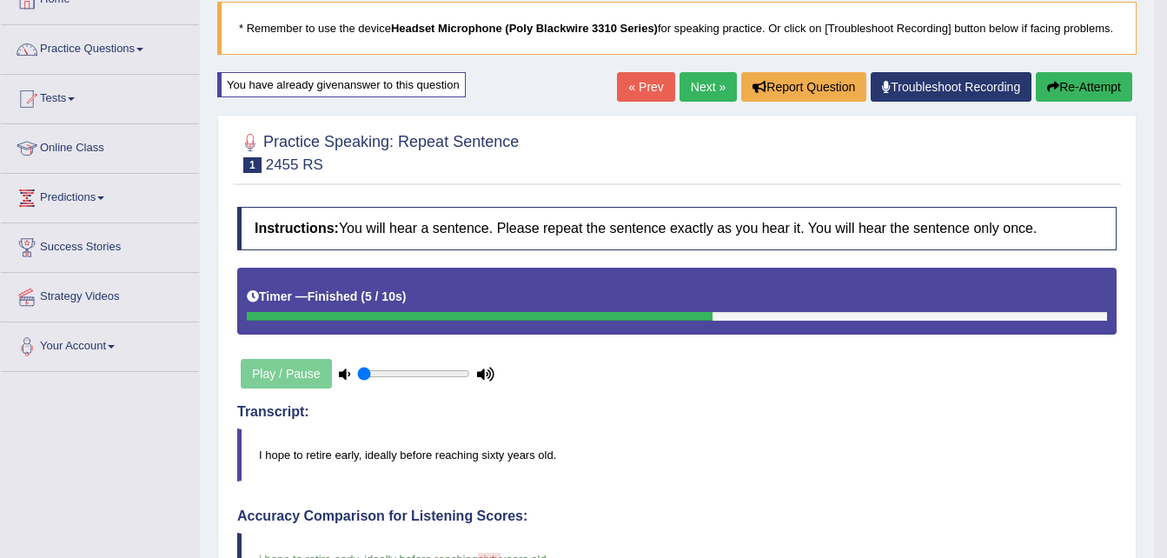
scroll to position [42, 0]
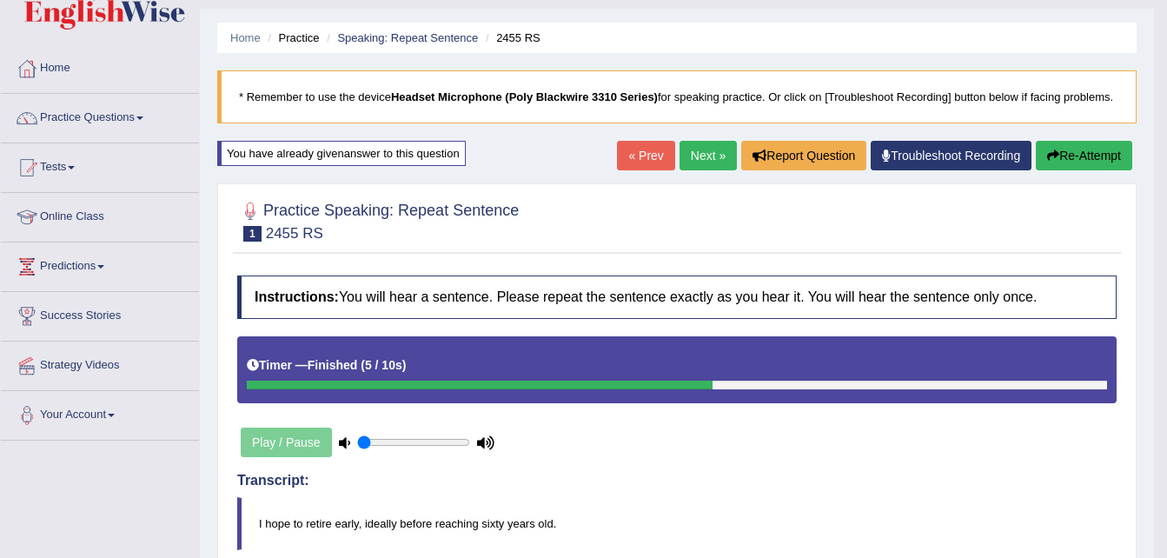
click at [701, 152] on link "Next »" at bounding box center [707, 156] width 57 height 30
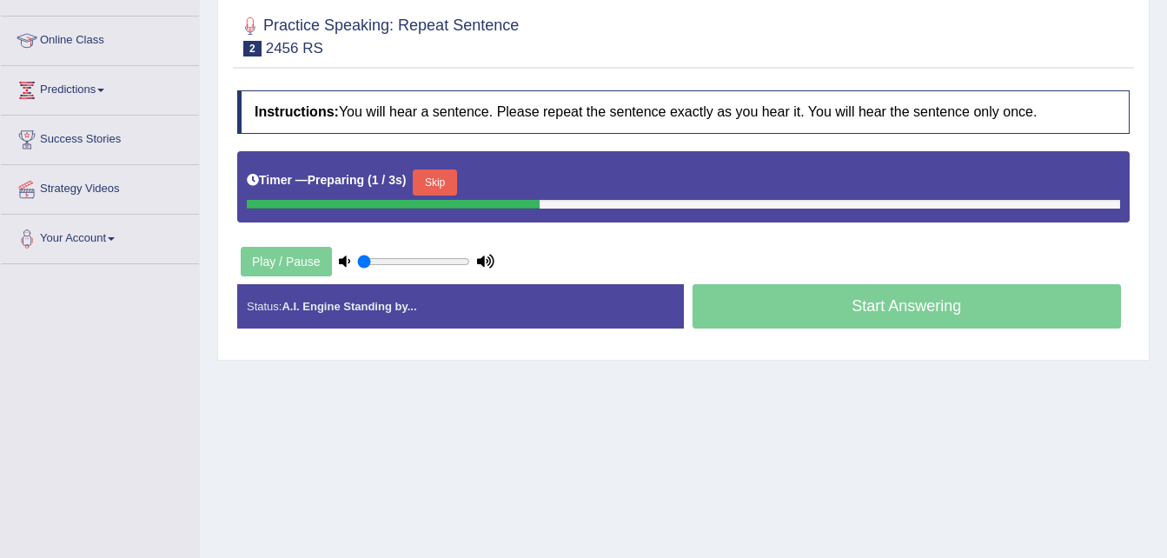
scroll to position [233, 0]
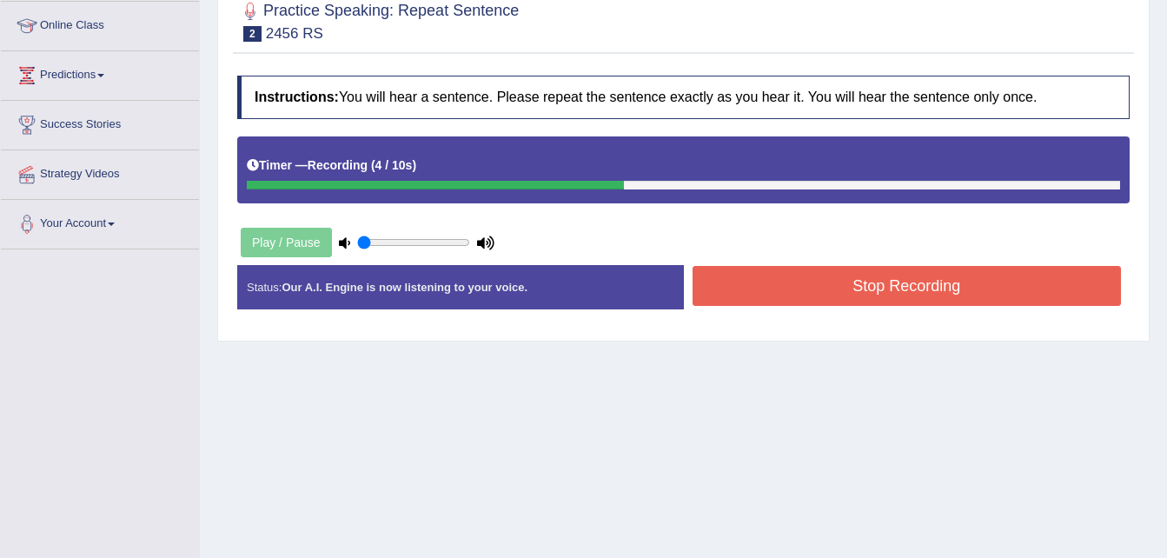
click at [860, 285] on button "Stop Recording" at bounding box center [906, 286] width 429 height 40
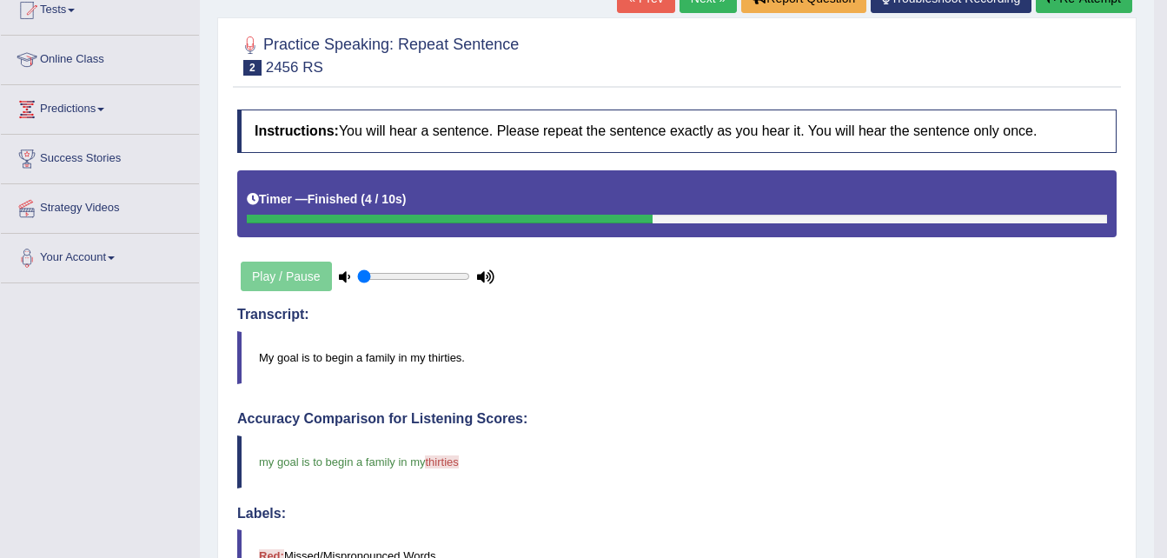
scroll to position [119, 0]
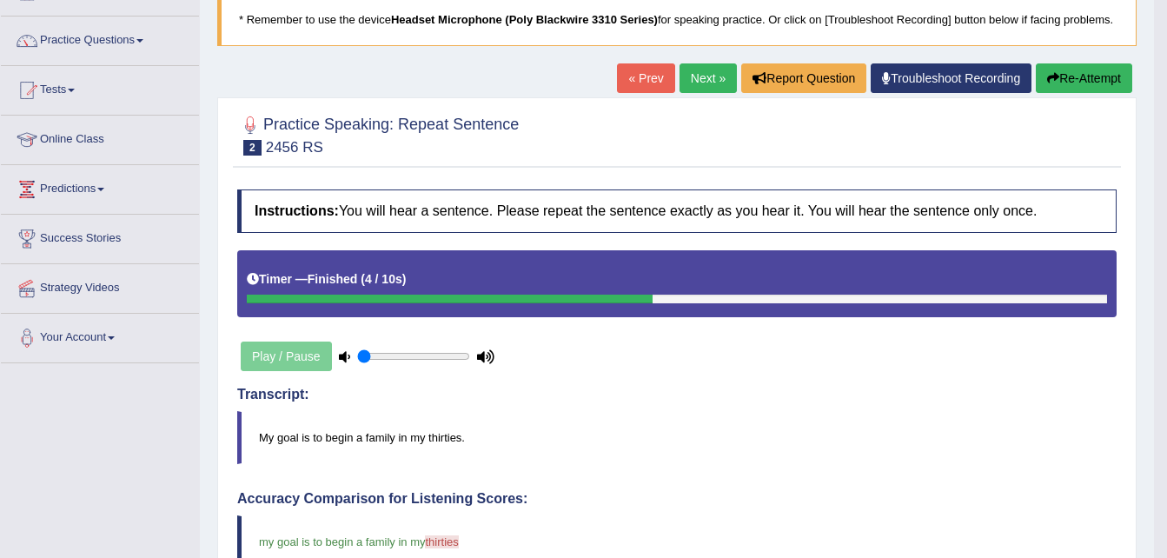
click at [711, 80] on link "Next »" at bounding box center [707, 78] width 57 height 30
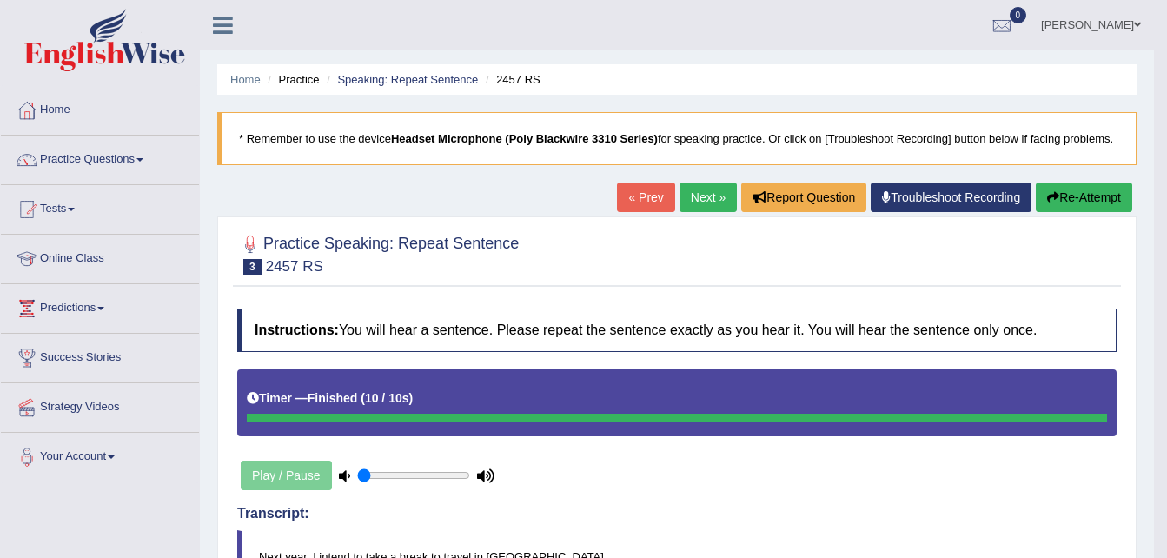
click at [1073, 197] on button "Re-Attempt" at bounding box center [1084, 197] width 96 height 30
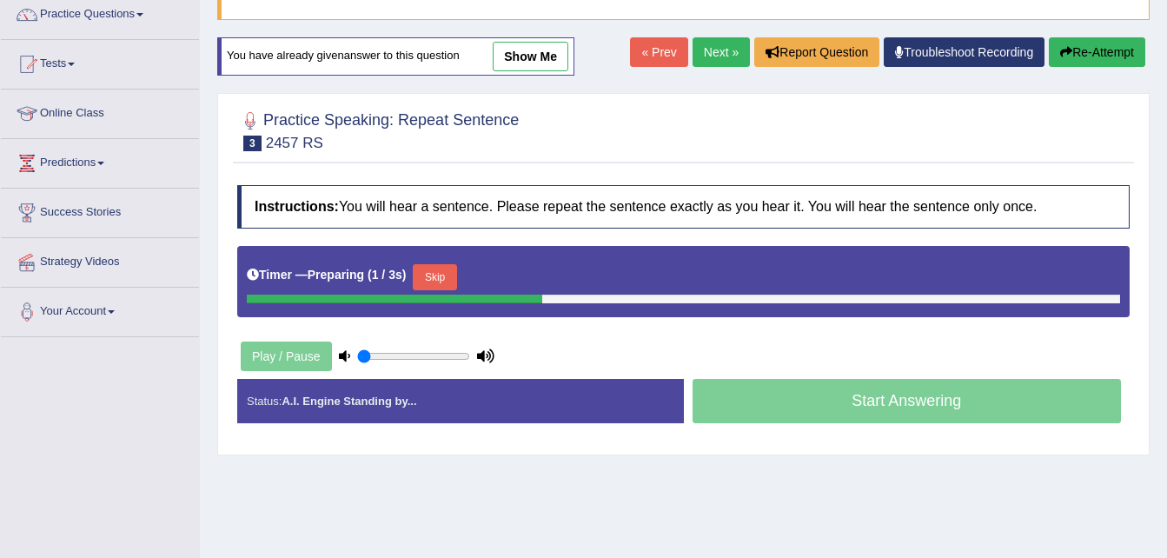
scroll to position [156, 0]
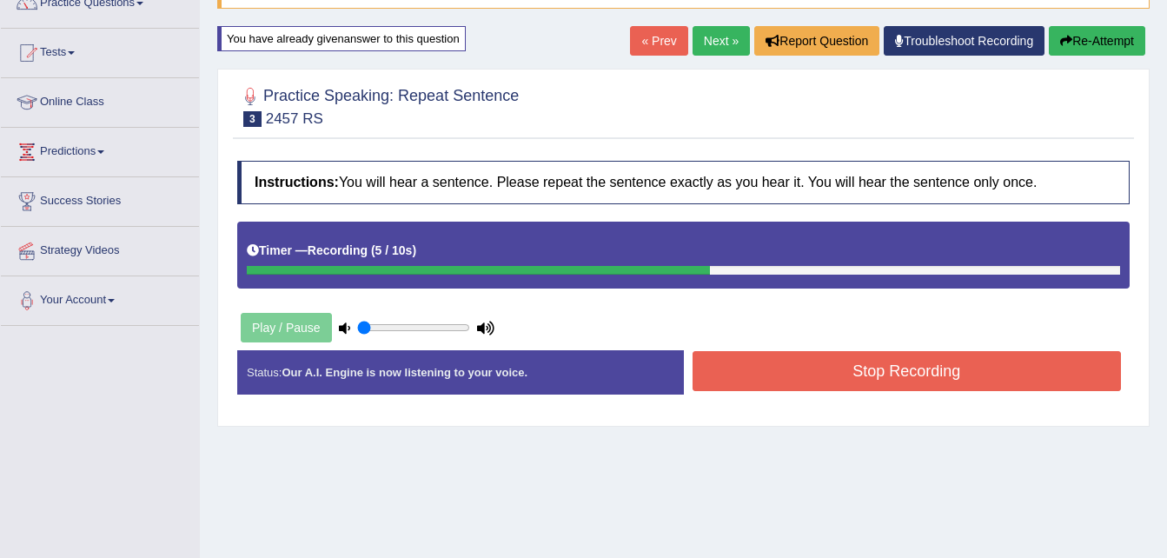
click at [986, 371] on button "Stop Recording" at bounding box center [906, 371] width 429 height 40
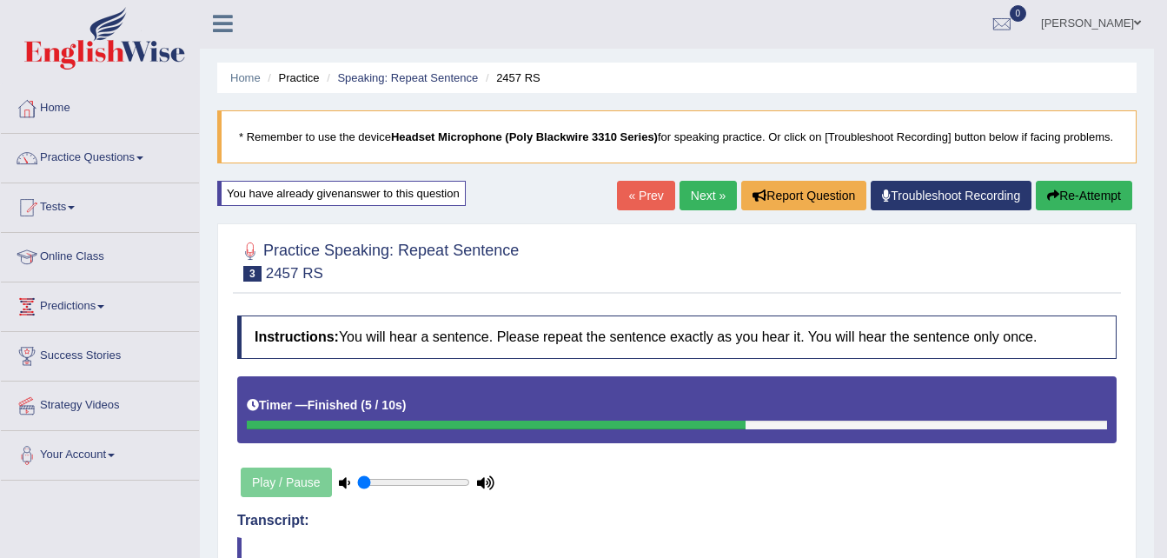
scroll to position [0, 0]
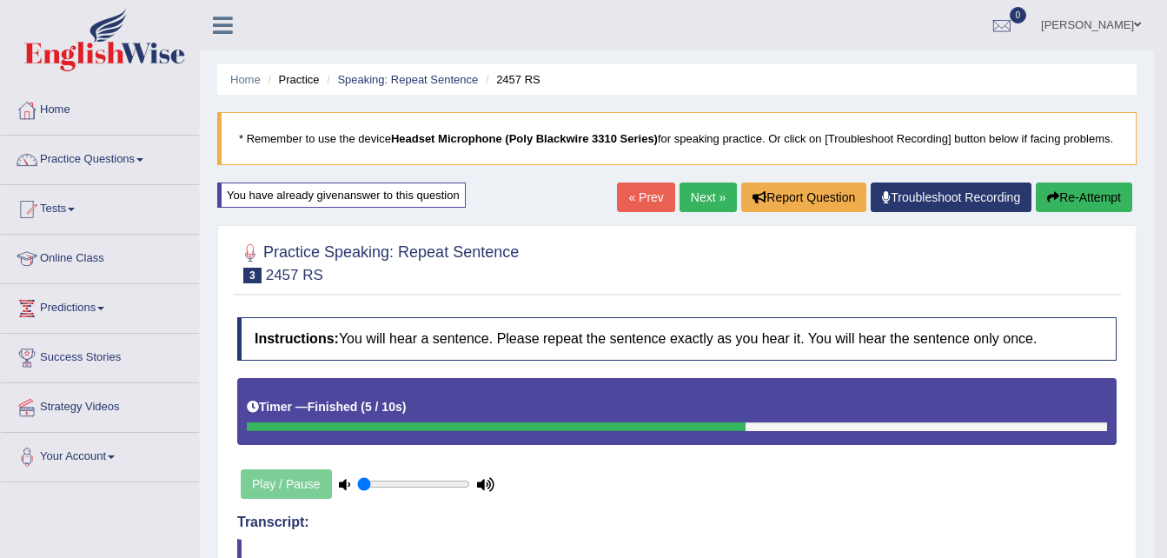
click at [699, 197] on link "Next »" at bounding box center [707, 197] width 57 height 30
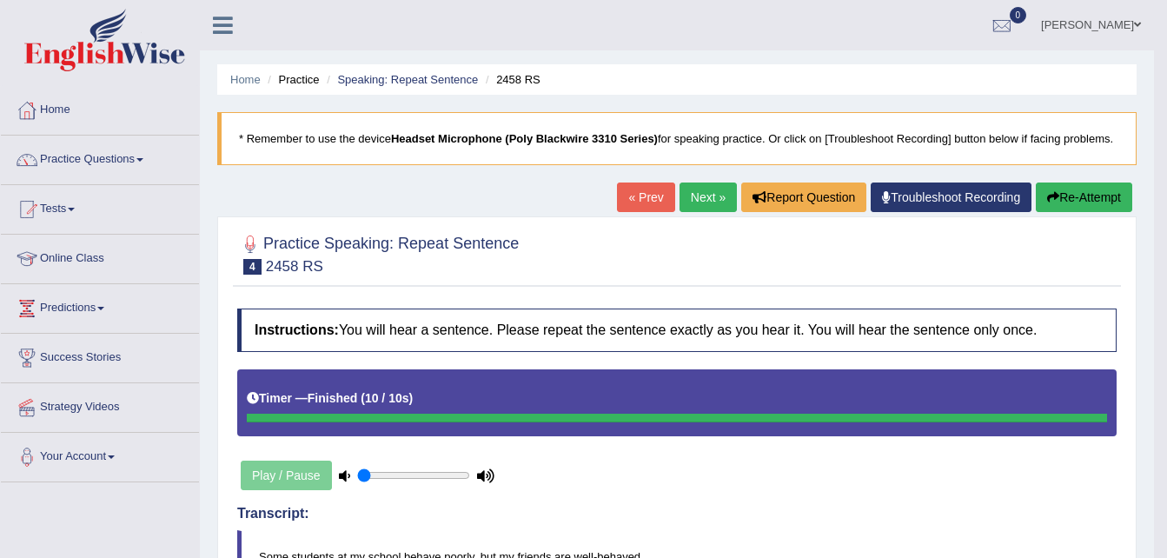
click at [701, 202] on link "Next »" at bounding box center [707, 197] width 57 height 30
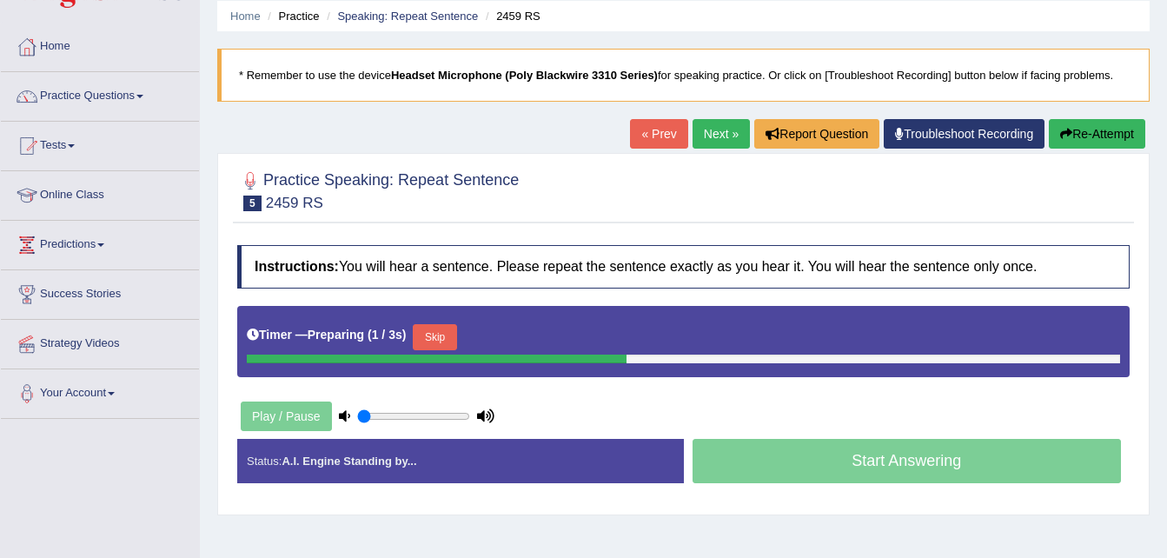
scroll to position [70, 0]
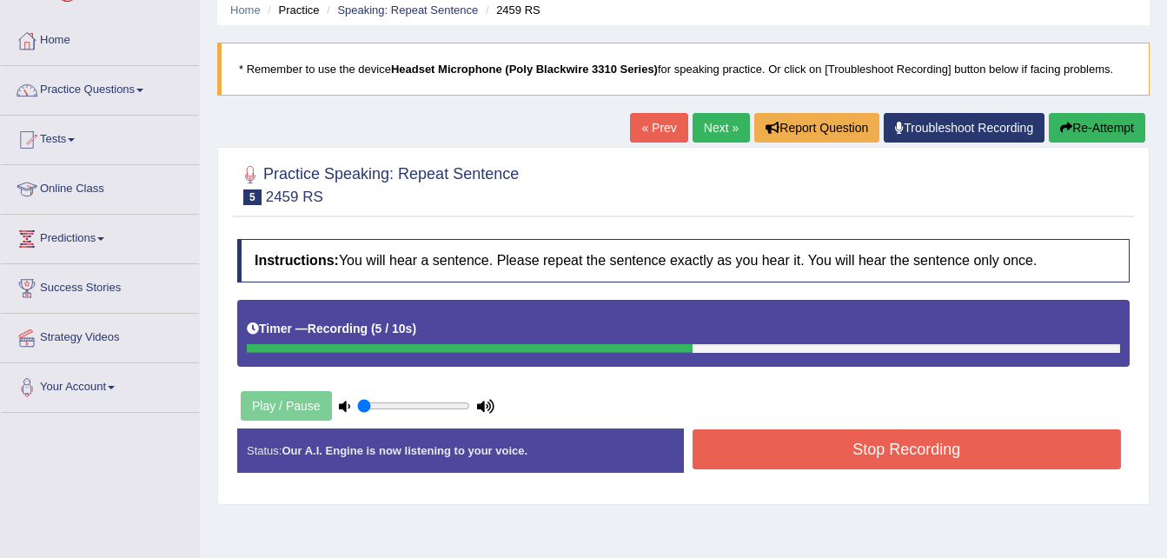
click at [854, 443] on button "Stop Recording" at bounding box center [906, 449] width 429 height 40
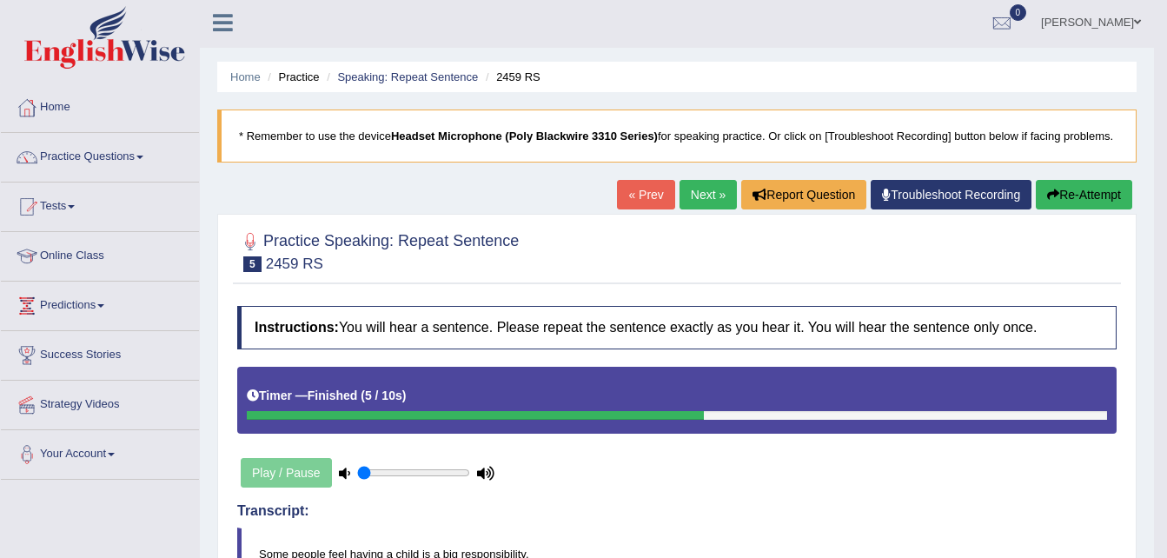
scroll to position [0, 0]
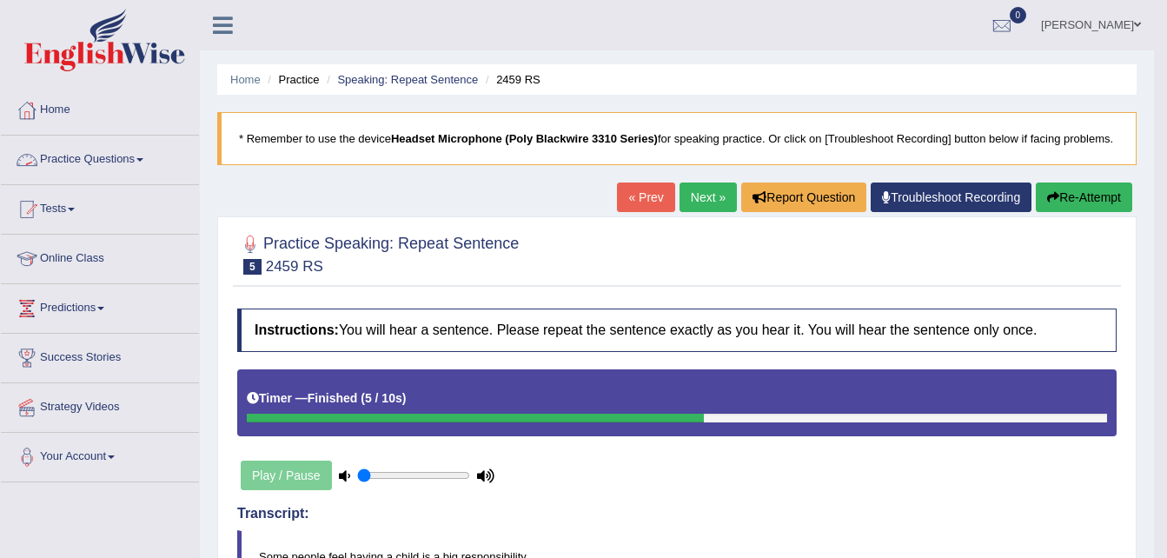
click at [145, 157] on link "Practice Questions" at bounding box center [100, 157] width 198 height 43
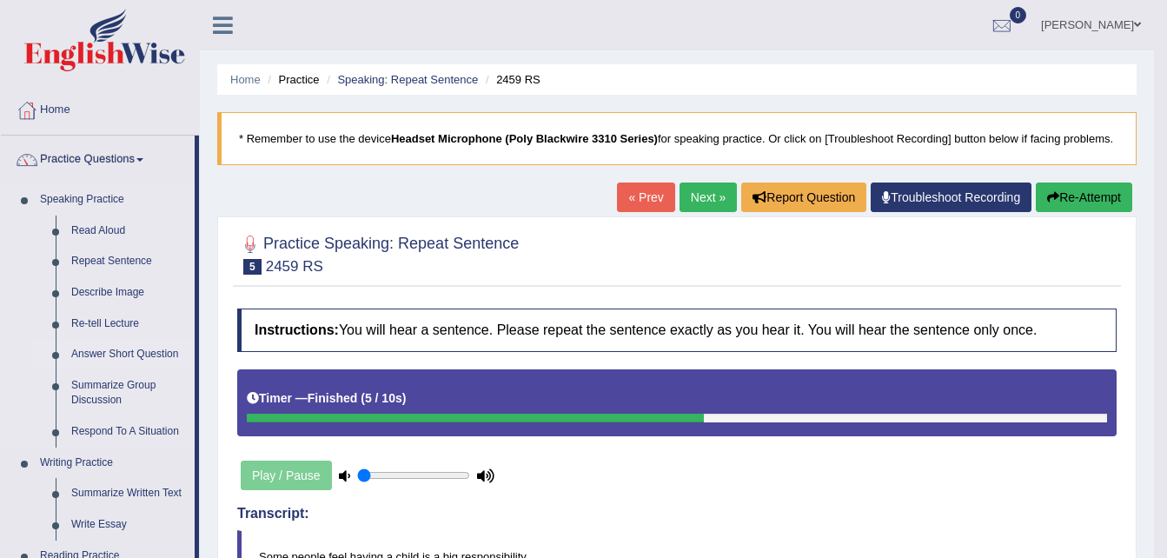
click at [120, 350] on link "Answer Short Question" at bounding box center [128, 354] width 131 height 31
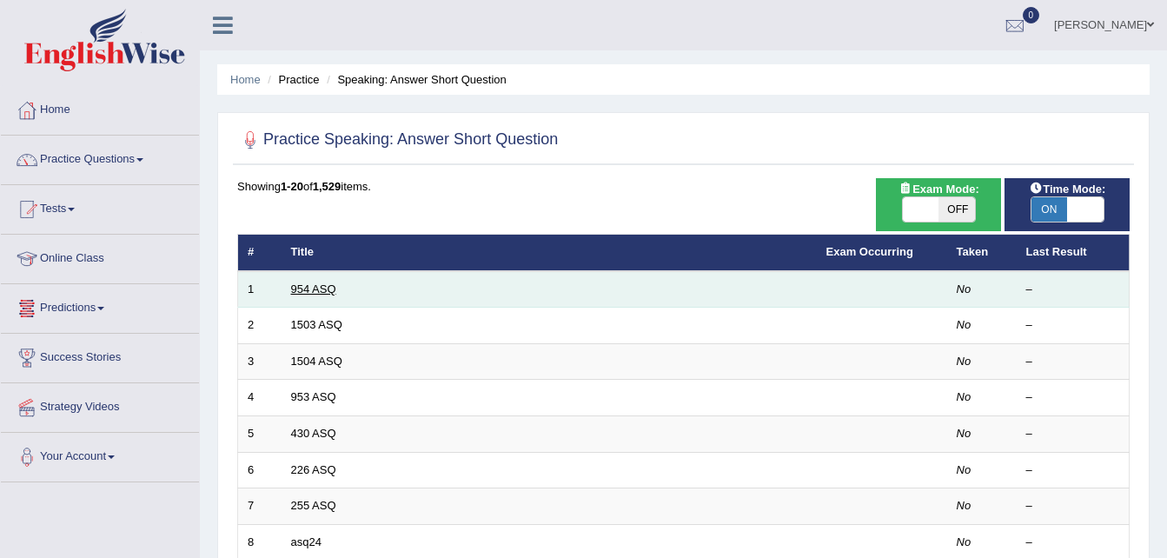
click at [311, 288] on link "954 ASQ" at bounding box center [313, 288] width 45 height 13
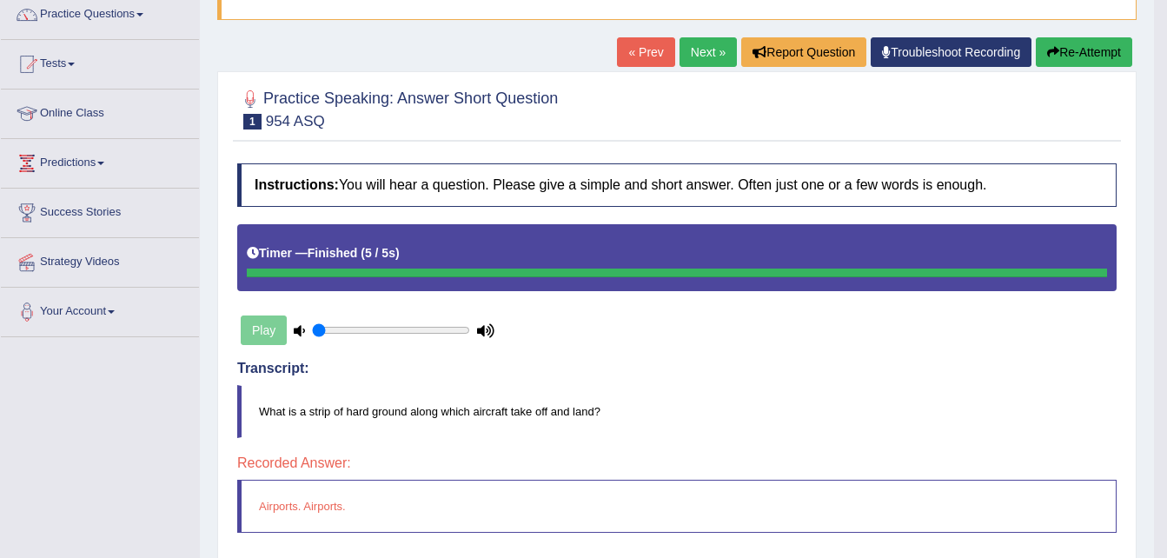
scroll to position [108, 0]
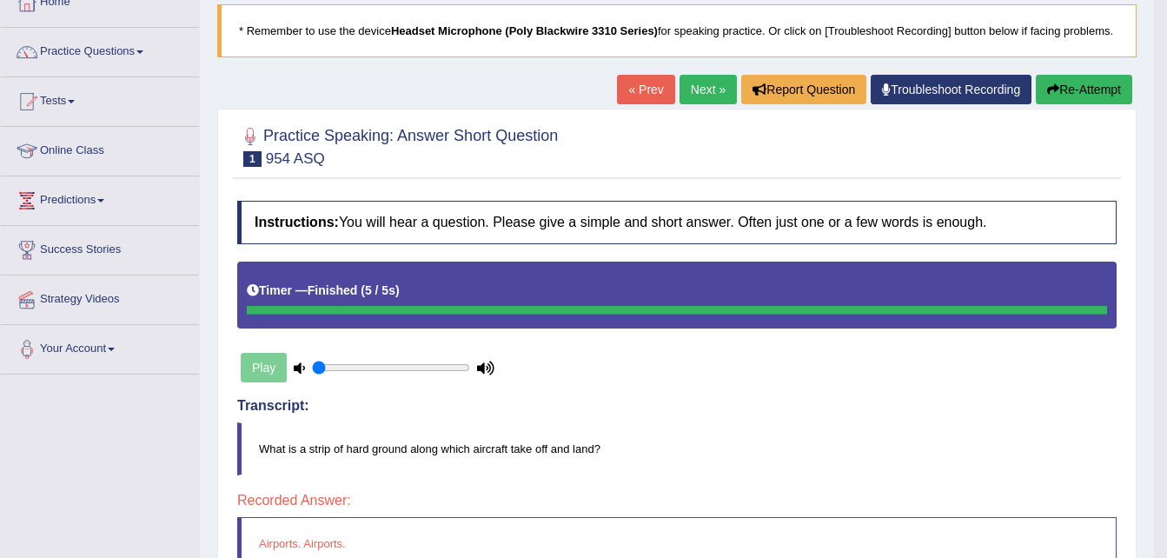
click at [699, 81] on link "Next »" at bounding box center [707, 90] width 57 height 30
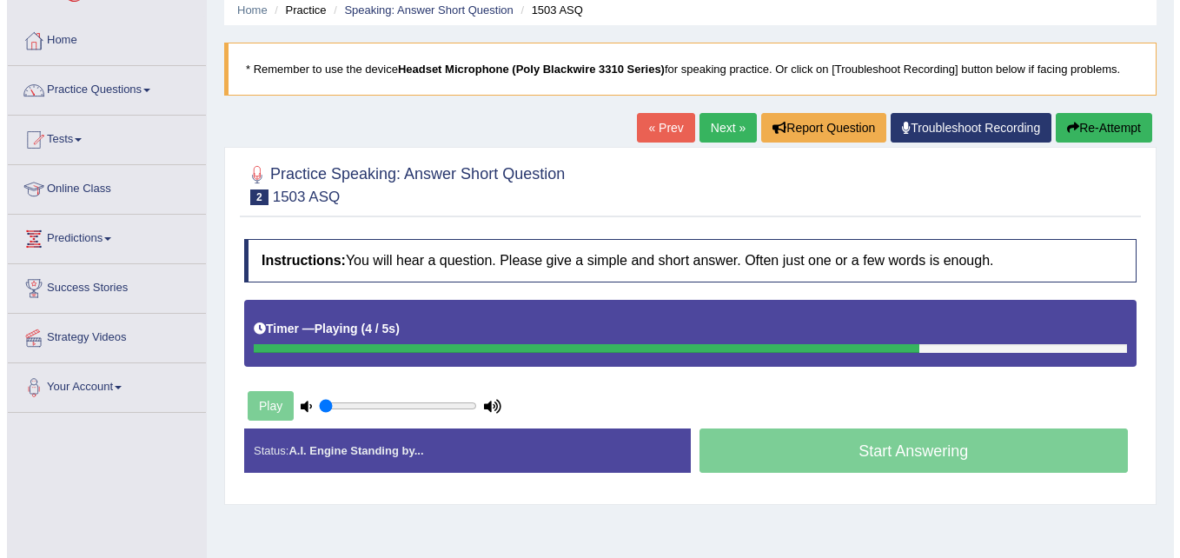
scroll to position [108, 0]
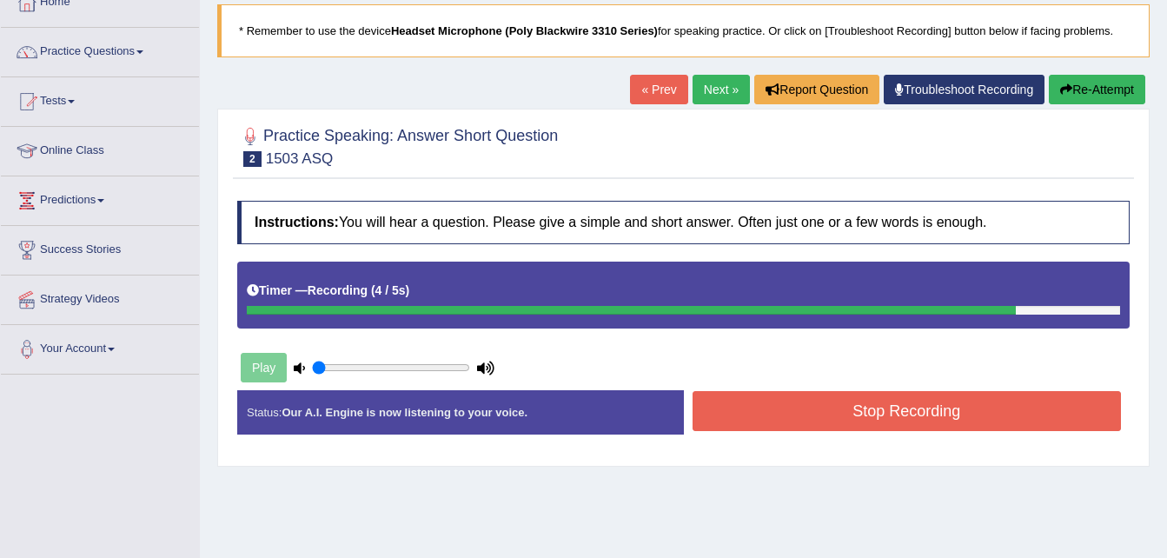
click at [860, 406] on button "Stop Recording" at bounding box center [906, 411] width 429 height 40
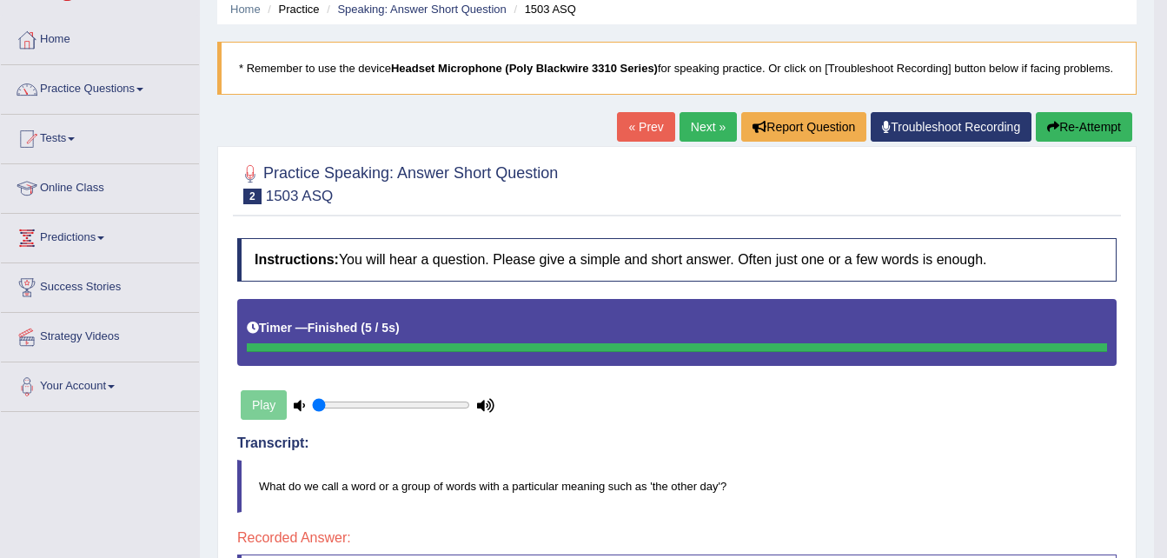
scroll to position [50, 0]
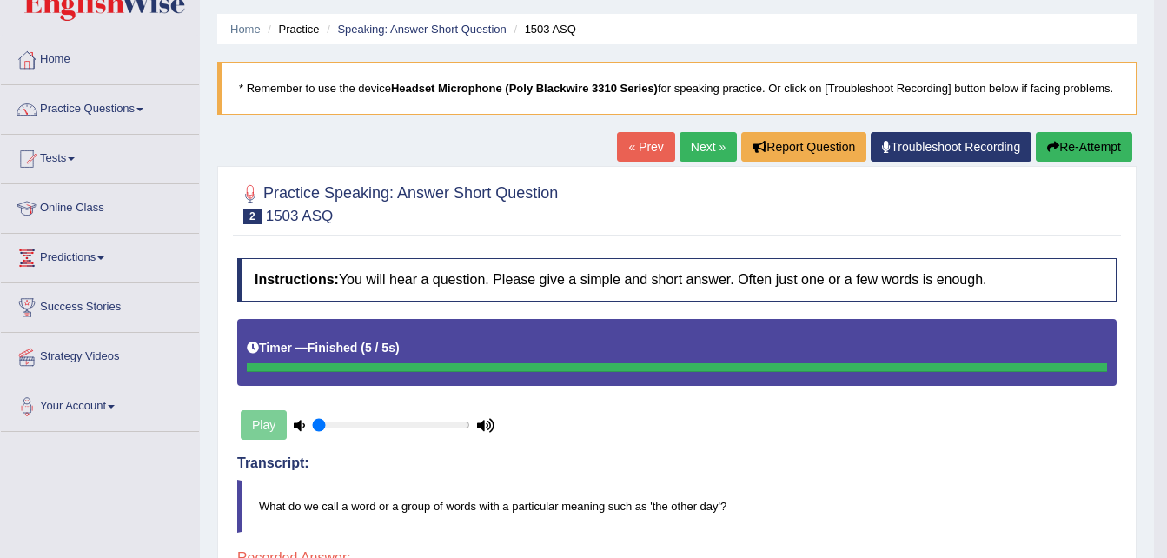
click at [696, 148] on link "Next »" at bounding box center [707, 147] width 57 height 30
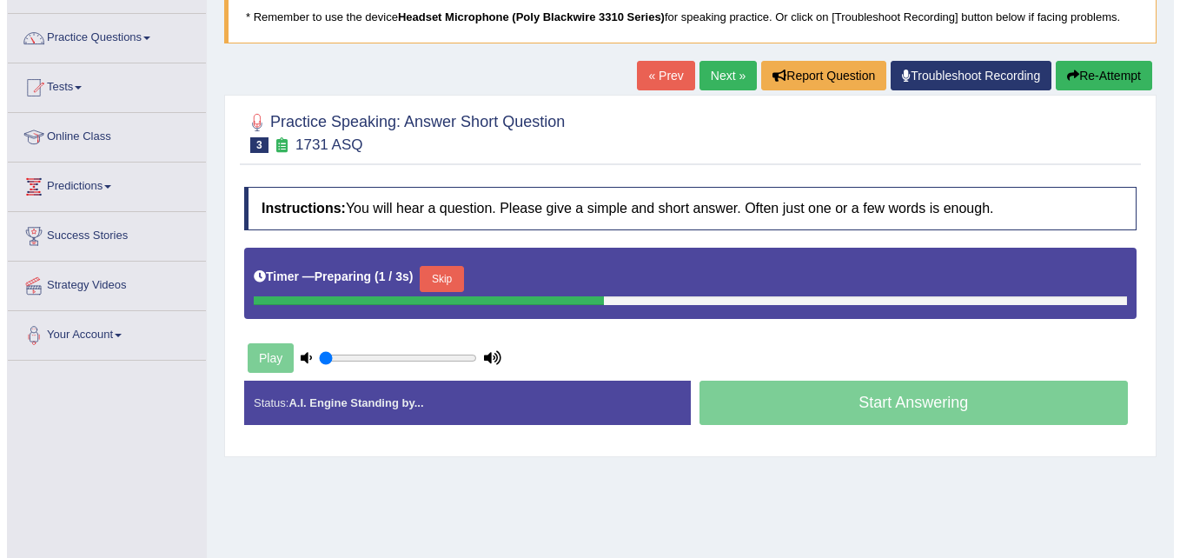
scroll to position [155, 0]
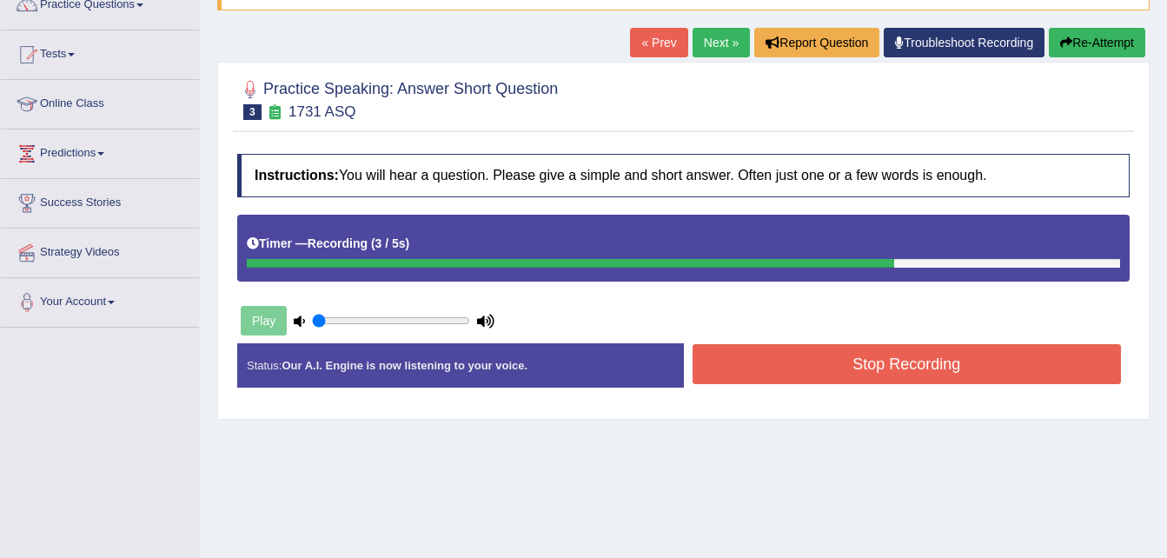
click at [916, 358] on button "Stop Recording" at bounding box center [906, 364] width 429 height 40
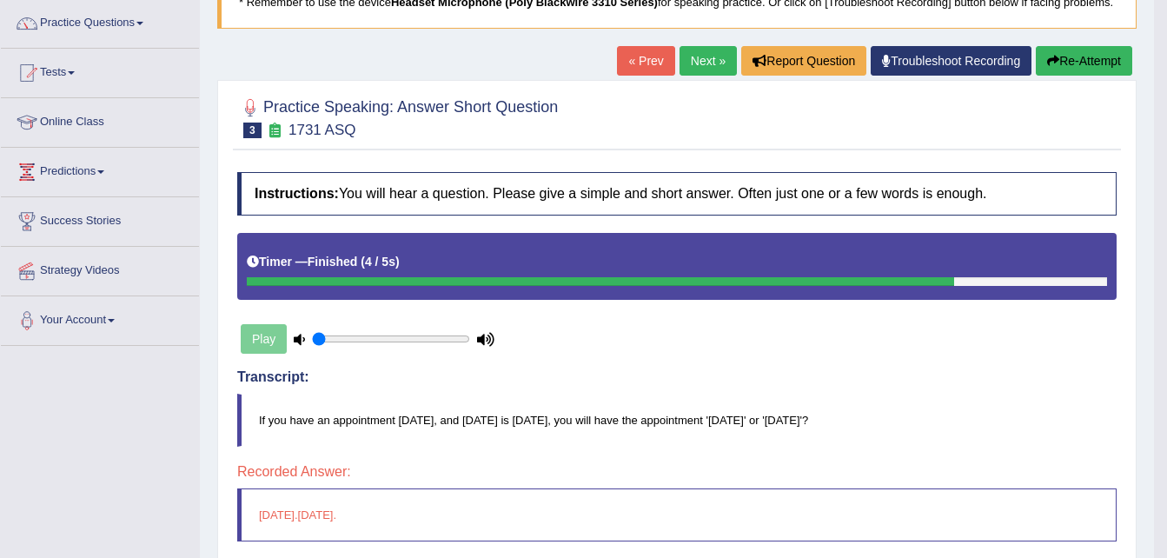
scroll to position [119, 0]
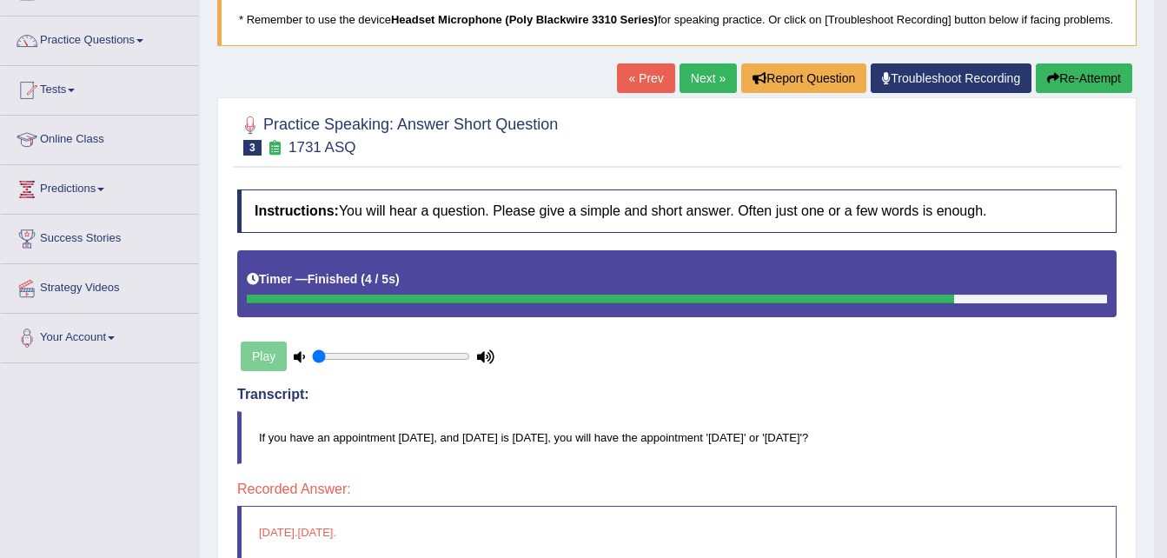
click at [1062, 71] on button "Re-Attempt" at bounding box center [1084, 78] width 96 height 30
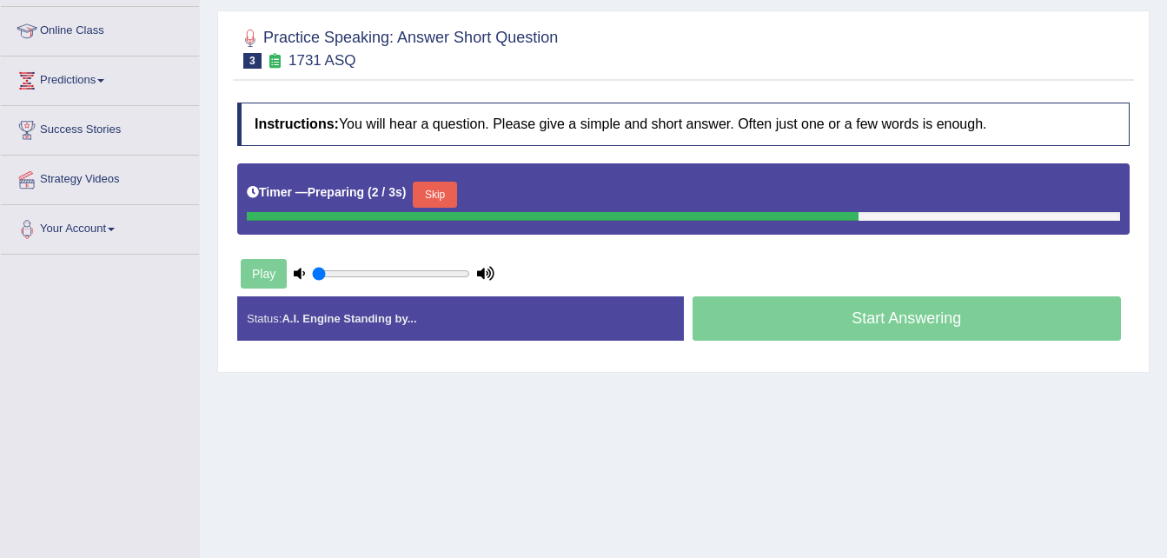
scroll to position [242, 0]
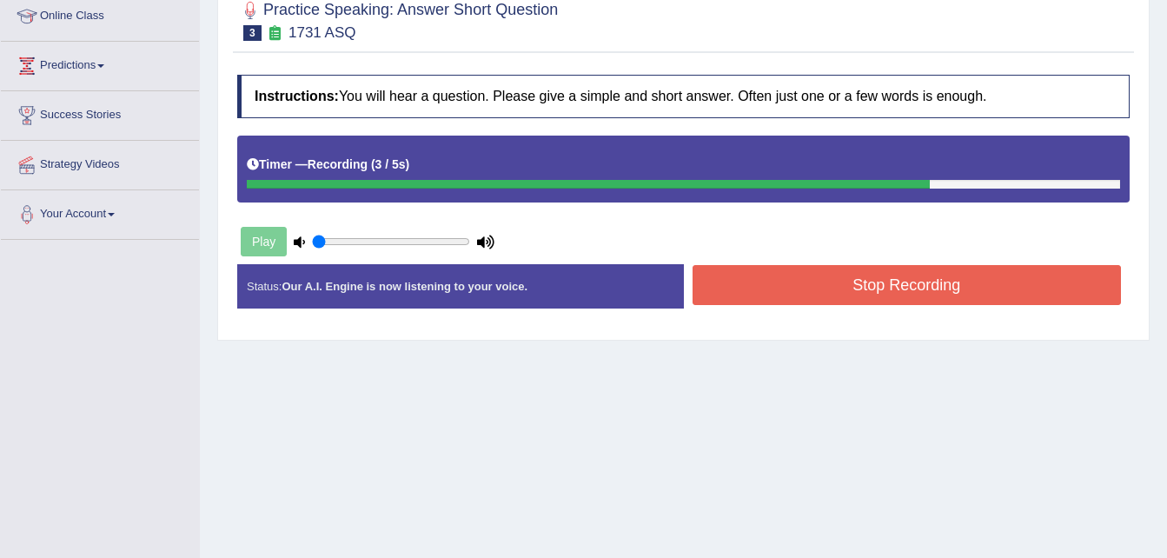
click at [940, 282] on button "Stop Recording" at bounding box center [906, 285] width 429 height 40
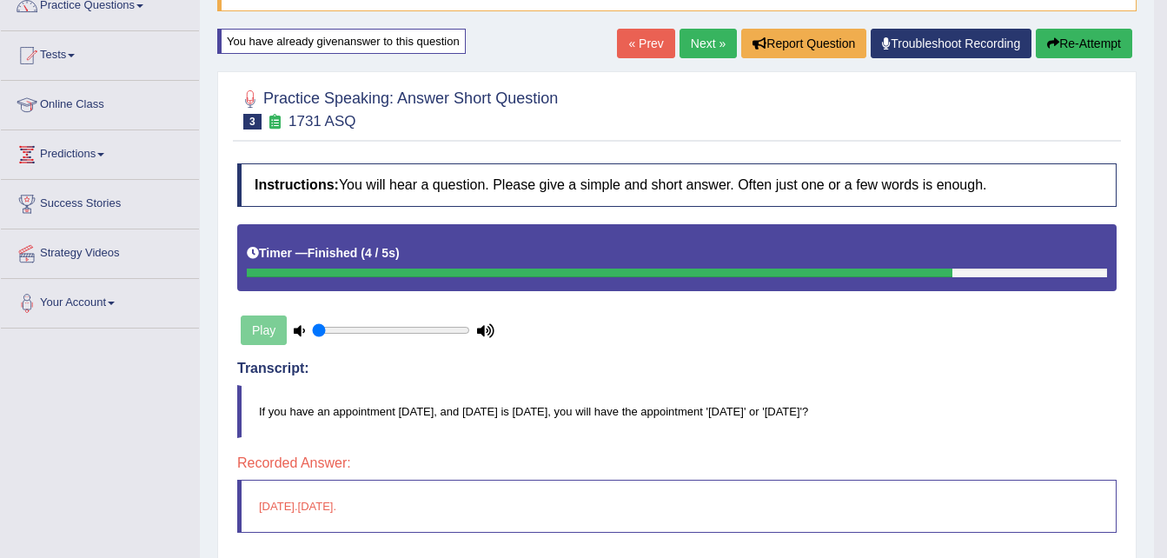
scroll to position [85, 0]
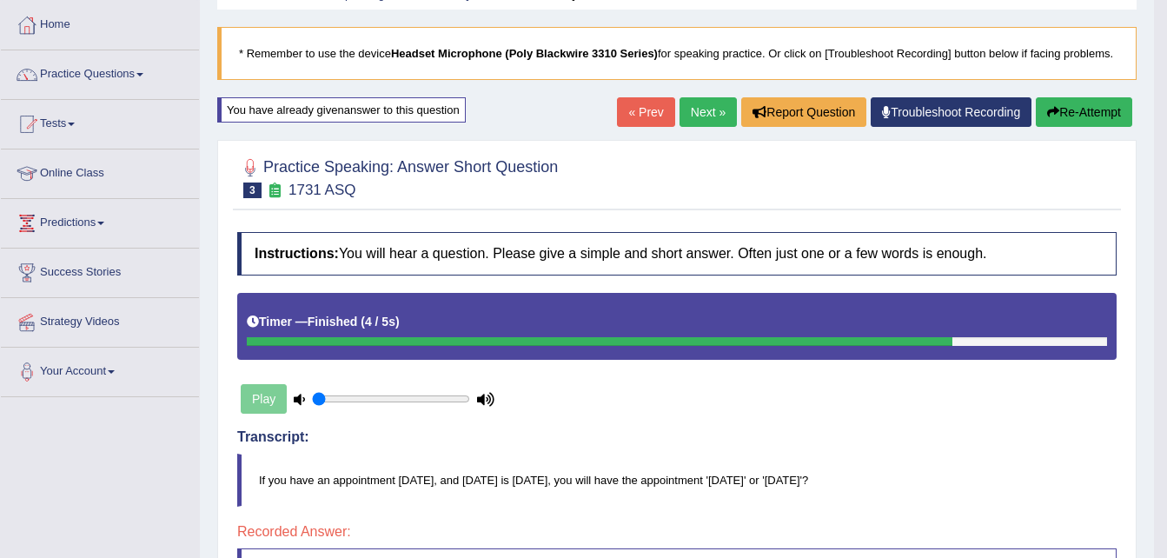
click at [1092, 108] on button "Re-Attempt" at bounding box center [1084, 112] width 96 height 30
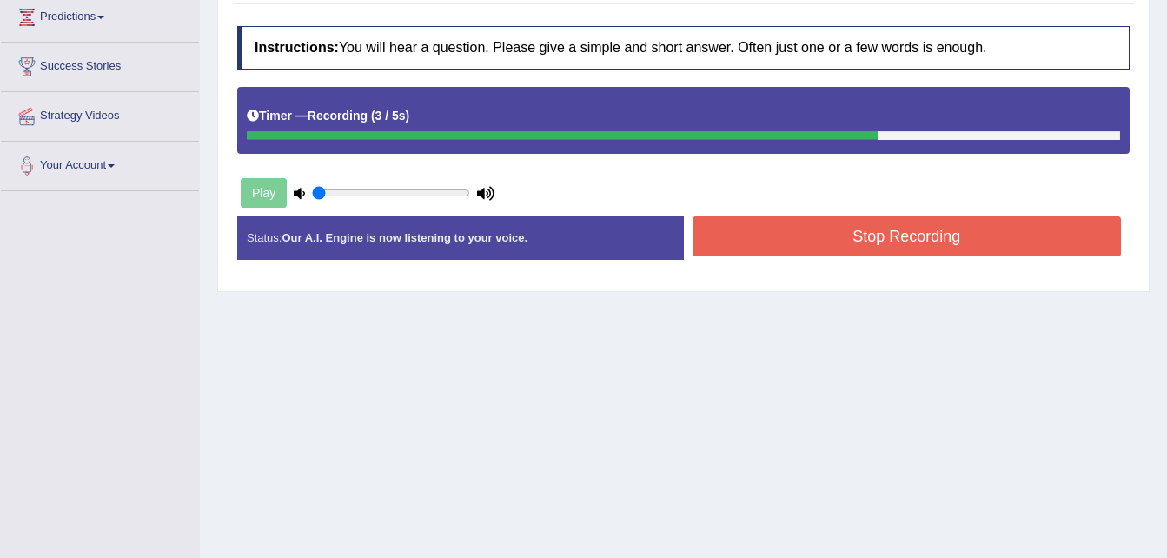
click at [944, 237] on button "Stop Recording" at bounding box center [906, 236] width 429 height 40
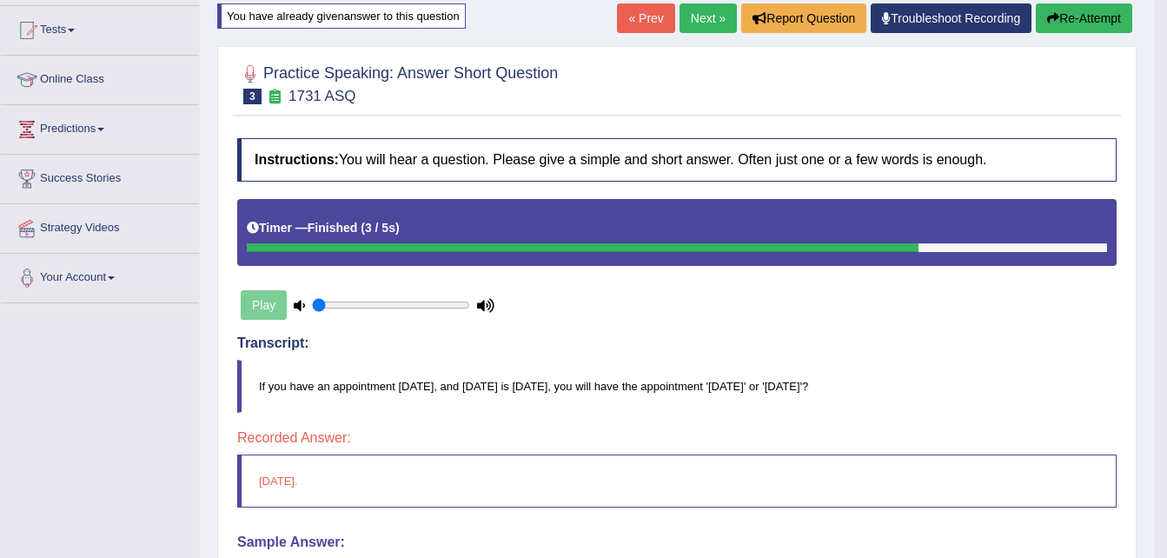
scroll to position [178, 0]
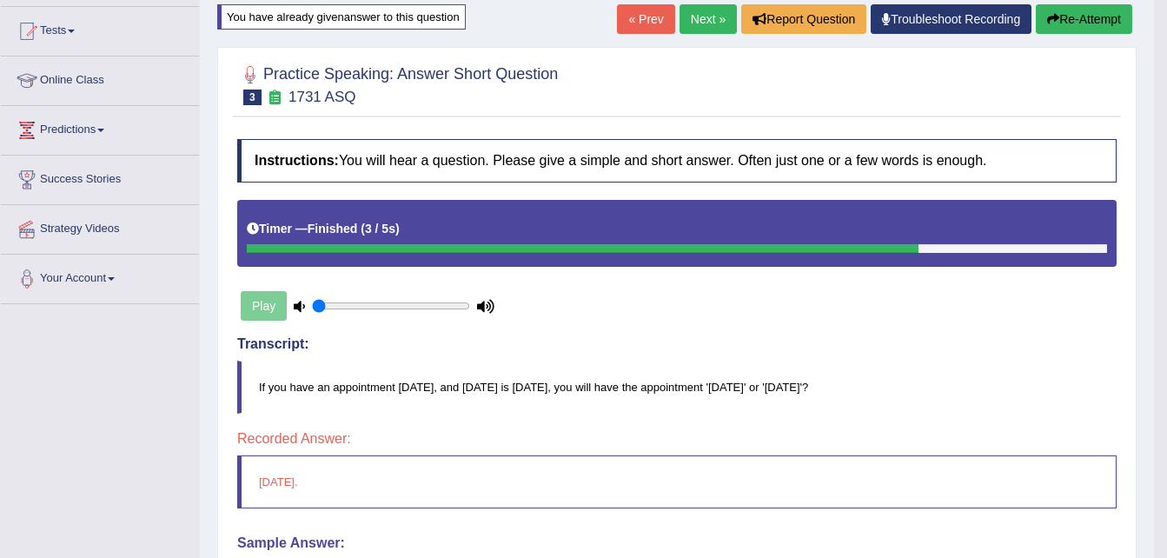
click at [698, 15] on link "Next »" at bounding box center [707, 19] width 57 height 30
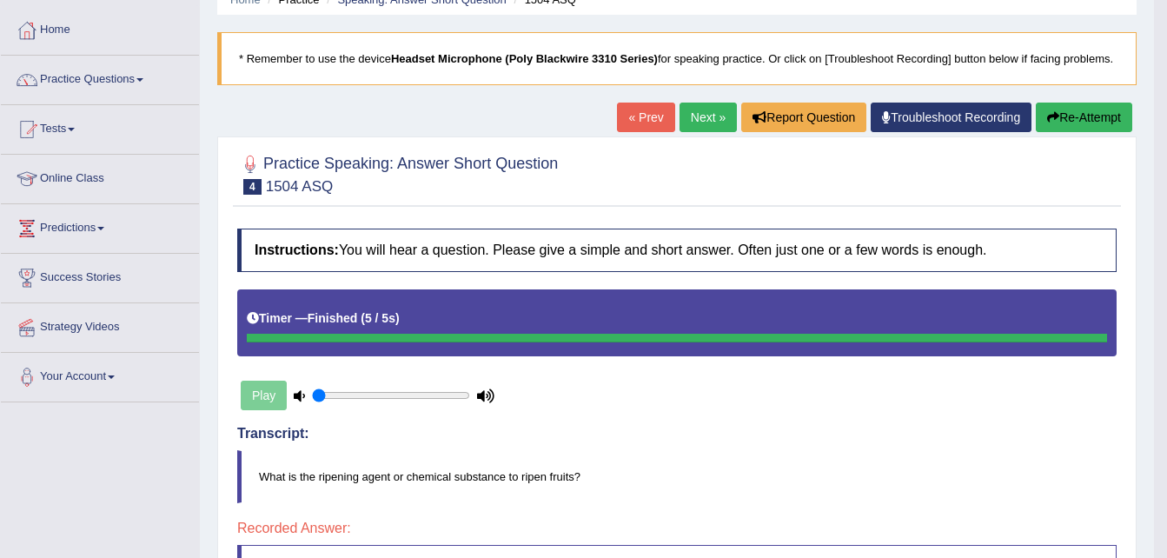
scroll to position [46, 0]
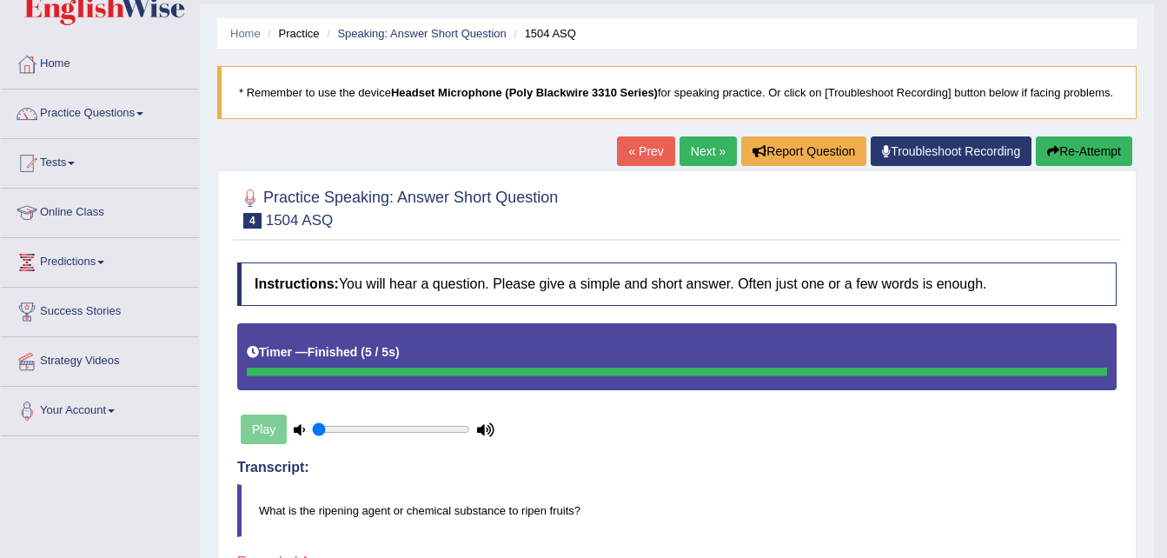
click at [705, 149] on link "Next »" at bounding box center [707, 151] width 57 height 30
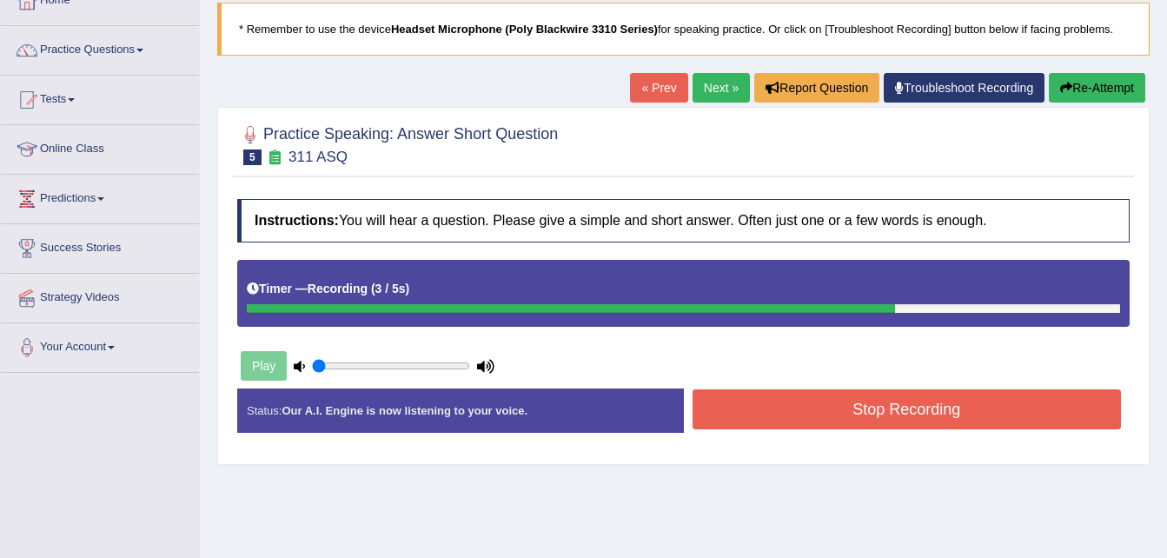
click at [861, 405] on button "Stop Recording" at bounding box center [906, 409] width 429 height 40
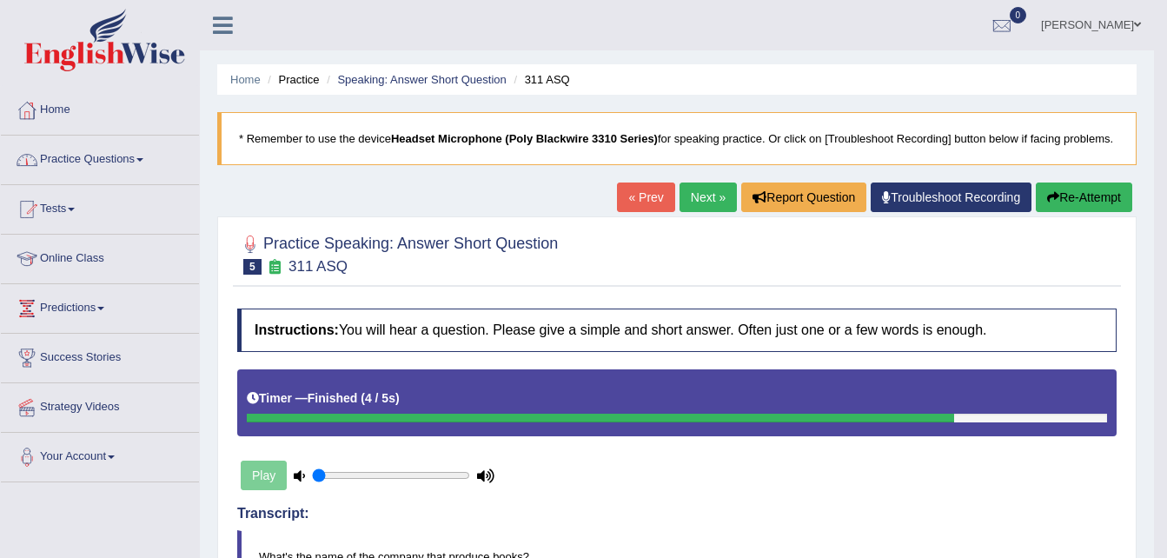
click at [141, 158] on link "Practice Questions" at bounding box center [100, 157] width 198 height 43
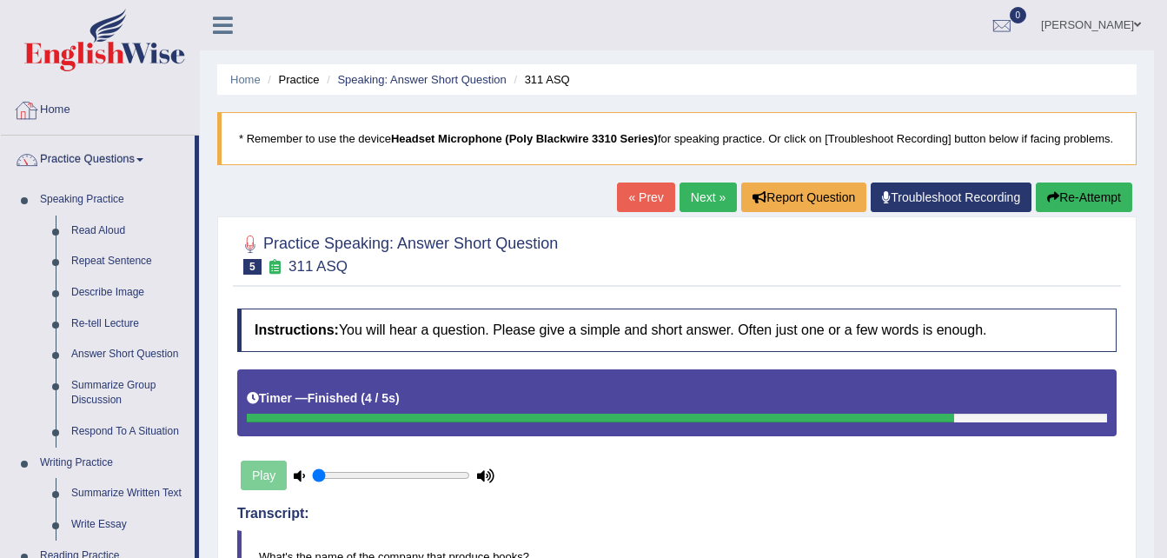
click at [53, 107] on link "Home" at bounding box center [100, 107] width 198 height 43
